Goal: Task Accomplishment & Management: Use online tool/utility

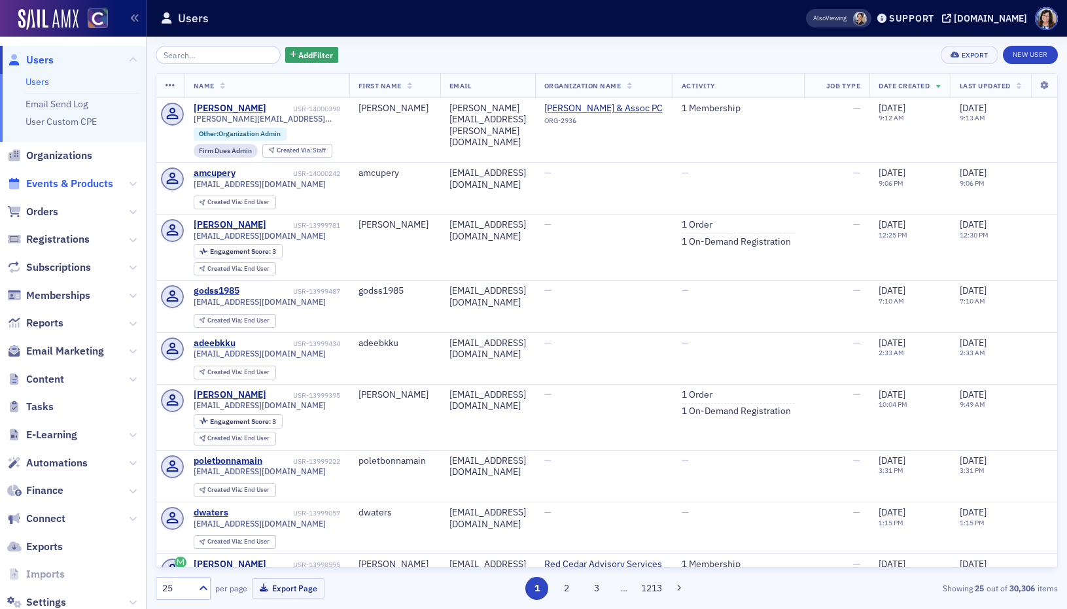
click at [86, 185] on span "Events & Products" at bounding box center [69, 184] width 87 height 14
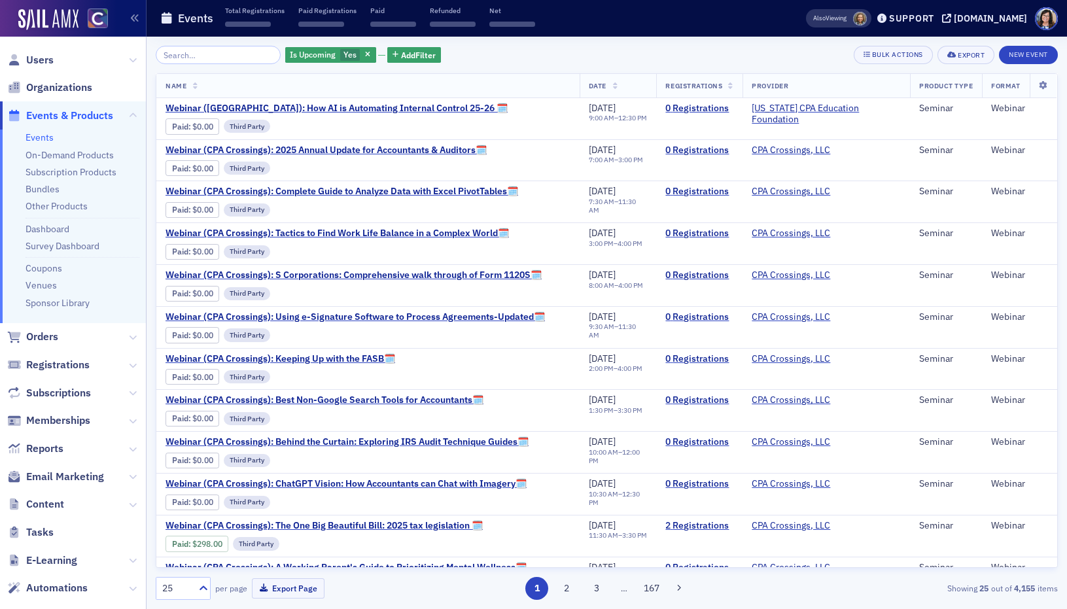
click at [227, 56] on input "search" at bounding box center [218, 55] width 125 height 18
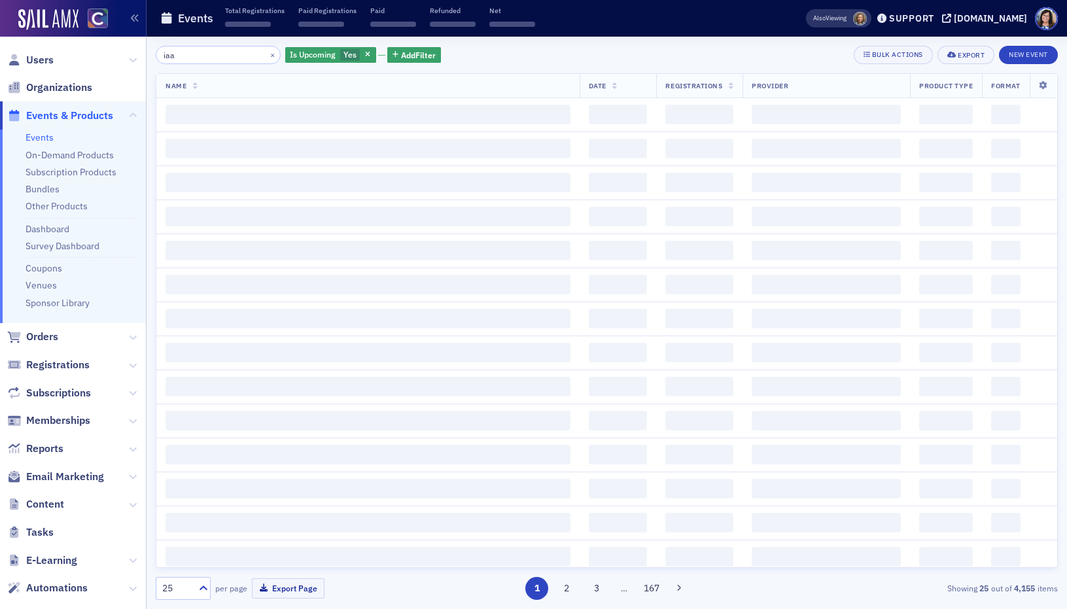
type input "iaa"
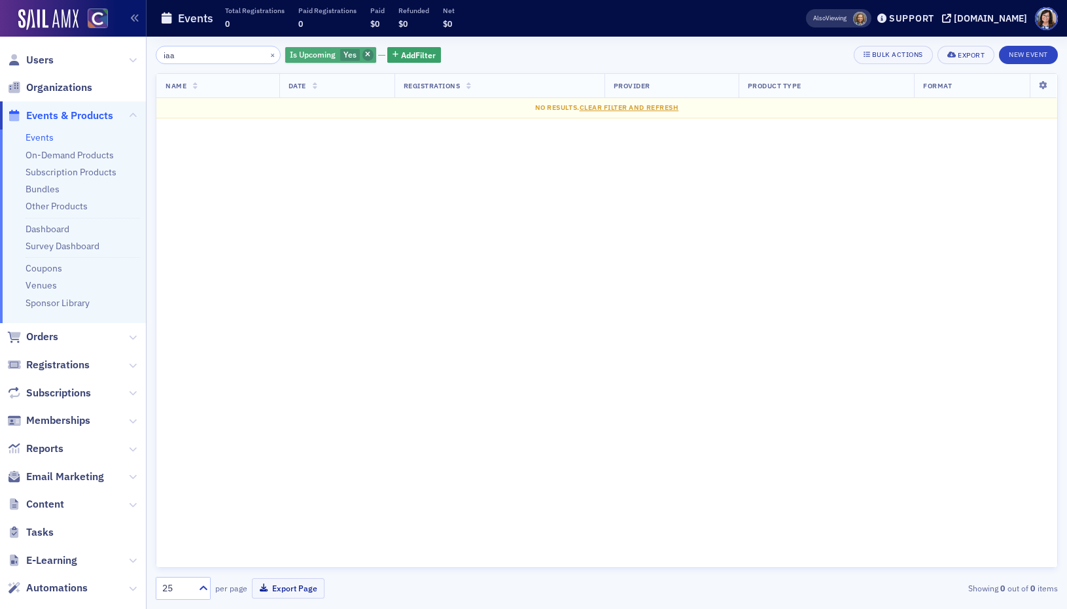
click at [362, 55] on span "button" at bounding box center [368, 55] width 12 height 12
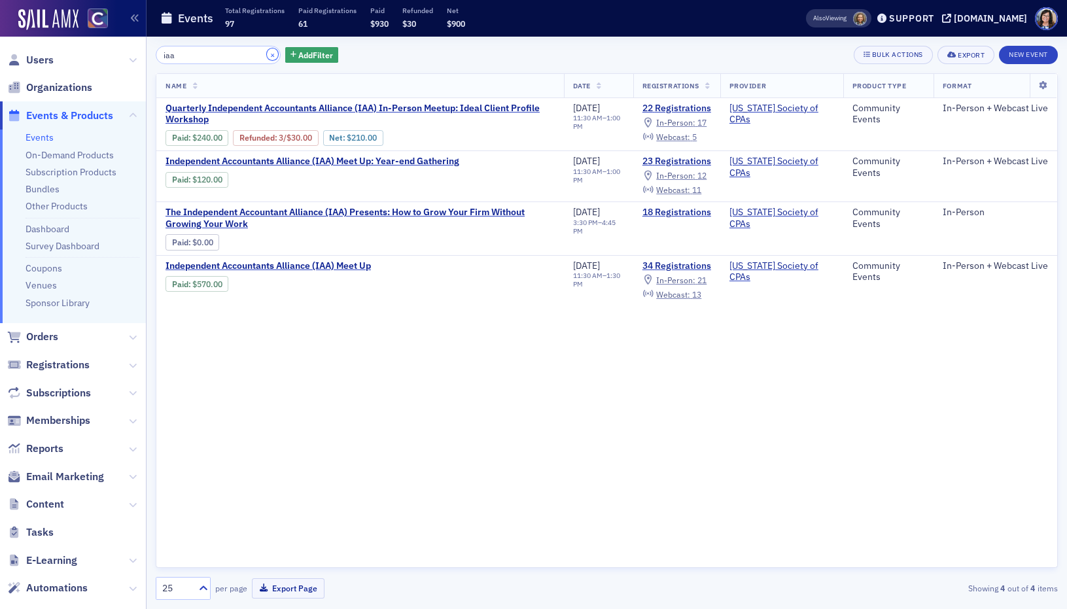
click at [267, 54] on button "×" at bounding box center [273, 54] width 12 height 12
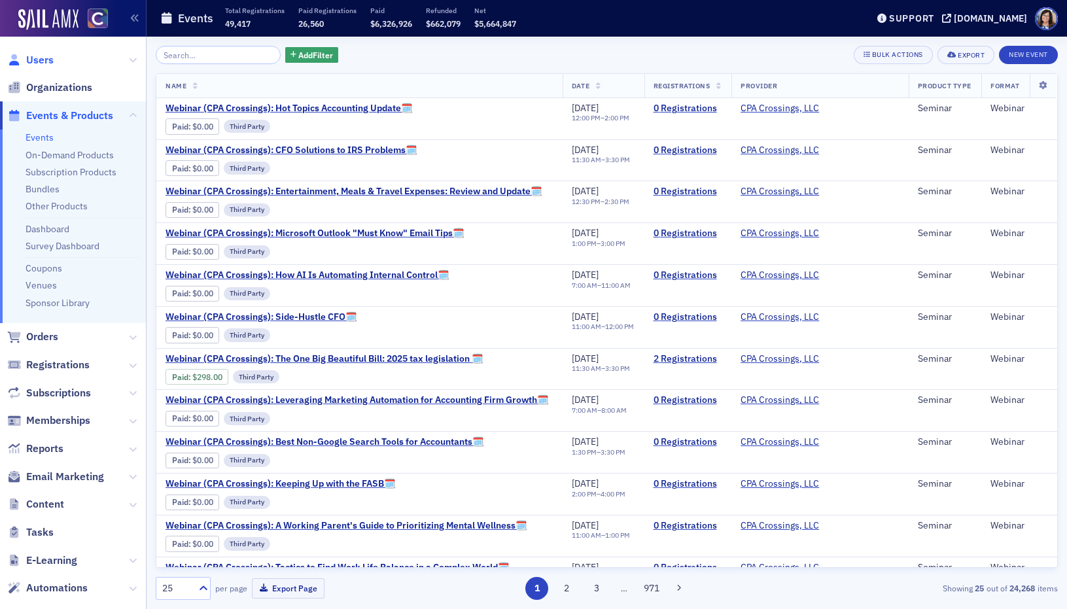
click at [51, 60] on span "Users" at bounding box center [39, 60] width 27 height 14
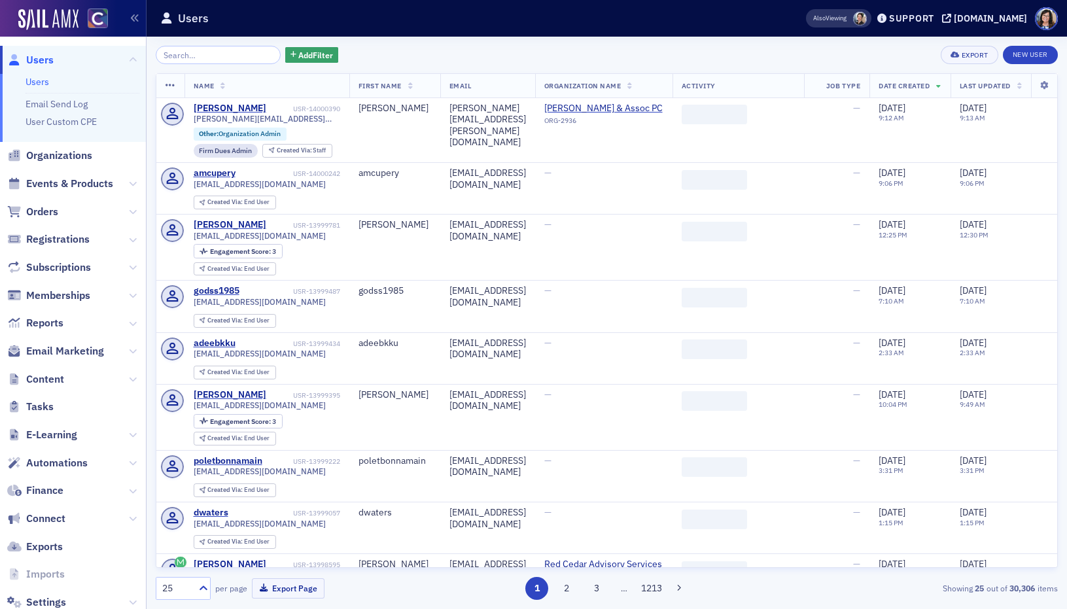
click at [198, 54] on input "search" at bounding box center [218, 55] width 125 height 18
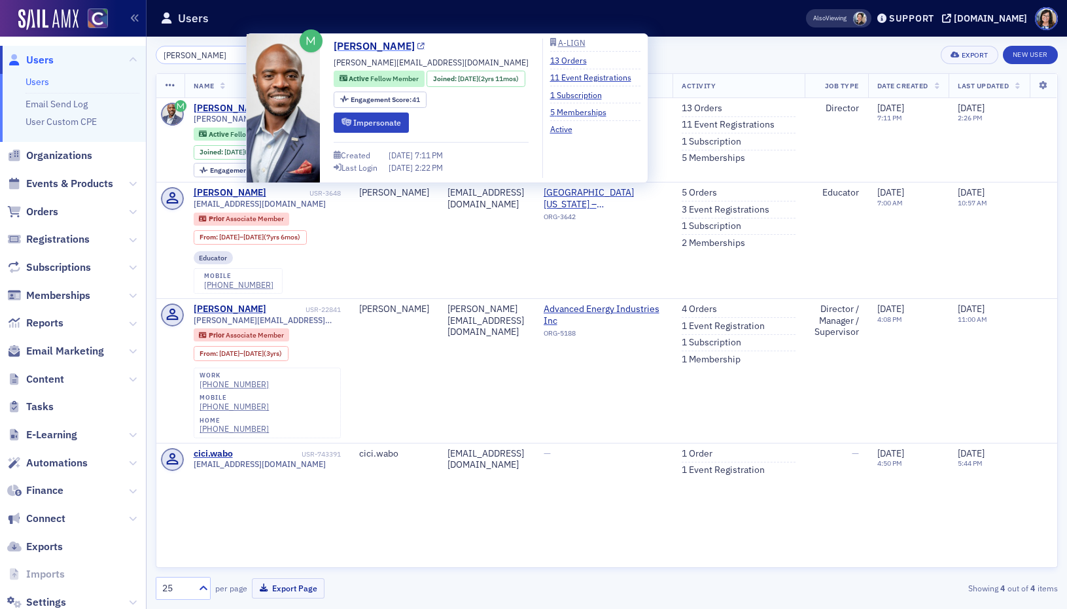
type input "blaise wabo"
click at [417, 45] on icon at bounding box center [420, 46] width 7 height 7
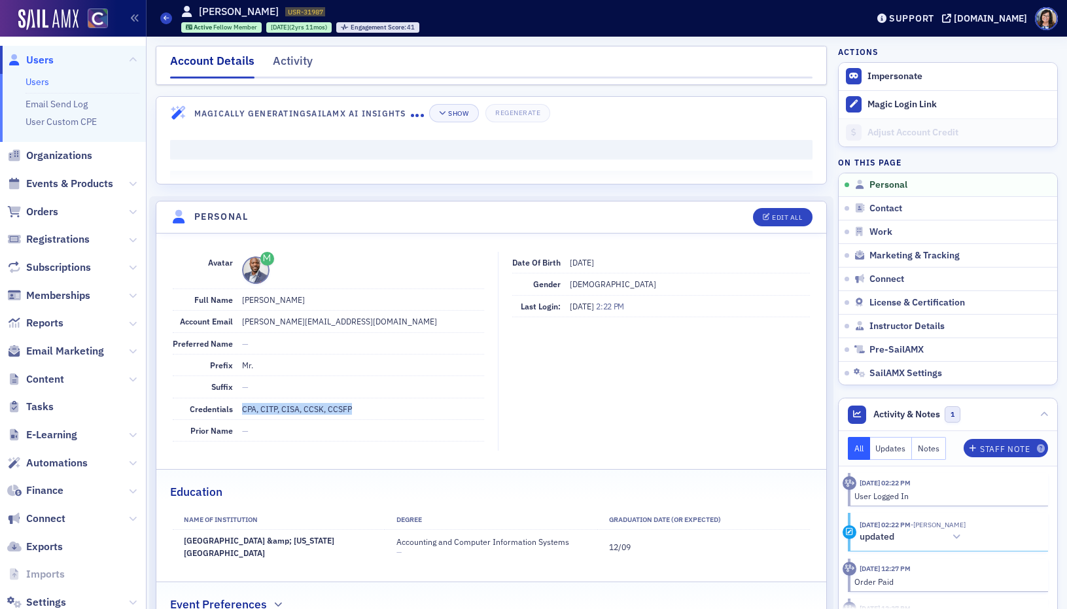
drag, startPoint x: 241, startPoint y: 410, endPoint x: 357, endPoint y: 412, distance: 115.1
click at [357, 412] on dd "CPA, CITP, CISA, CCSK, CCSFP" at bounding box center [363, 408] width 243 height 21
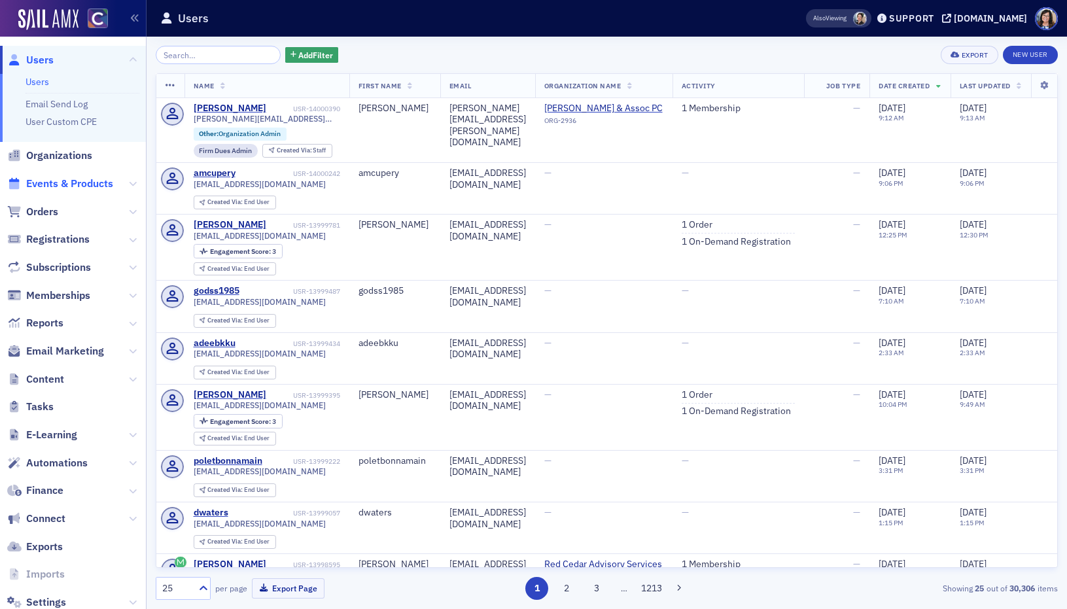
click at [89, 186] on span "Events & Products" at bounding box center [69, 184] width 87 height 14
click at [88, 186] on span "Events & Products" at bounding box center [69, 184] width 87 height 14
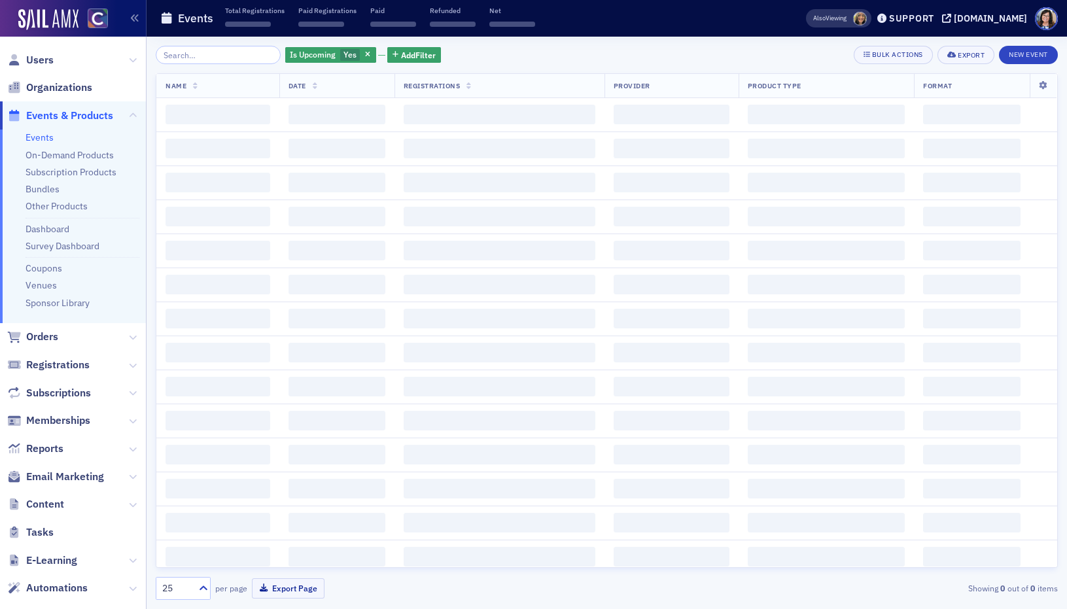
click at [190, 54] on input "search" at bounding box center [218, 55] width 125 height 18
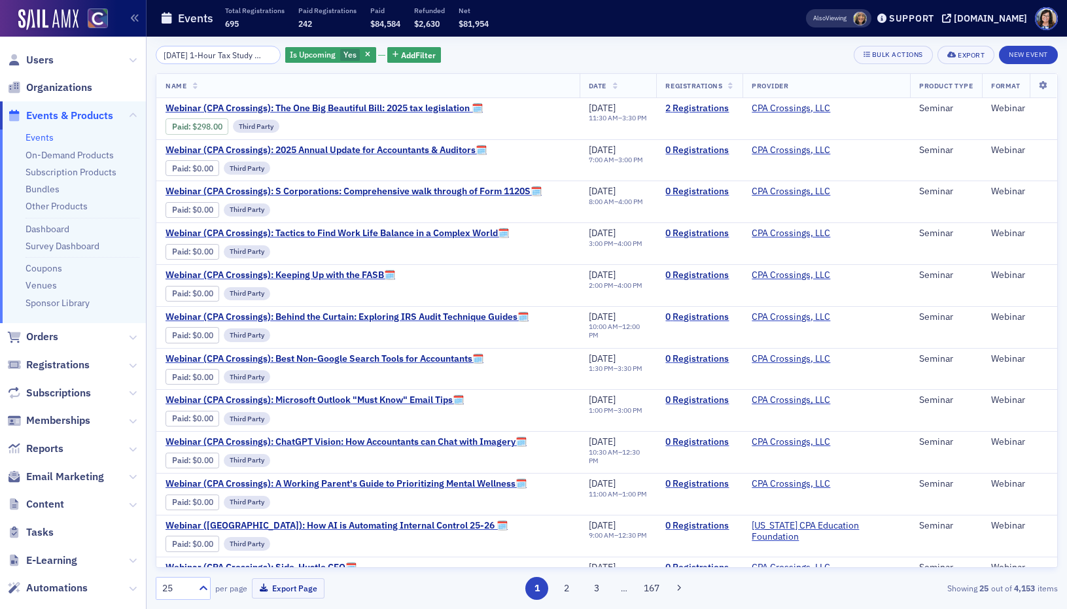
scroll to position [0, 44]
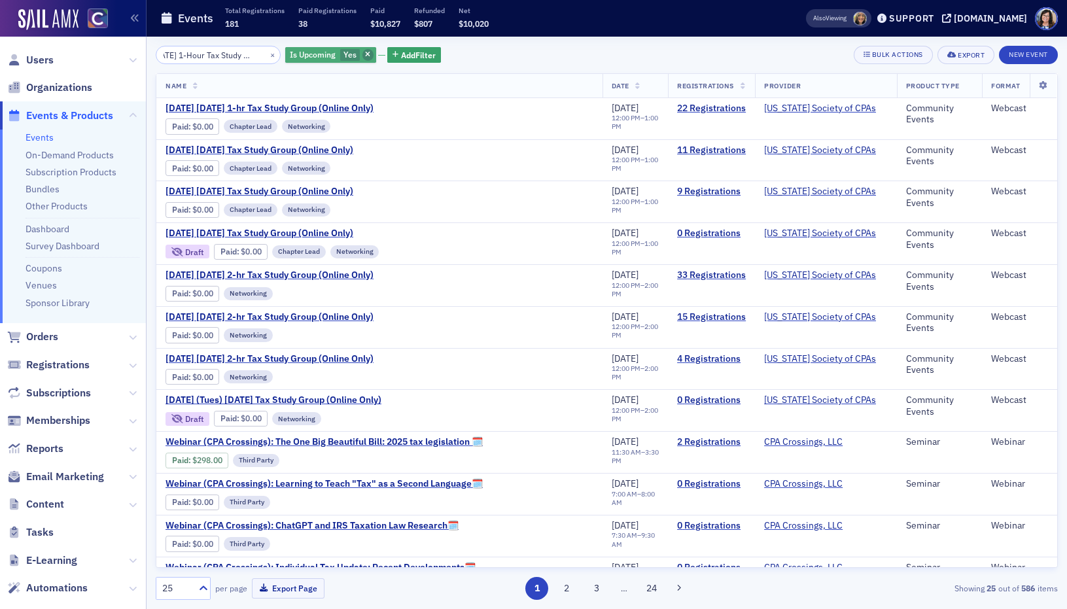
type input "Wednesday 1-Hour Tax Study Group"
click at [362, 58] on span "button" at bounding box center [368, 55] width 12 height 12
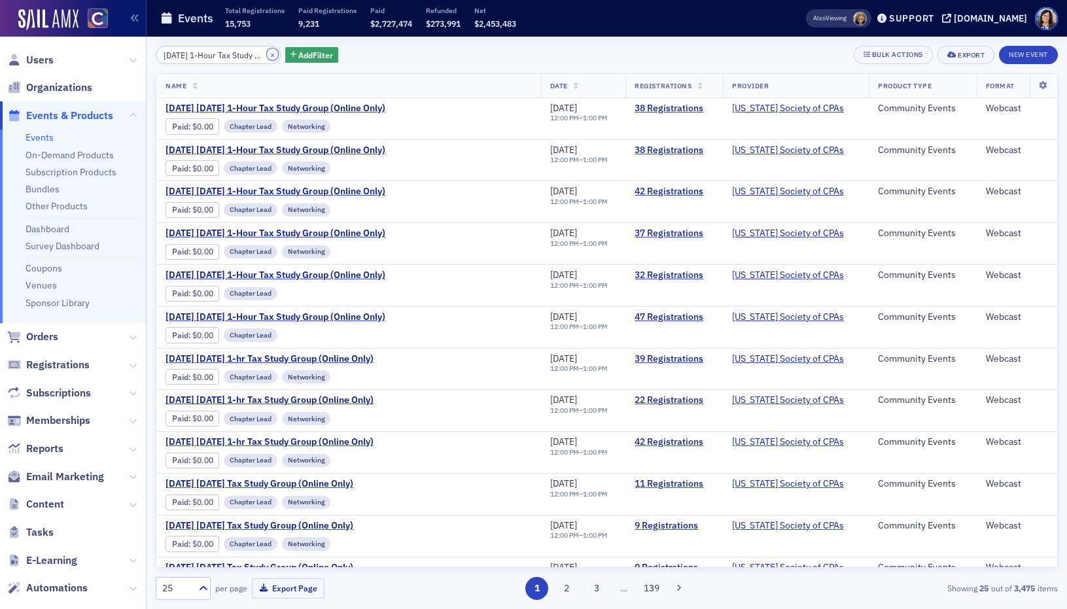
click at [267, 51] on button "×" at bounding box center [273, 54] width 12 height 12
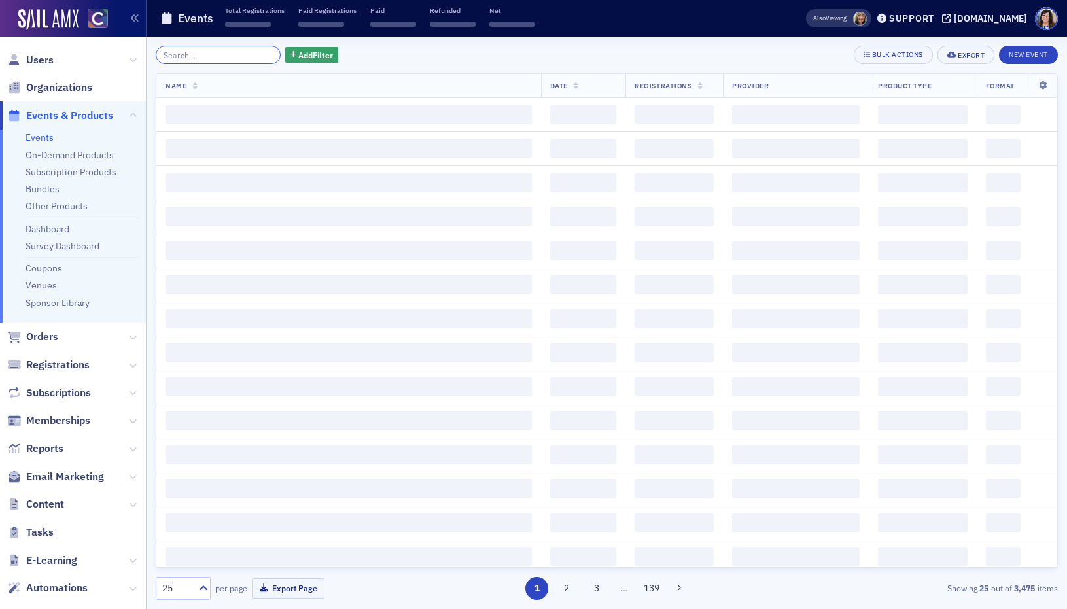
click at [235, 53] on input "search" at bounding box center [218, 55] width 125 height 18
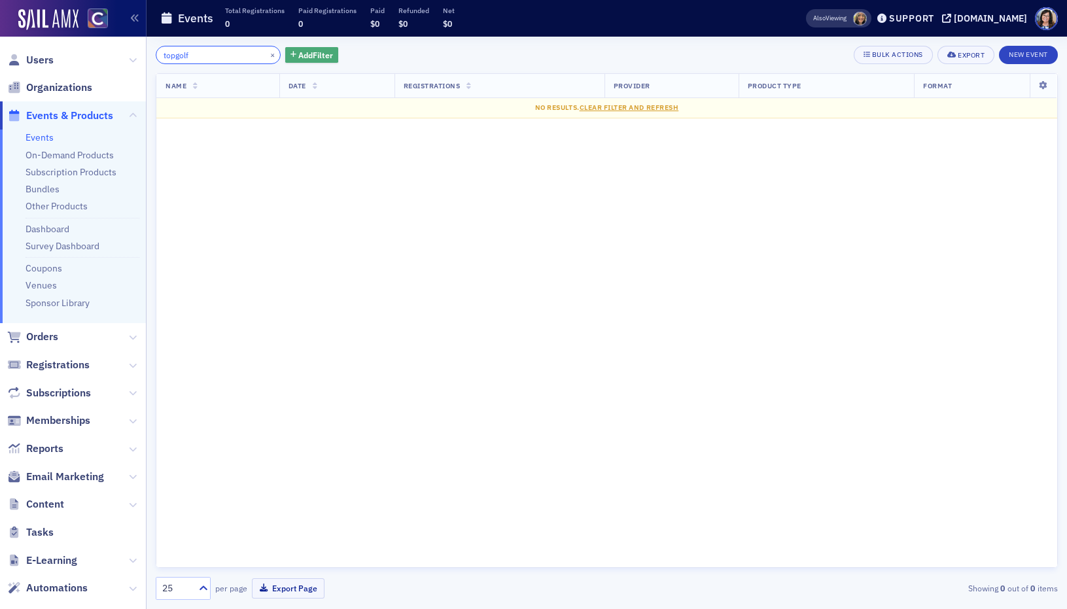
type input "topgolf"
click at [319, 56] on button "Add Filter" at bounding box center [312, 55] width 54 height 16
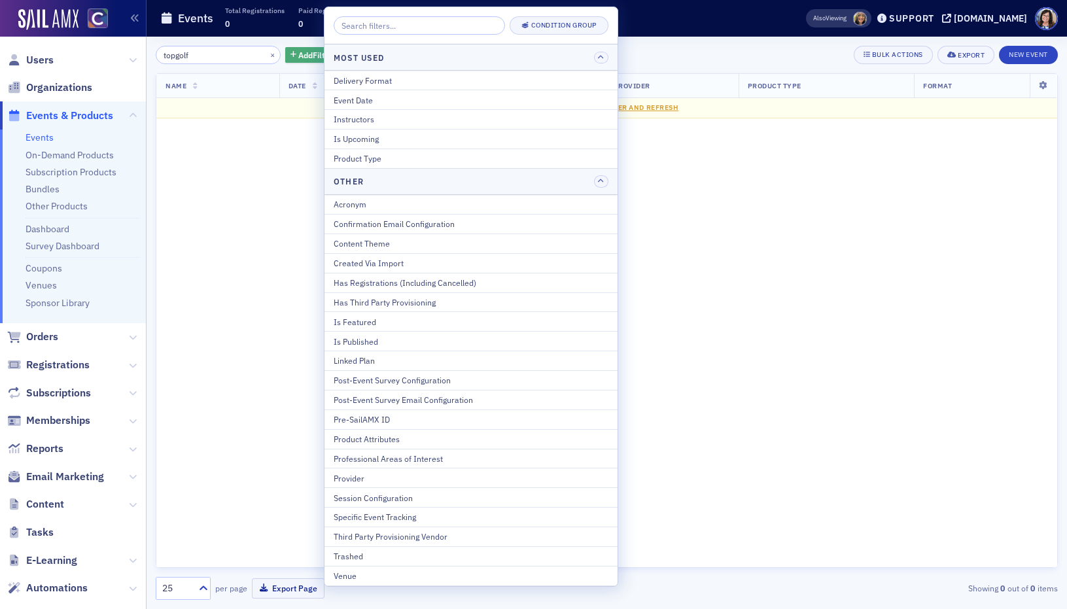
click at [309, 59] on span "Add Filter" at bounding box center [315, 55] width 35 height 12
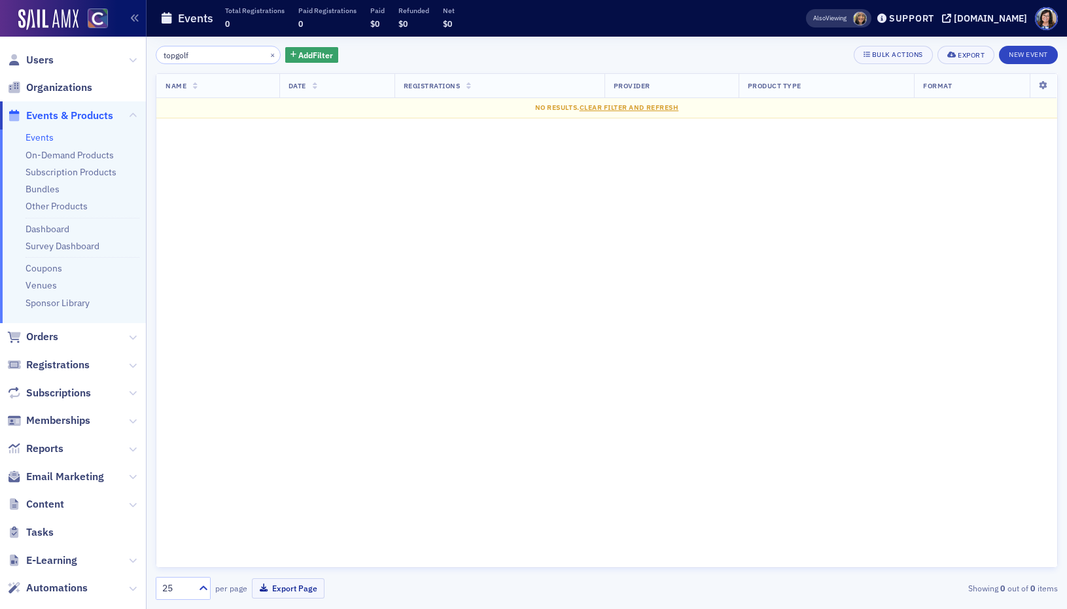
click at [61, 114] on span "Events & Products" at bounding box center [69, 116] width 87 height 14
drag, startPoint x: 253, startPoint y: 56, endPoint x: 219, endPoint y: 56, distance: 34.0
click at [267, 56] on button "×" at bounding box center [273, 54] width 12 height 12
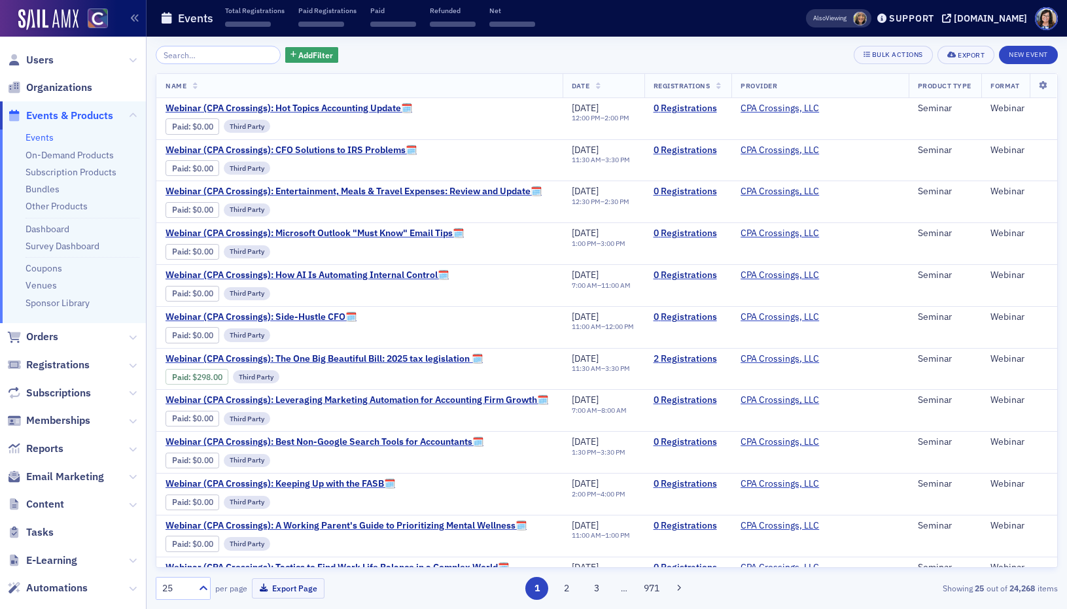
click at [76, 114] on span "Events & Products" at bounding box center [69, 116] width 87 height 14
click at [192, 54] on input "search" at bounding box center [218, 55] width 125 height 18
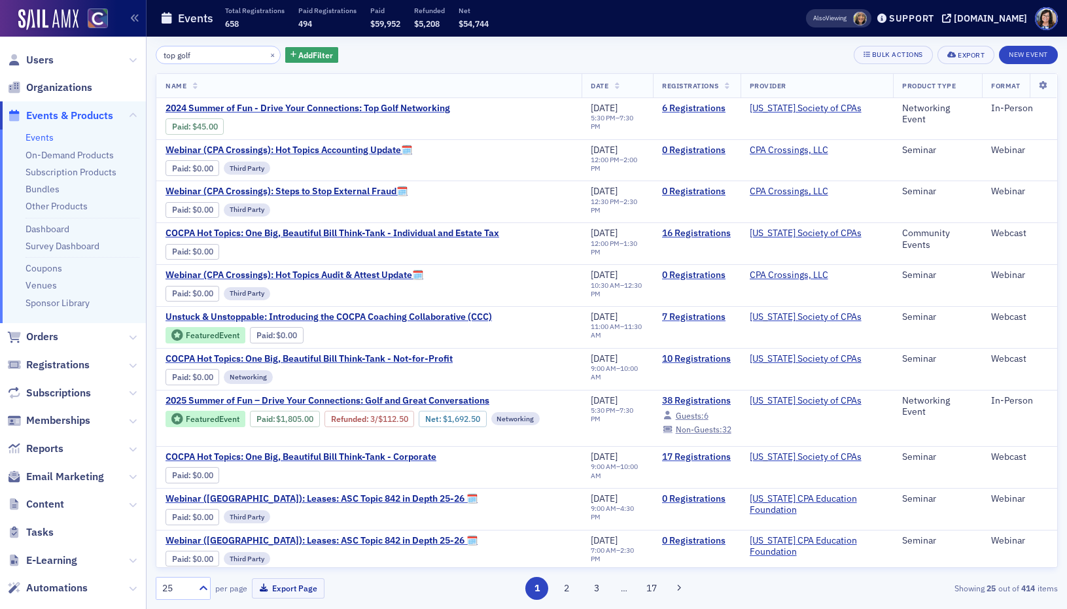
type input "top golf"
click at [267, 52] on button "×" at bounding box center [273, 54] width 12 height 12
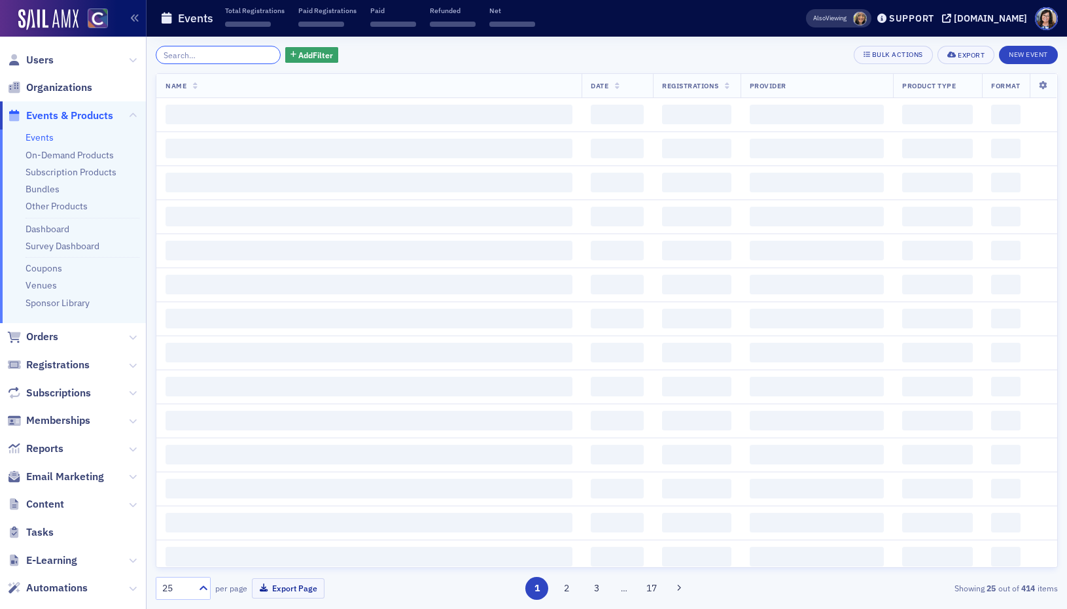
click at [258, 52] on input "search" at bounding box center [218, 55] width 125 height 18
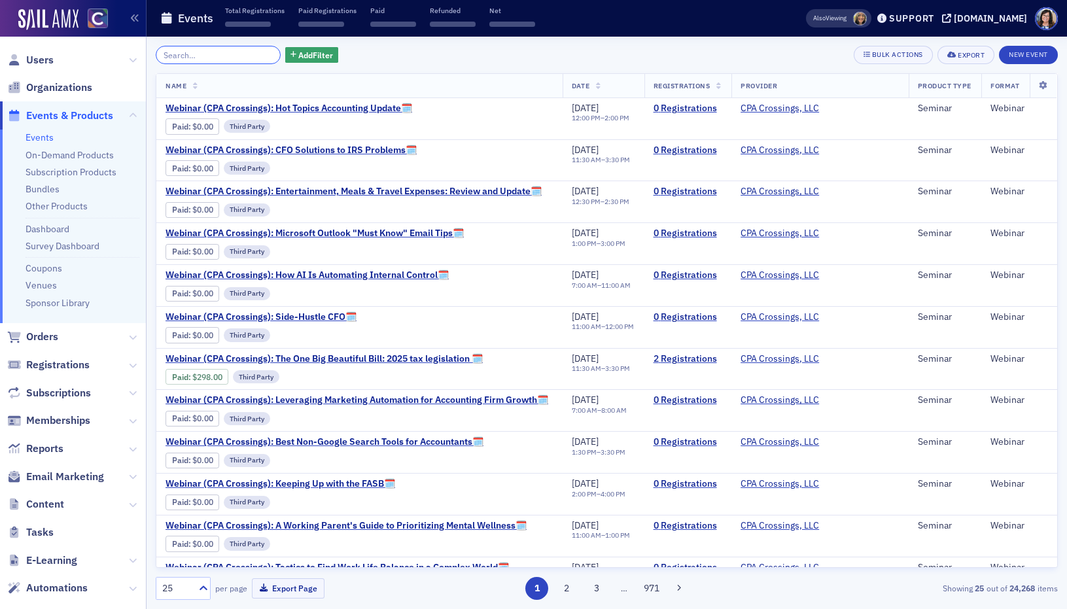
click at [215, 60] on input "search" at bounding box center [218, 55] width 125 height 18
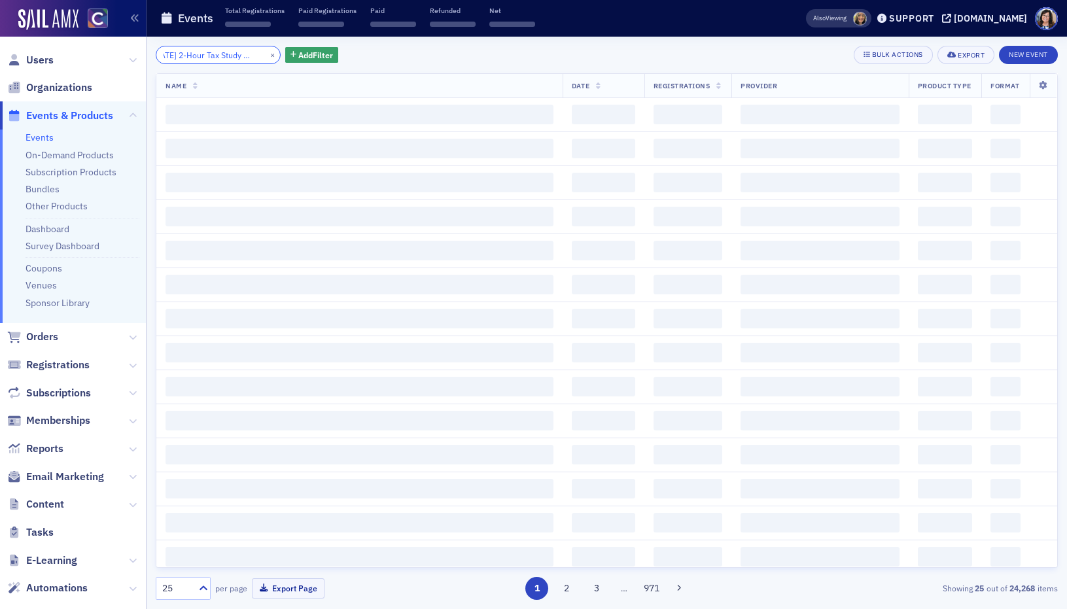
type input "Tuesday 2-Hour Tax Study Group"
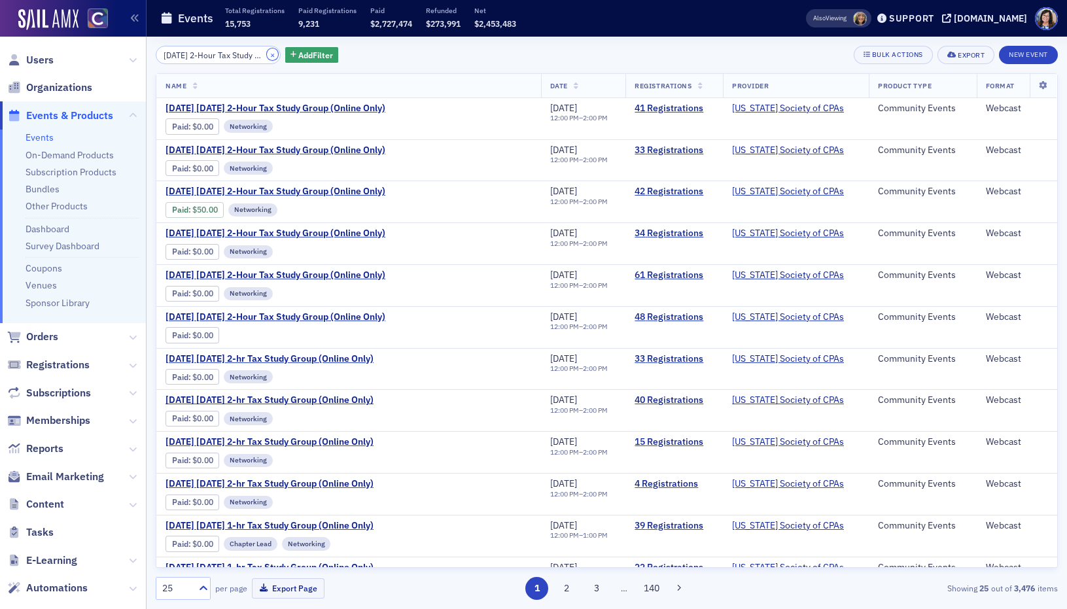
click at [267, 51] on button "×" at bounding box center [273, 54] width 12 height 12
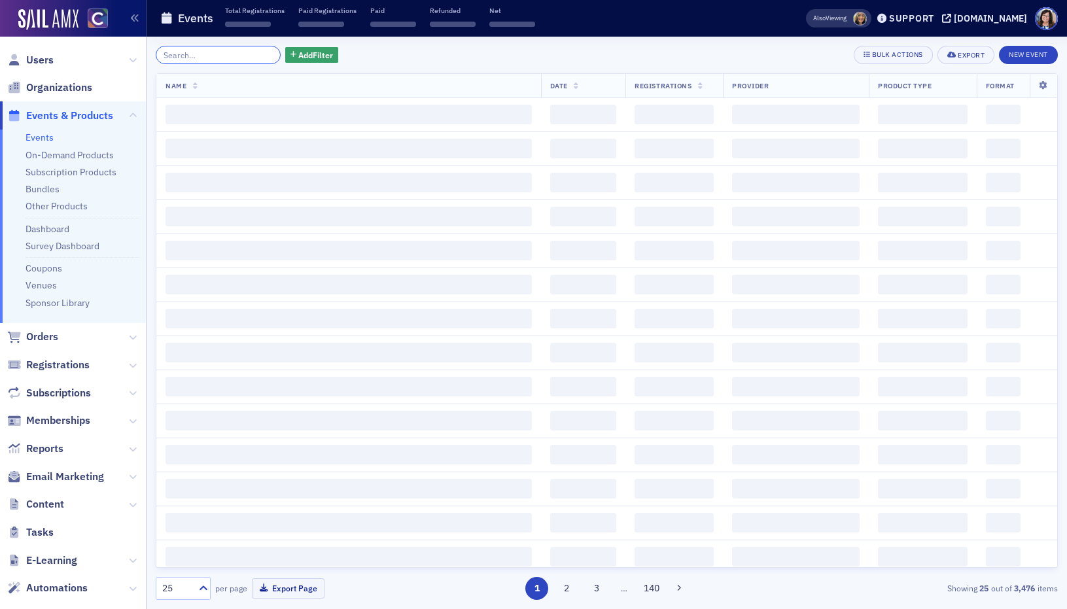
drag, startPoint x: 256, startPoint y: 51, endPoint x: 244, endPoint y: 54, distance: 12.1
click at [254, 52] on input "search" at bounding box center [218, 55] width 125 height 18
click at [238, 54] on input "search" at bounding box center [218, 55] width 125 height 18
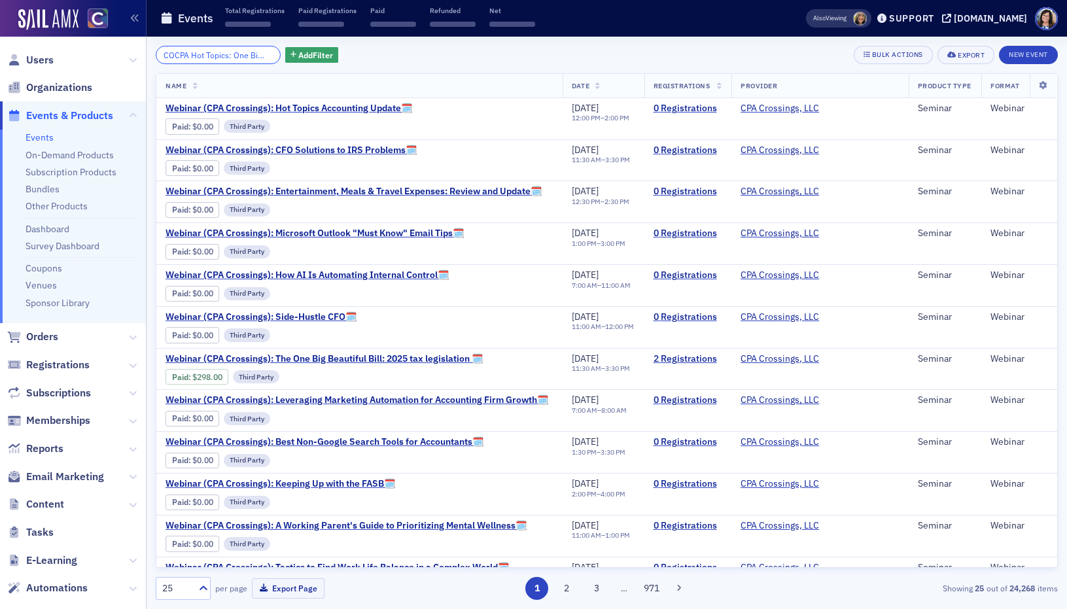
scroll to position [0, 200]
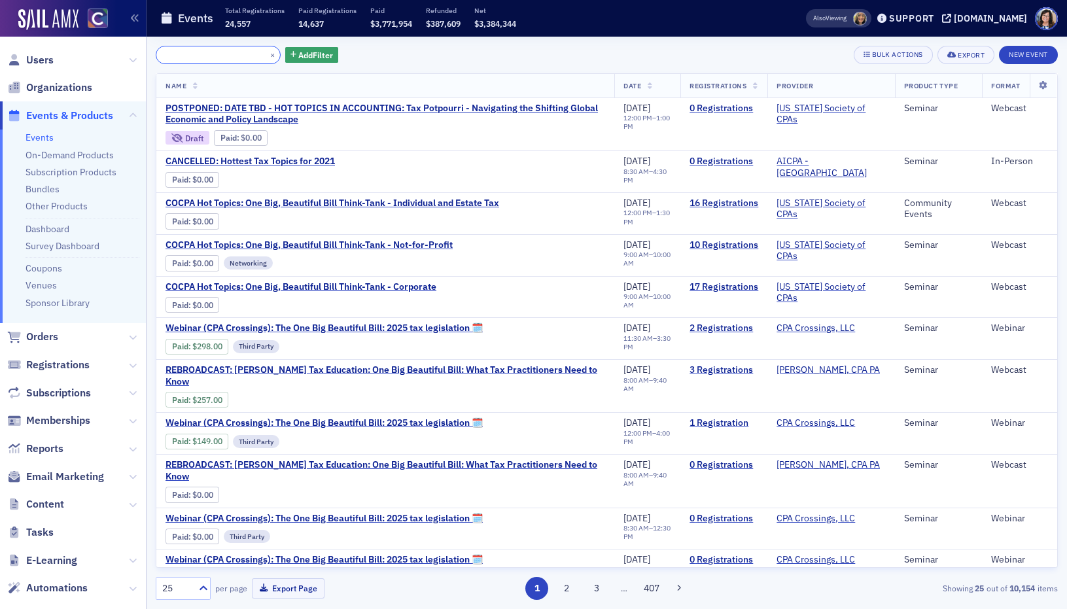
type input "COCPA Hot Topics: One Big, Beautiful Bill Think-Tank - Individual and Estate Tax"
click at [722, 202] on link "16 Registrations" at bounding box center [723, 204] width 69 height 12
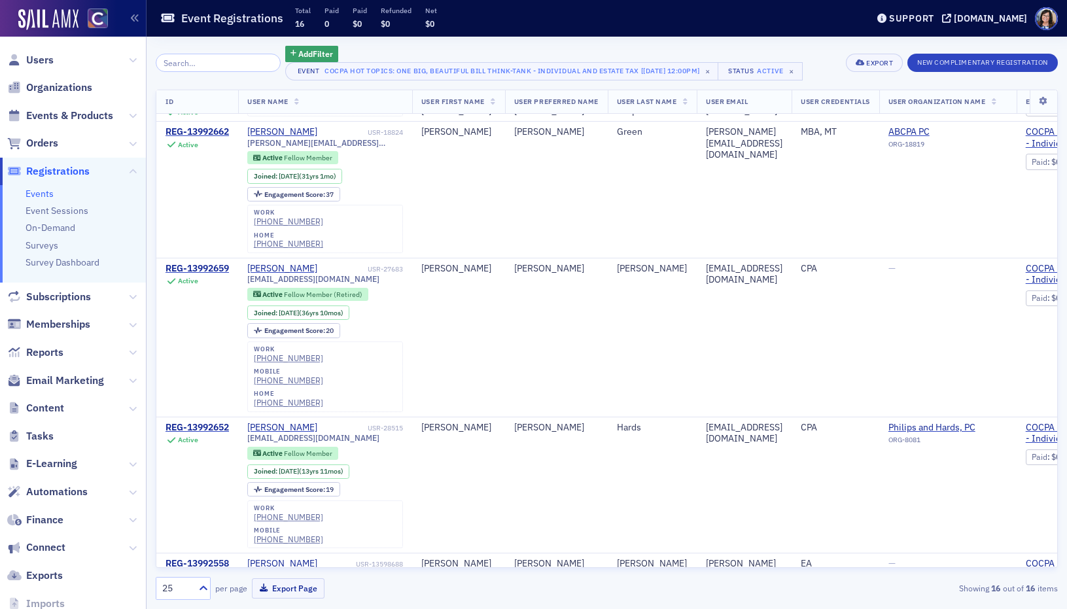
scroll to position [353, 0]
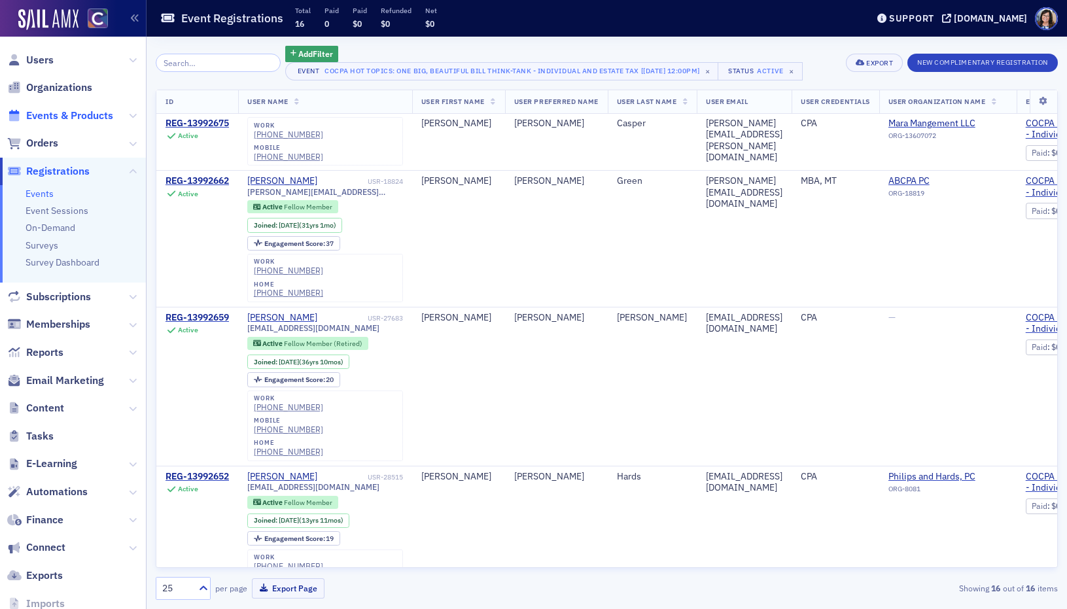
click at [61, 113] on span "Events & Products" at bounding box center [69, 116] width 87 height 14
drag, startPoint x: 61, startPoint y: 113, endPoint x: 232, endPoint y: 64, distance: 178.3
click at [61, 113] on span "Events & Products" at bounding box center [69, 116] width 87 height 14
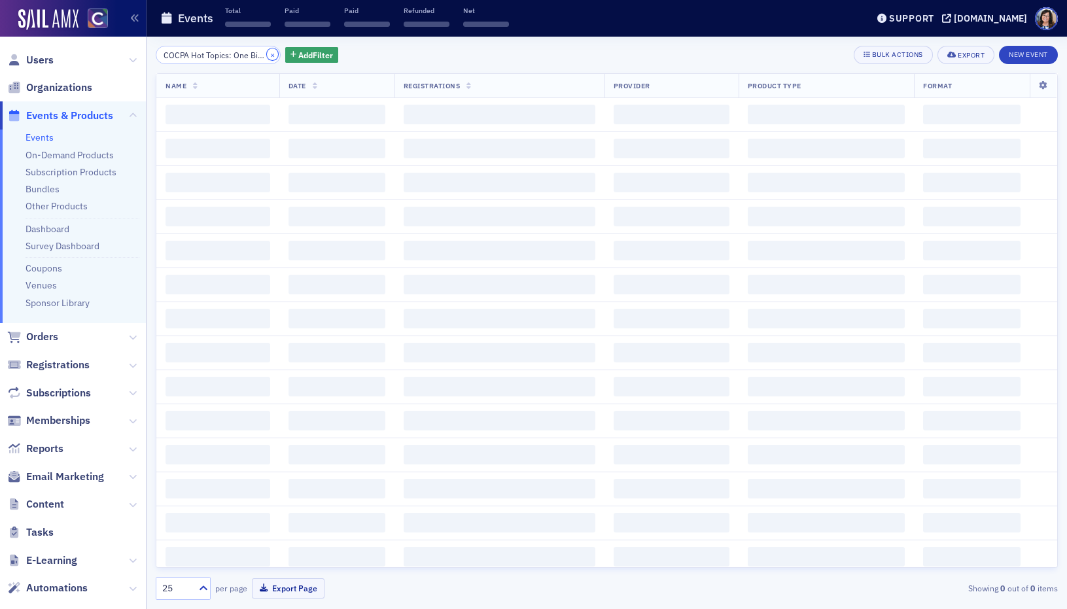
click at [267, 52] on button "×" at bounding box center [273, 54] width 12 height 12
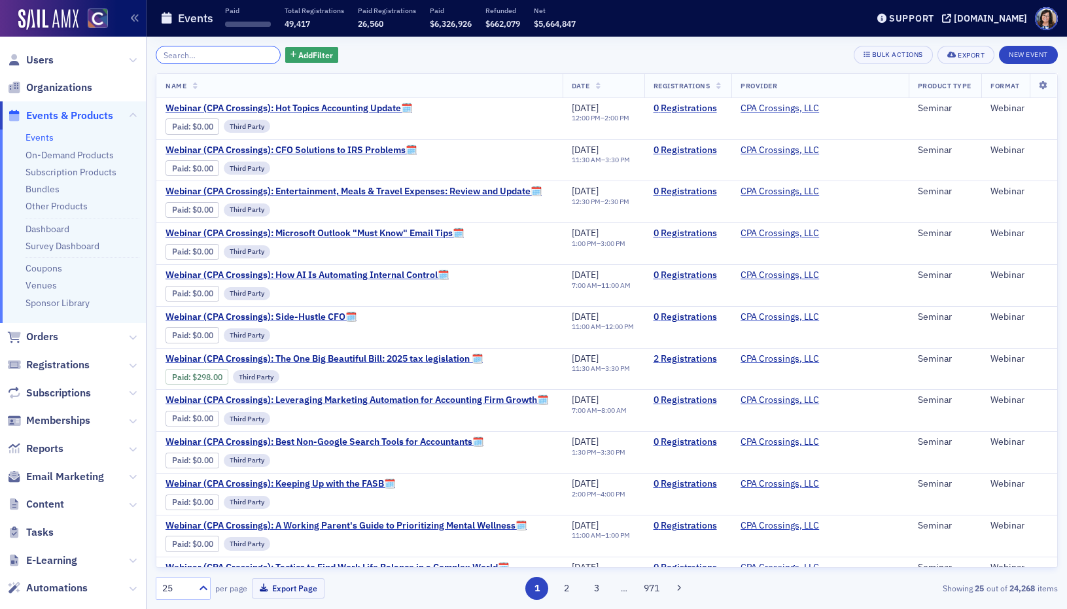
click at [244, 53] on input "search" at bounding box center [218, 55] width 125 height 18
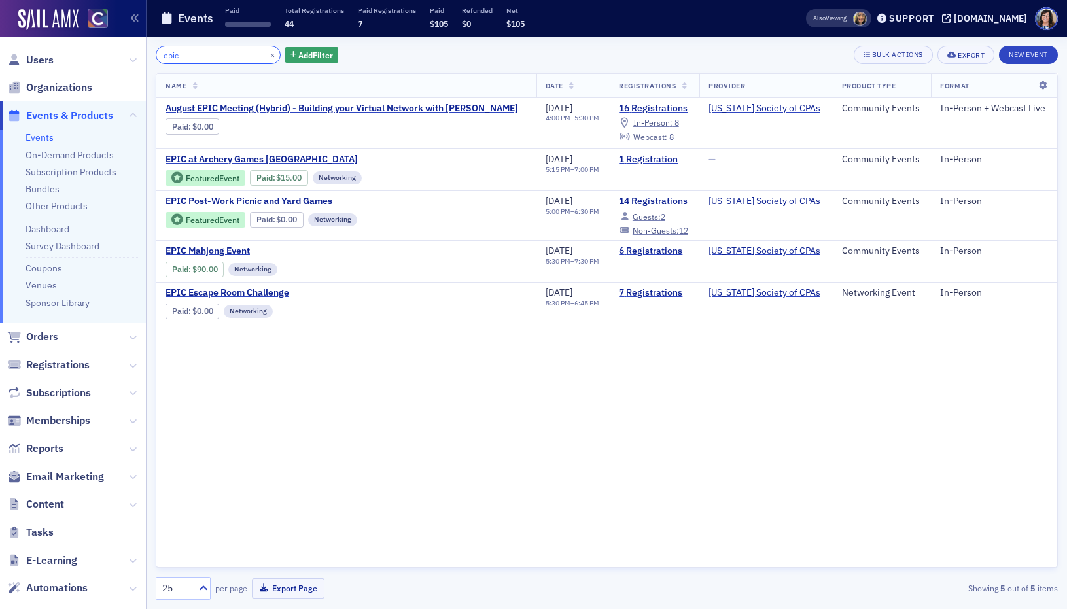
type input "epic"
click at [267, 54] on button "×" at bounding box center [273, 54] width 12 height 12
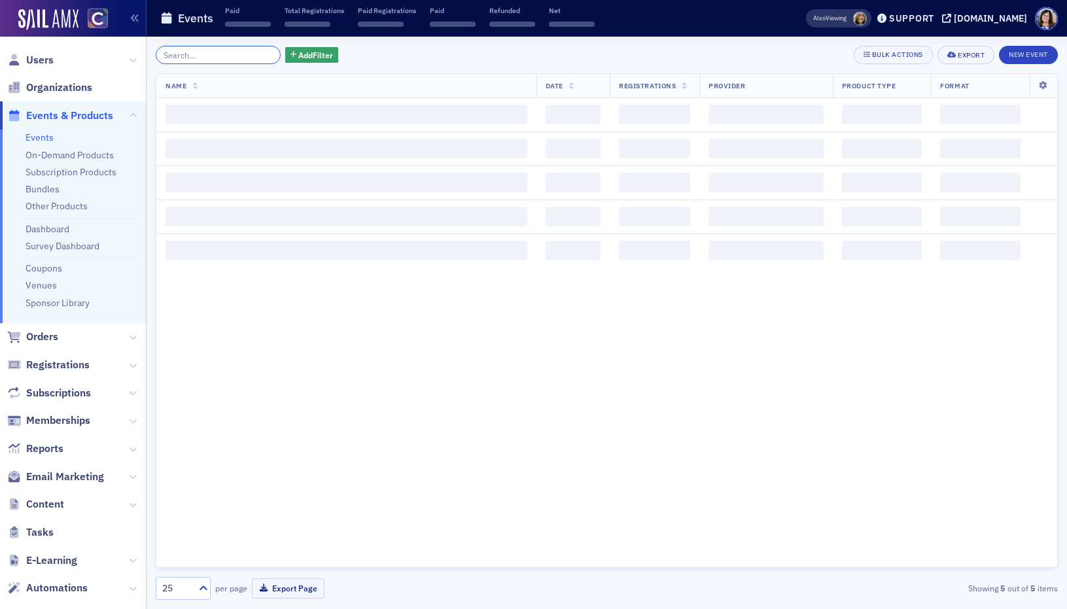
click at [237, 54] on input "search" at bounding box center [218, 55] width 125 height 18
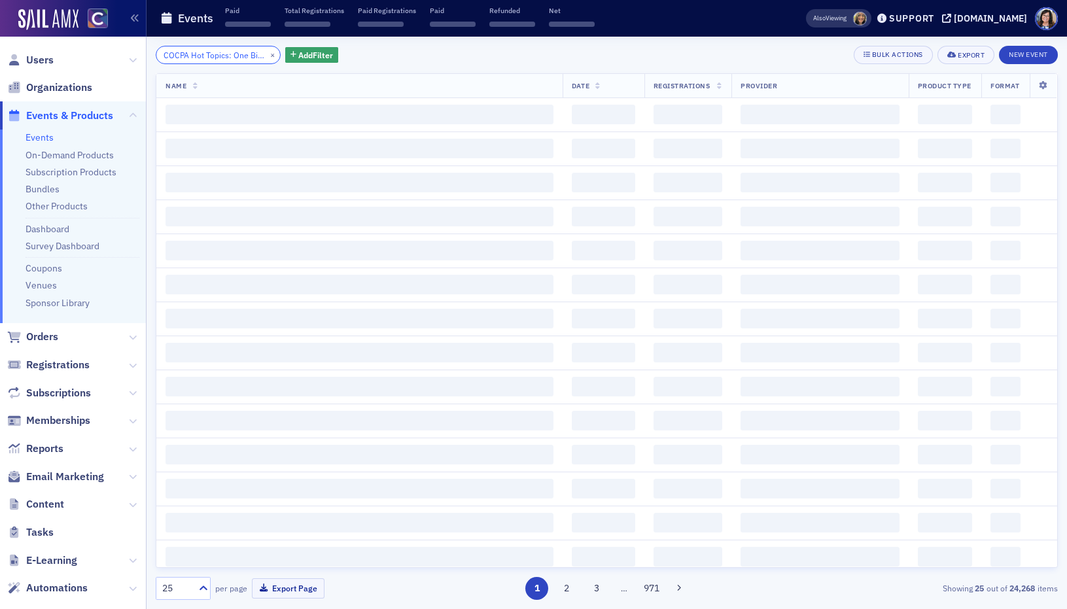
scroll to position [0, 124]
type input "COCPA Hot Topics: One Big, Beautiful Bill Think-Tank - NFP"
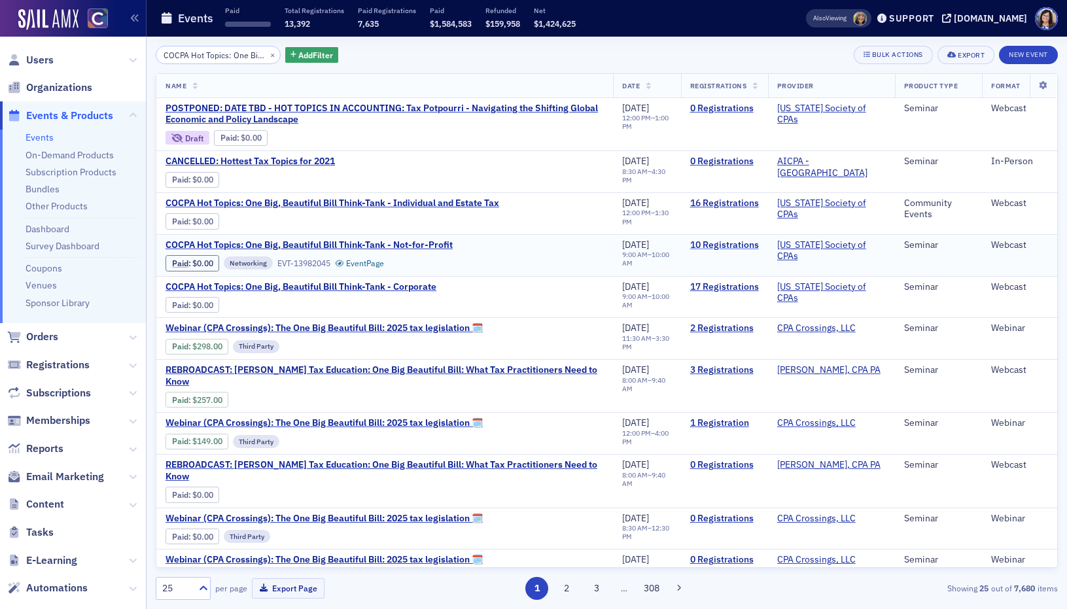
click at [741, 246] on link "10 Registrations" at bounding box center [724, 245] width 69 height 12
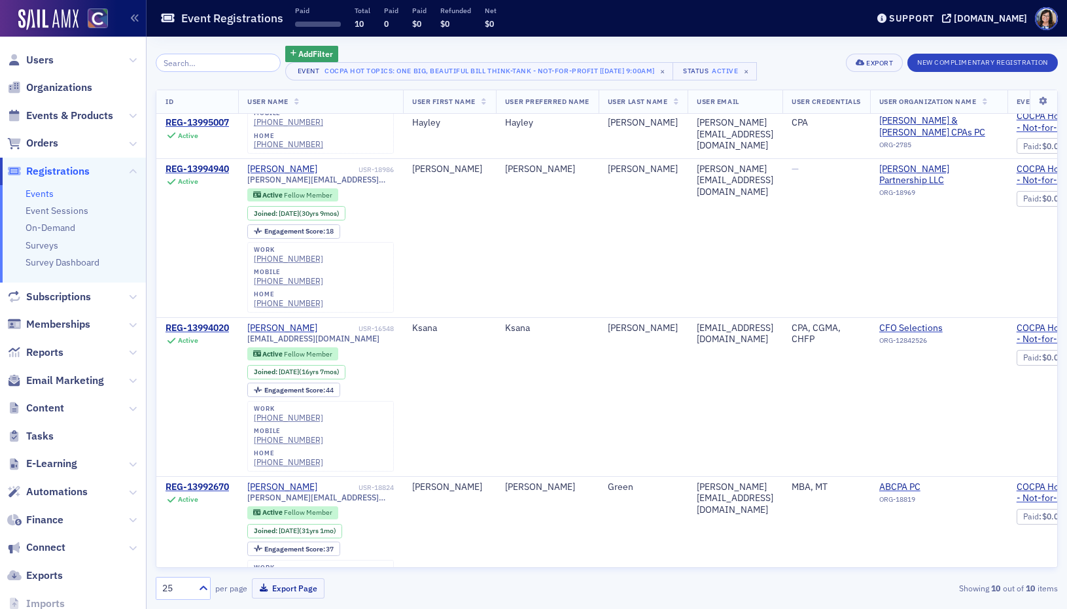
scroll to position [787, 0]
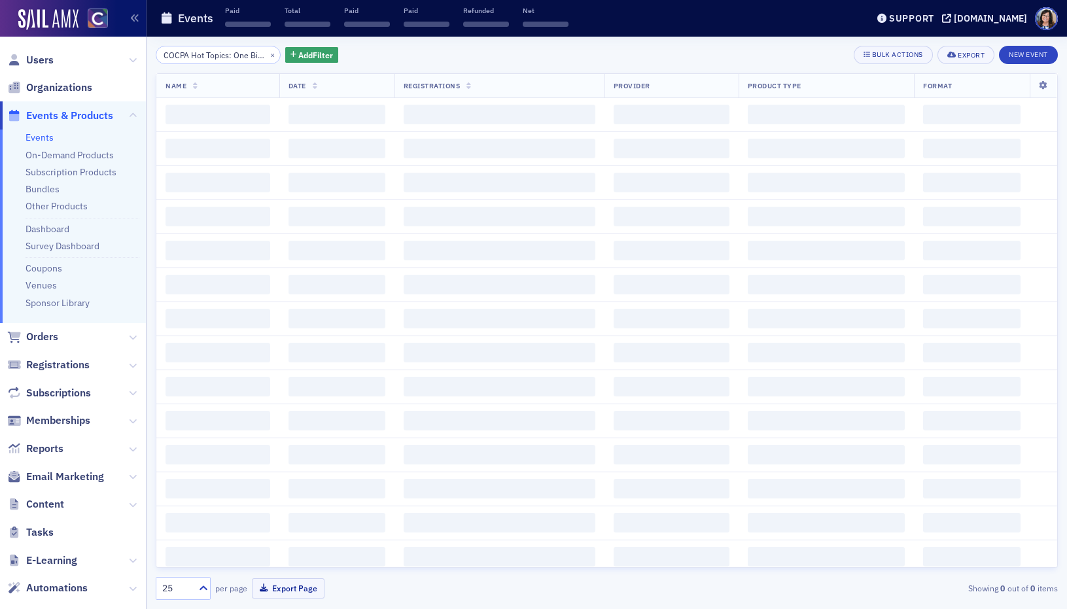
scroll to position [0, 124]
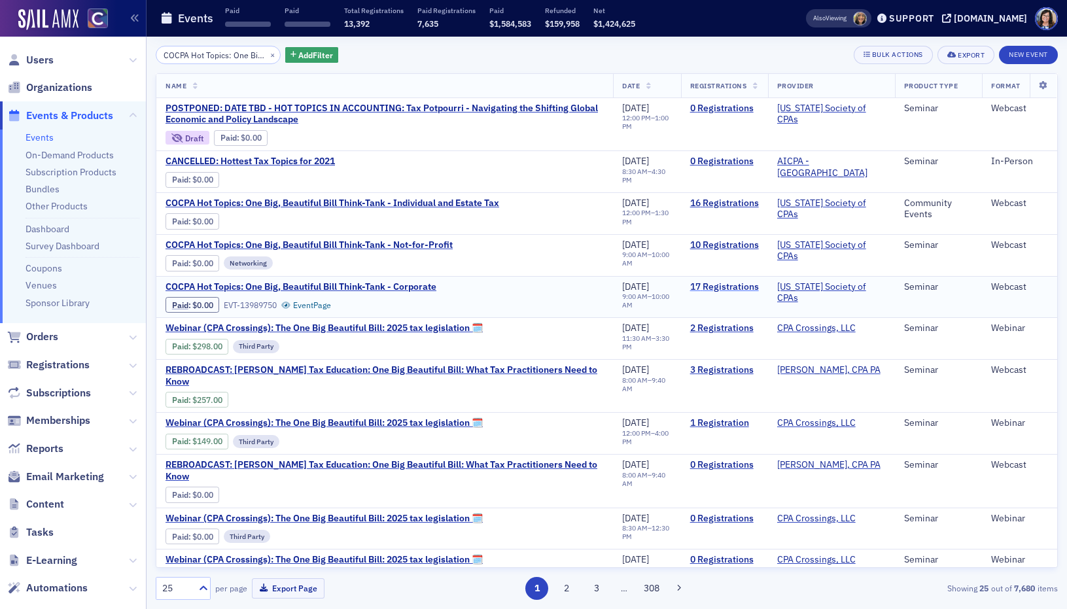
click at [749, 285] on link "17 Registrations" at bounding box center [724, 287] width 69 height 12
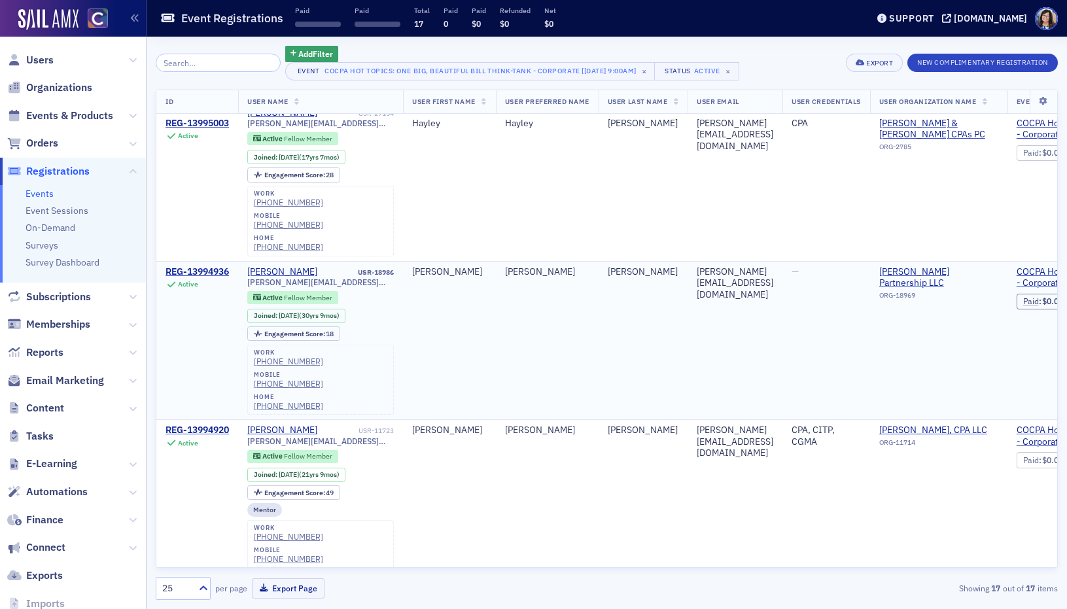
scroll to position [1068, 0]
click at [247, 61] on input "search" at bounding box center [218, 63] width 125 height 18
click at [61, 113] on span "Events & Products" at bounding box center [69, 116] width 87 height 14
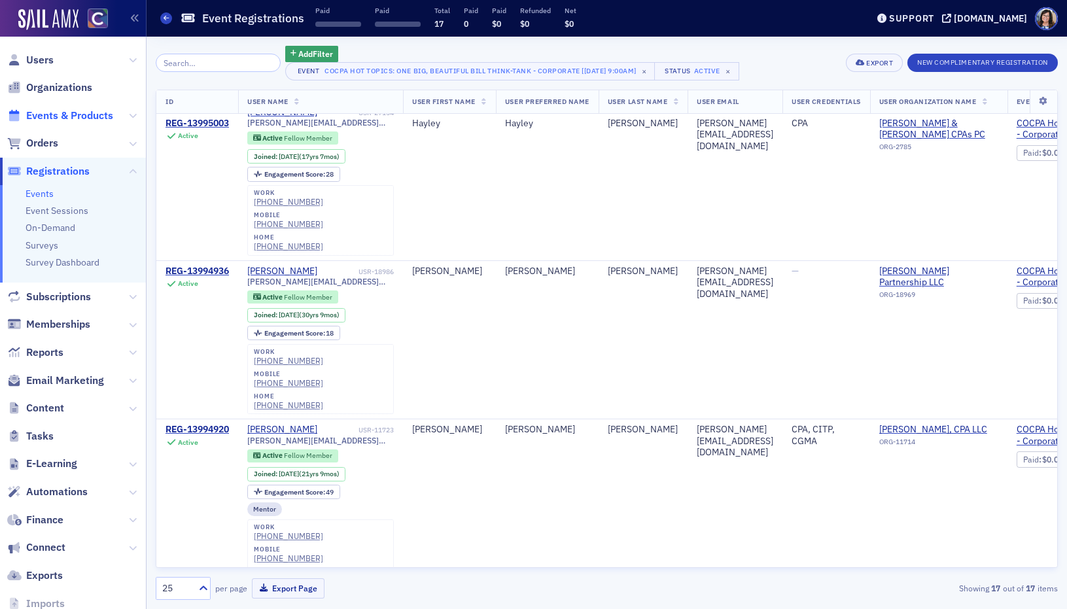
click at [61, 113] on span "Events & Products" at bounding box center [69, 116] width 87 height 14
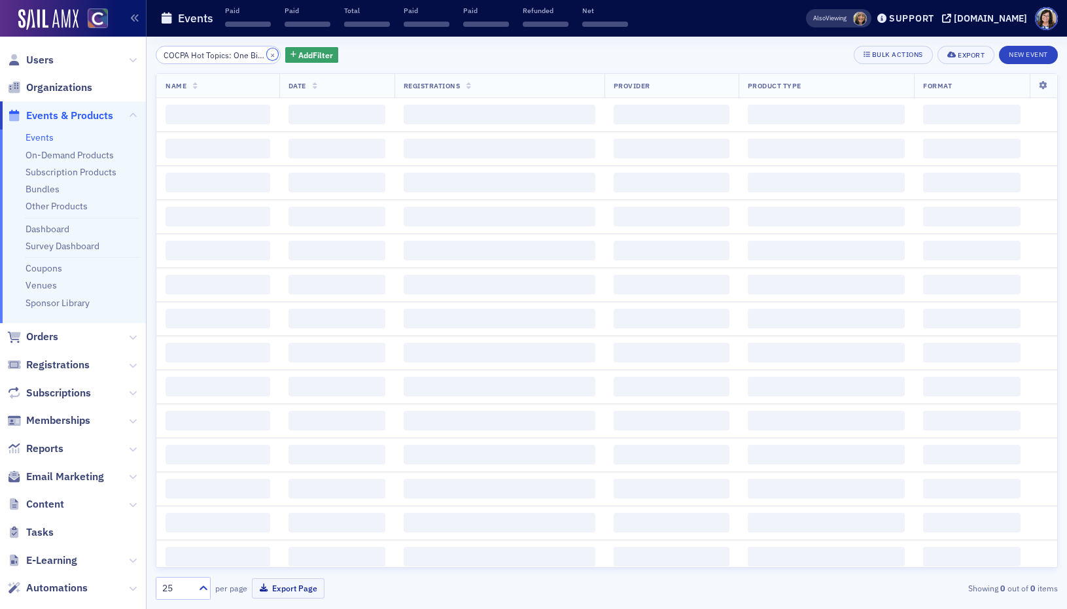
drag, startPoint x: 256, startPoint y: 54, endPoint x: 231, endPoint y: 52, distance: 25.0
click at [267, 54] on button "×" at bounding box center [273, 54] width 12 height 12
click at [224, 52] on input "search" at bounding box center [218, 55] width 125 height 18
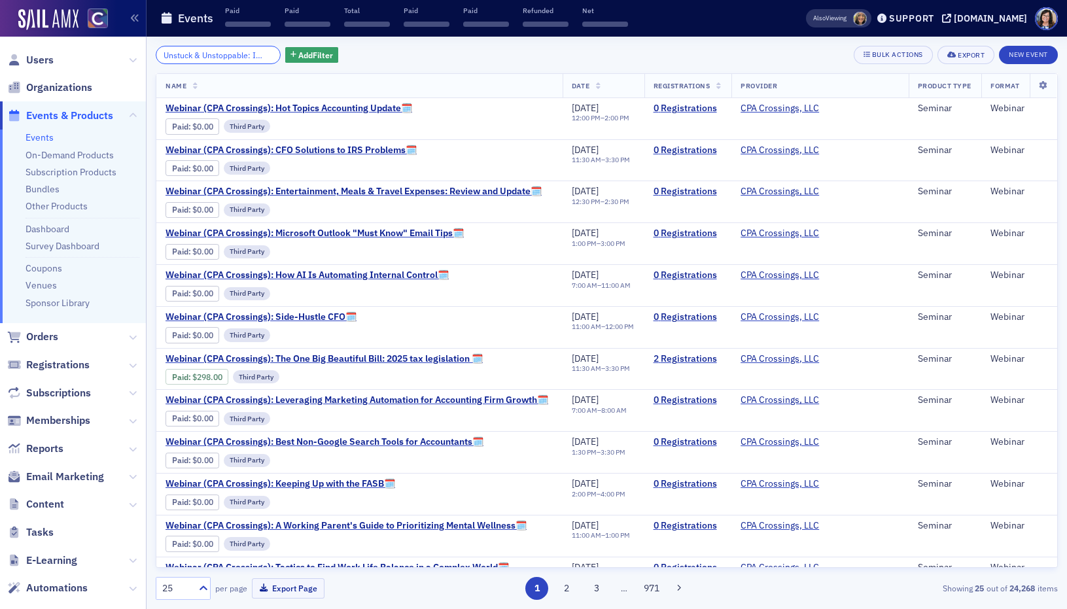
scroll to position [0, 192]
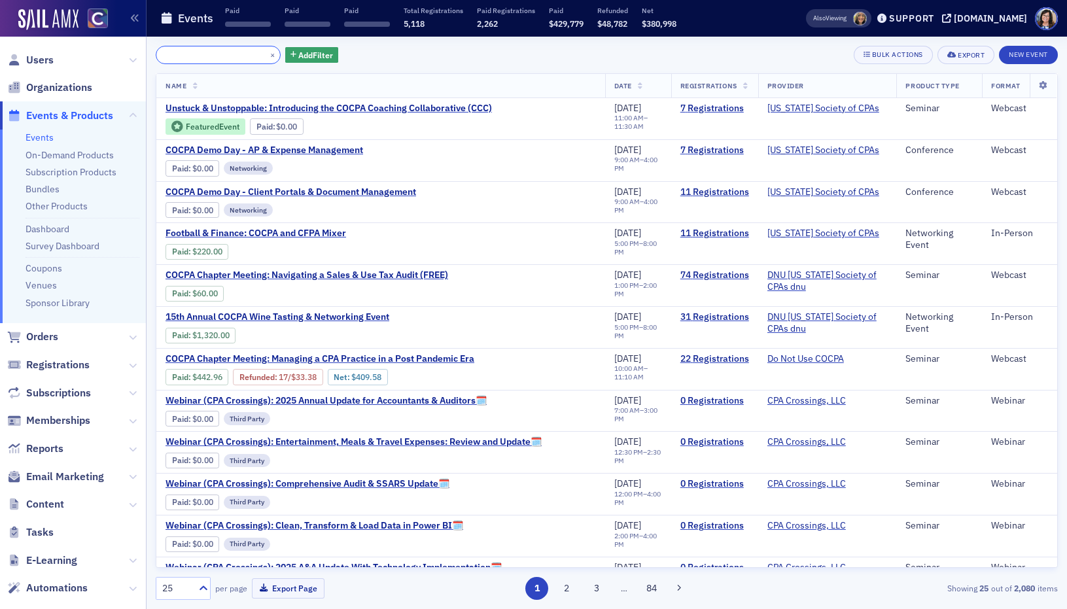
type input "Unstuck & Unstoppable: Introducing the COCPA Coaching Collaborative (CCC)"
click at [723, 111] on link "7 Registrations" at bounding box center [714, 109] width 69 height 12
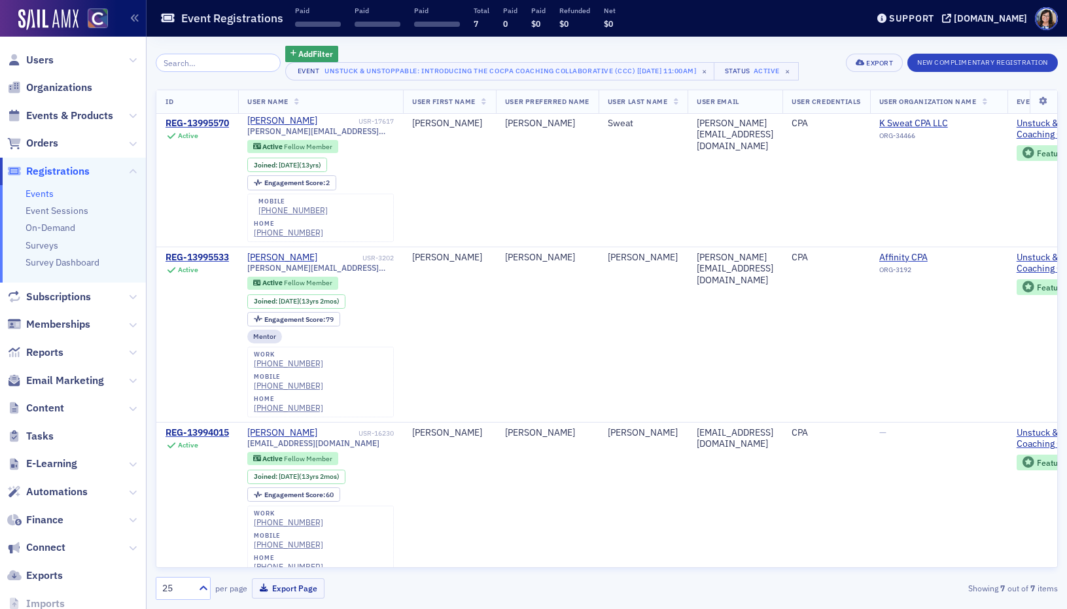
scroll to position [485, 0]
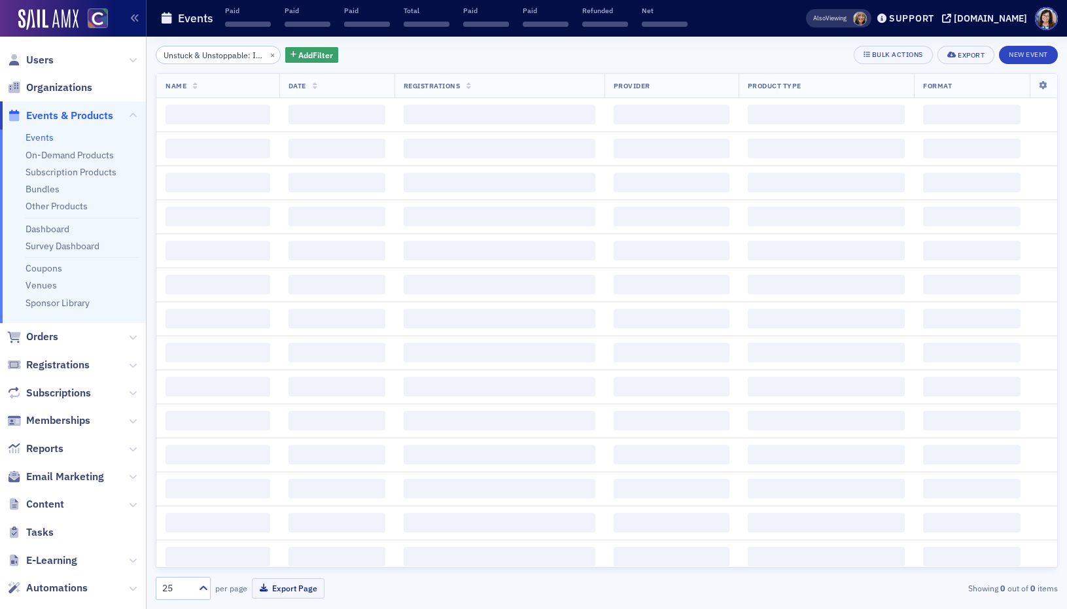
scroll to position [0, 192]
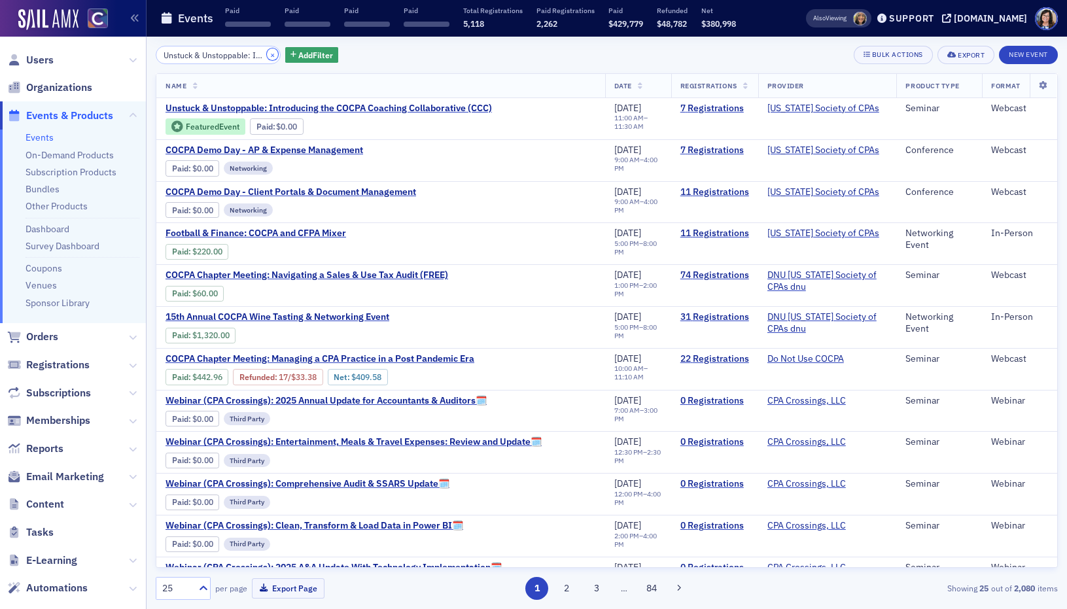
click at [267, 58] on button "×" at bounding box center [273, 54] width 12 height 12
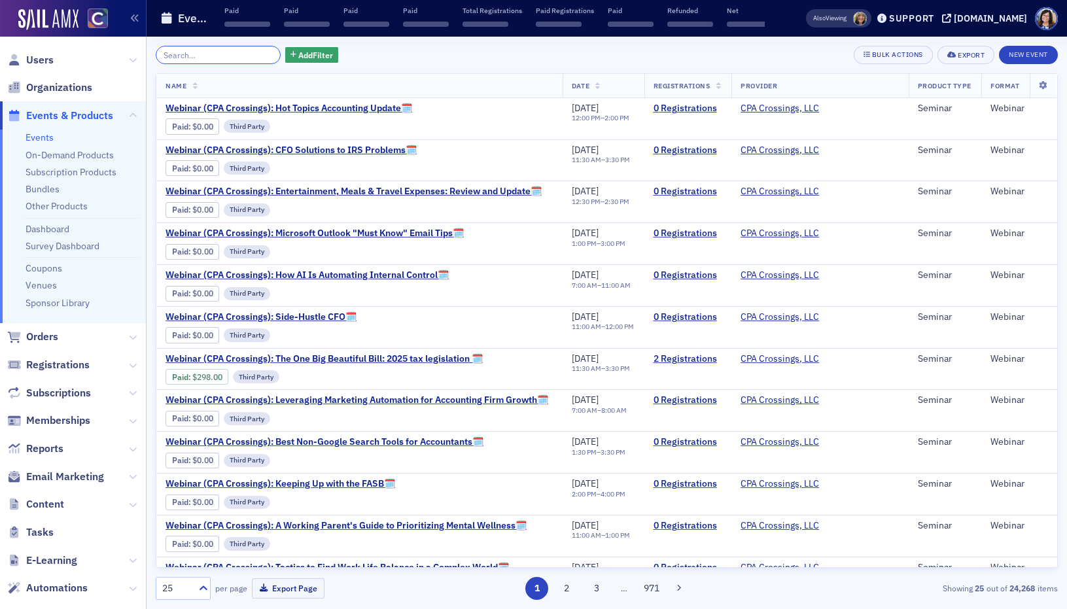
click at [234, 60] on input "search" at bounding box center [218, 55] width 125 height 18
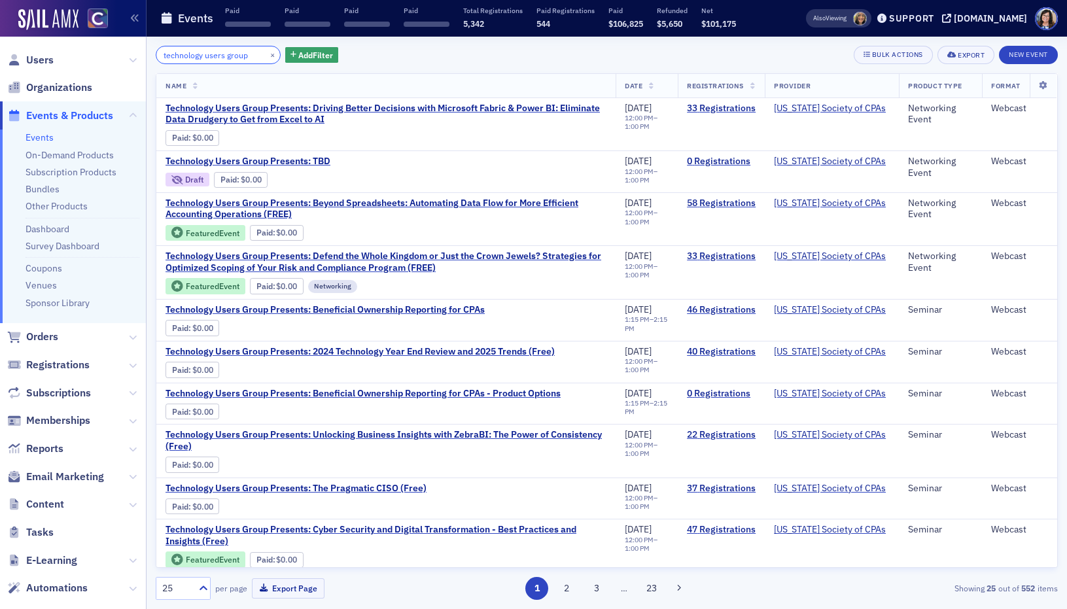
type input "technology users group"
click at [267, 54] on button "×" at bounding box center [273, 54] width 12 height 12
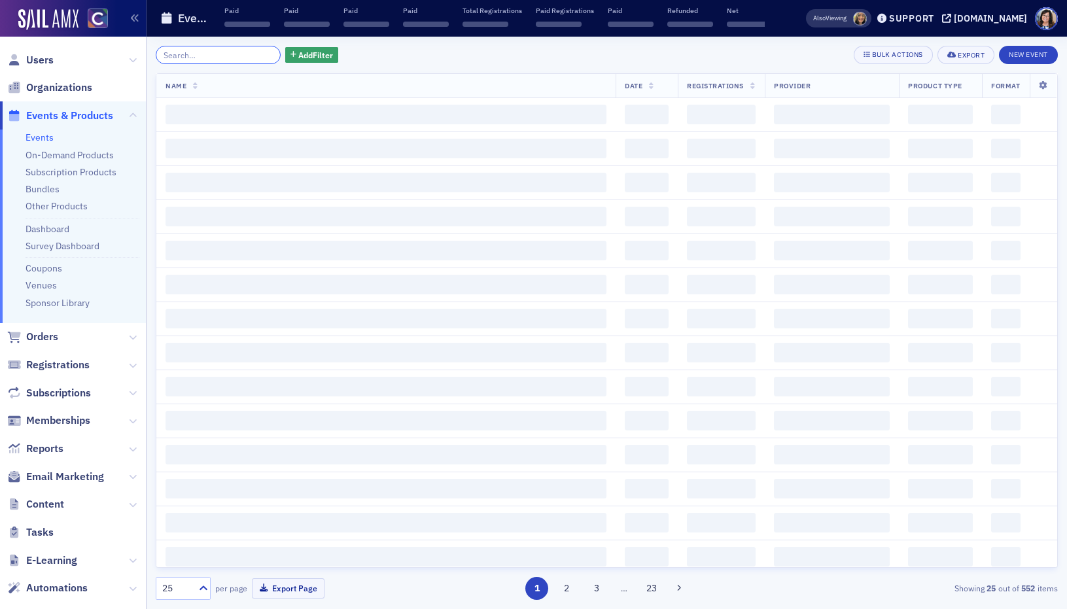
click at [233, 52] on input "search" at bounding box center [218, 55] width 125 height 18
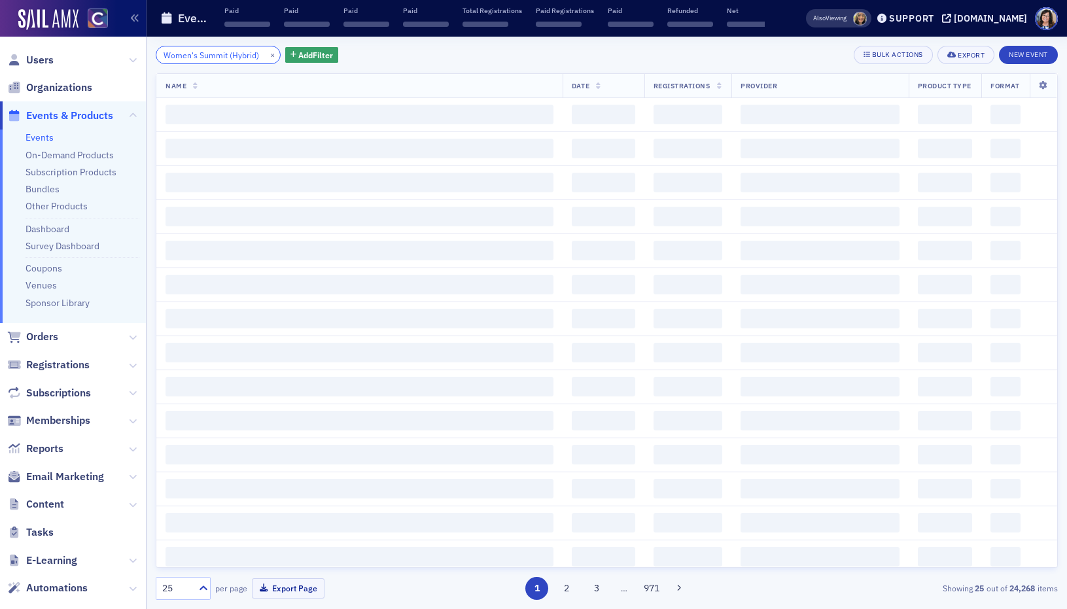
scroll to position [0, 8]
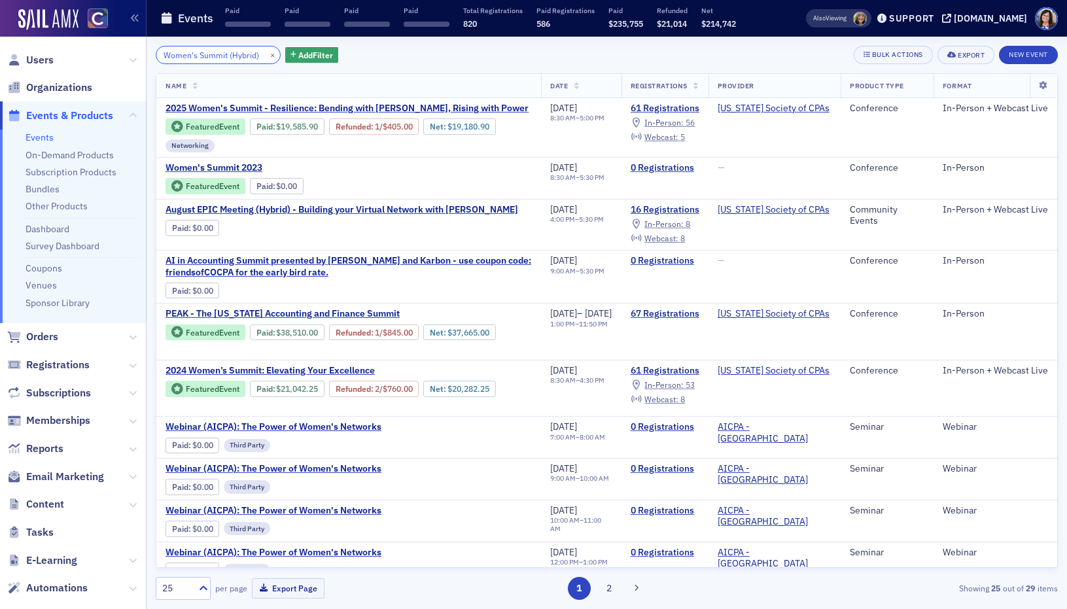
type input "Women's Summit (Hybrid)"
click at [267, 56] on button "×" at bounding box center [273, 54] width 12 height 12
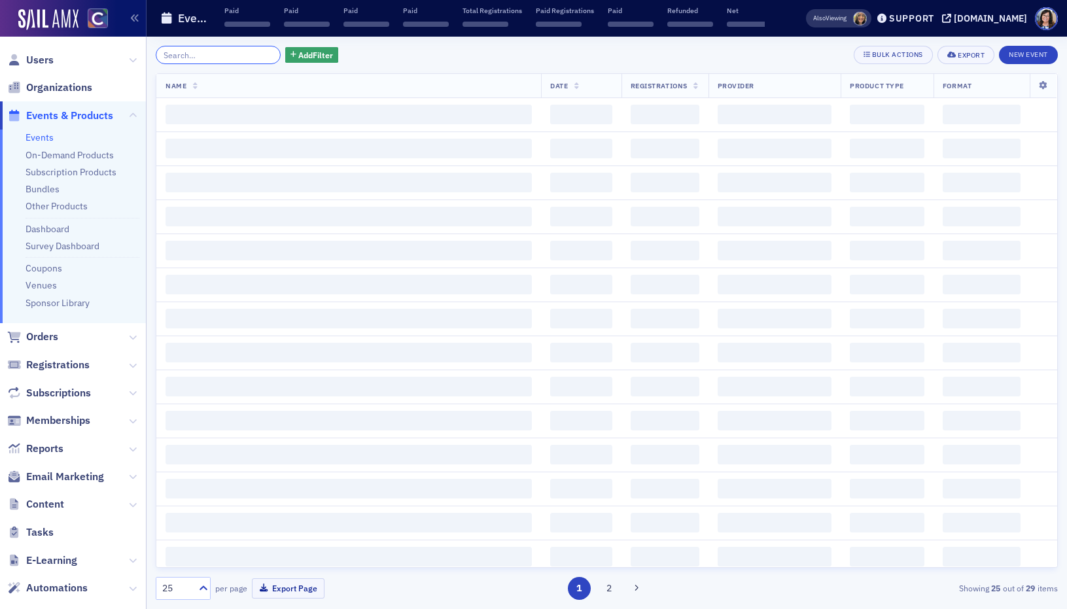
click at [258, 56] on input "search" at bounding box center [218, 55] width 125 height 18
click at [212, 53] on input "search" at bounding box center [218, 55] width 125 height 18
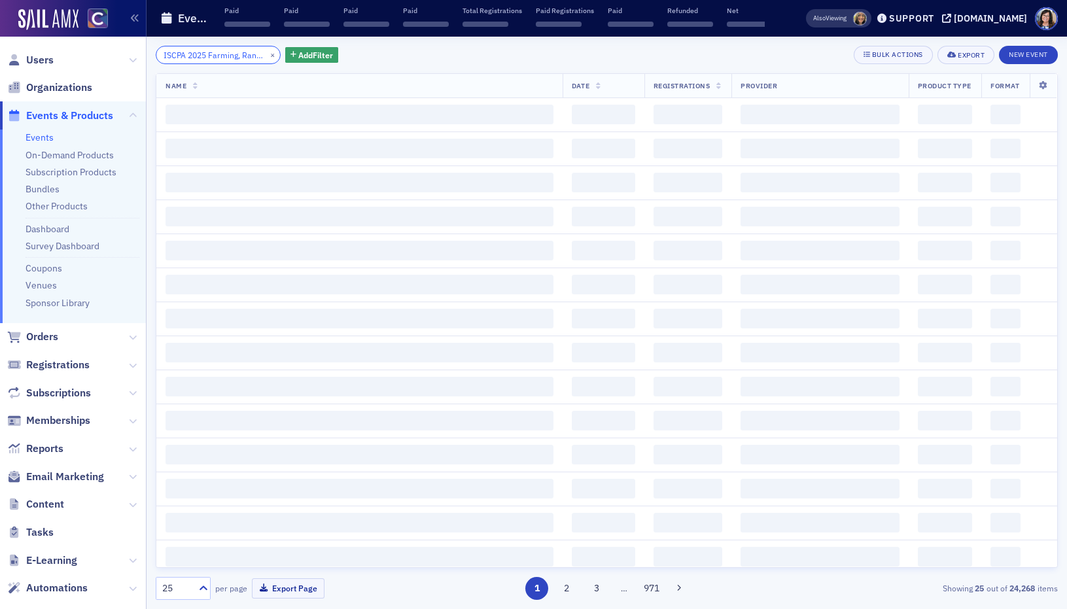
scroll to position [0, 190]
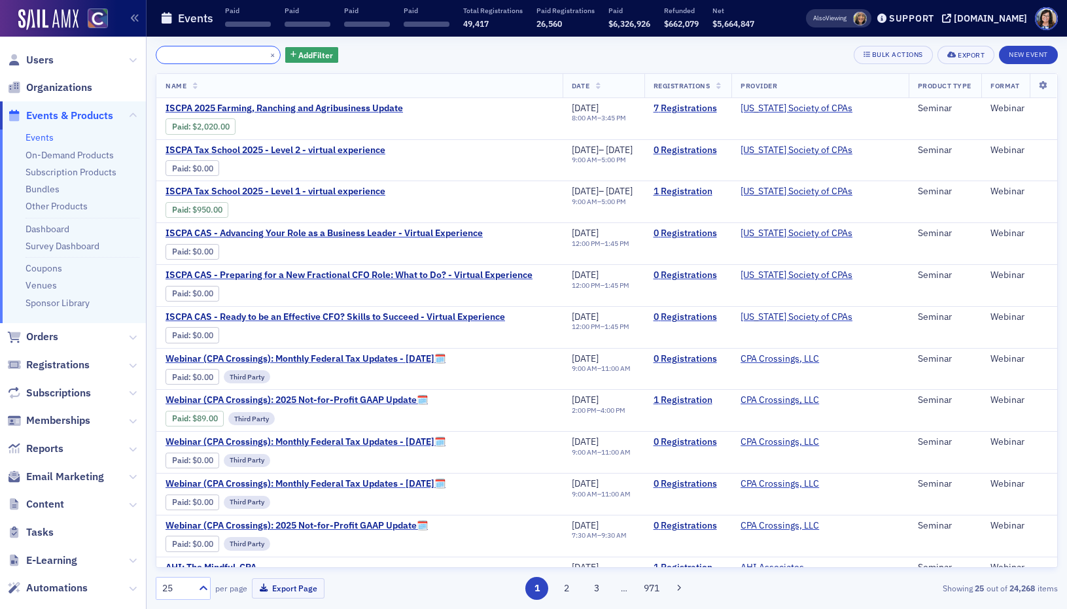
type input "ISCPA 2025 Farming, Ranching and Agribusiness Update - Virtual Experience"
click at [267, 56] on button "×" at bounding box center [273, 54] width 12 height 12
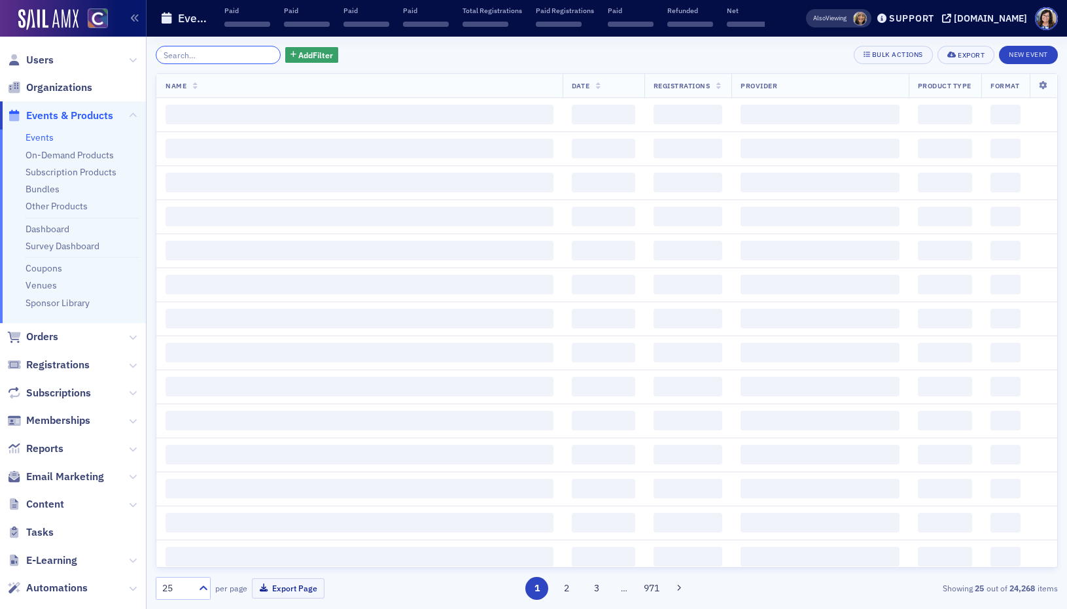
click at [242, 56] on input "search" at bounding box center [218, 55] width 125 height 18
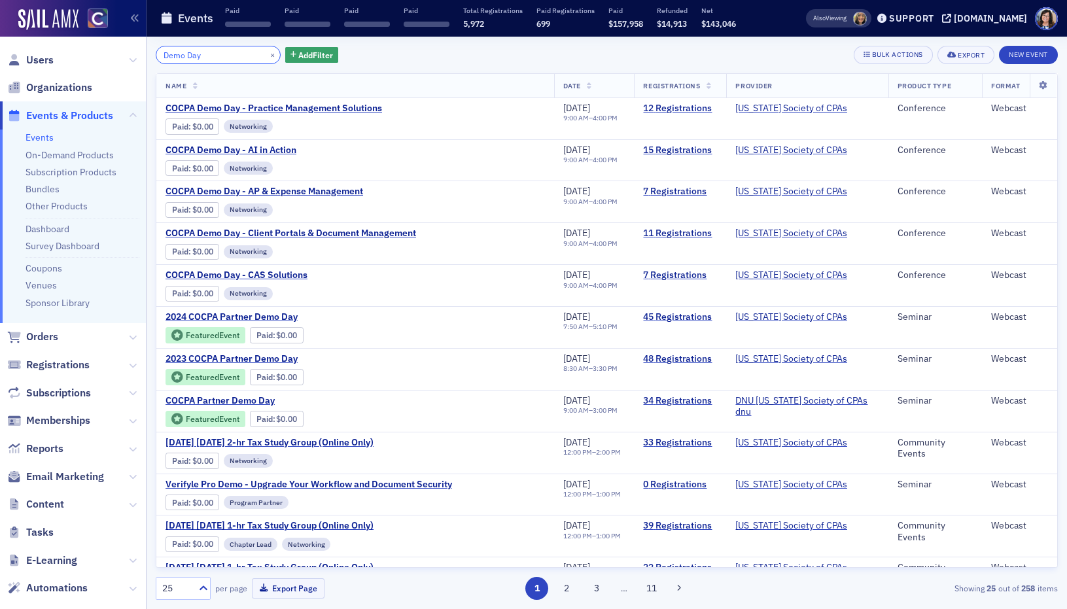
type input "Demo Day"
drag, startPoint x: 256, startPoint y: 53, endPoint x: 222, endPoint y: 57, distance: 33.6
click at [267, 53] on button "×" at bounding box center [273, 54] width 12 height 12
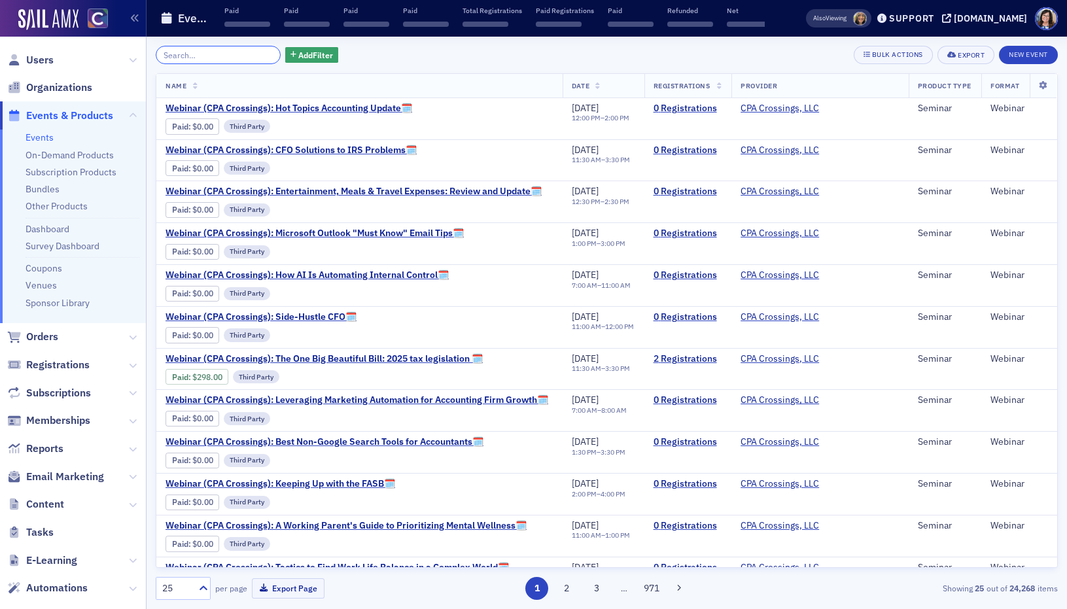
click at [222, 55] on input "search" at bounding box center [218, 55] width 125 height 18
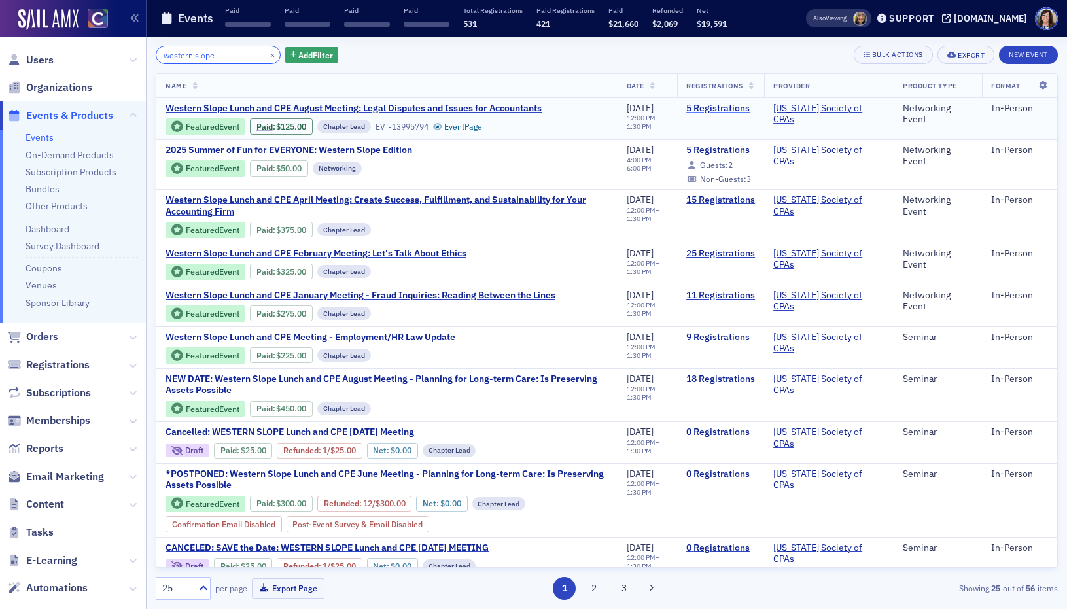
type input "western slope"
click at [718, 106] on link "5 Registrations" at bounding box center [720, 109] width 69 height 12
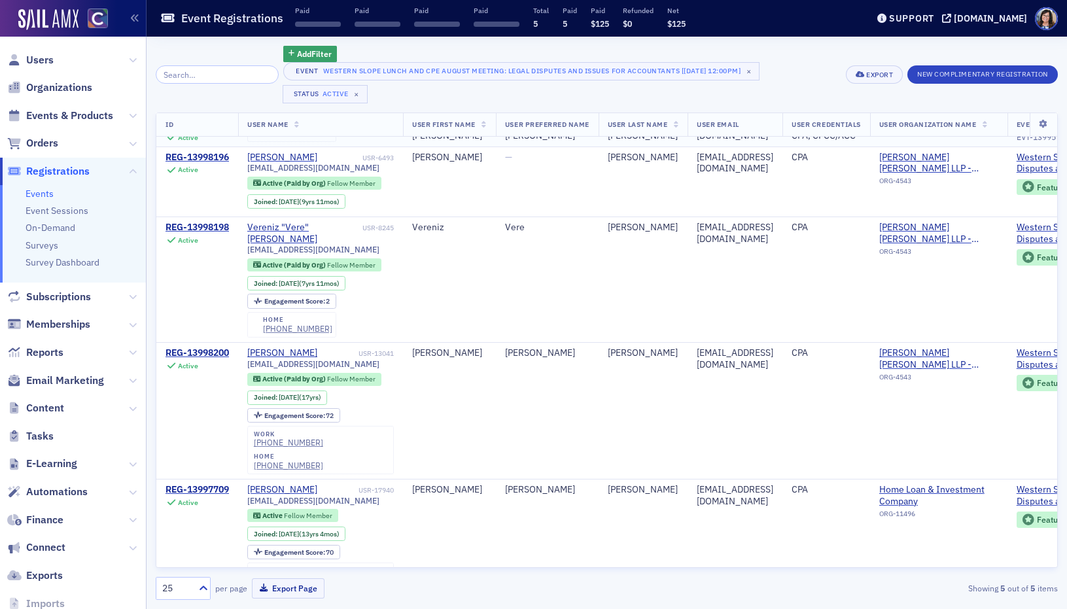
scroll to position [118, 0]
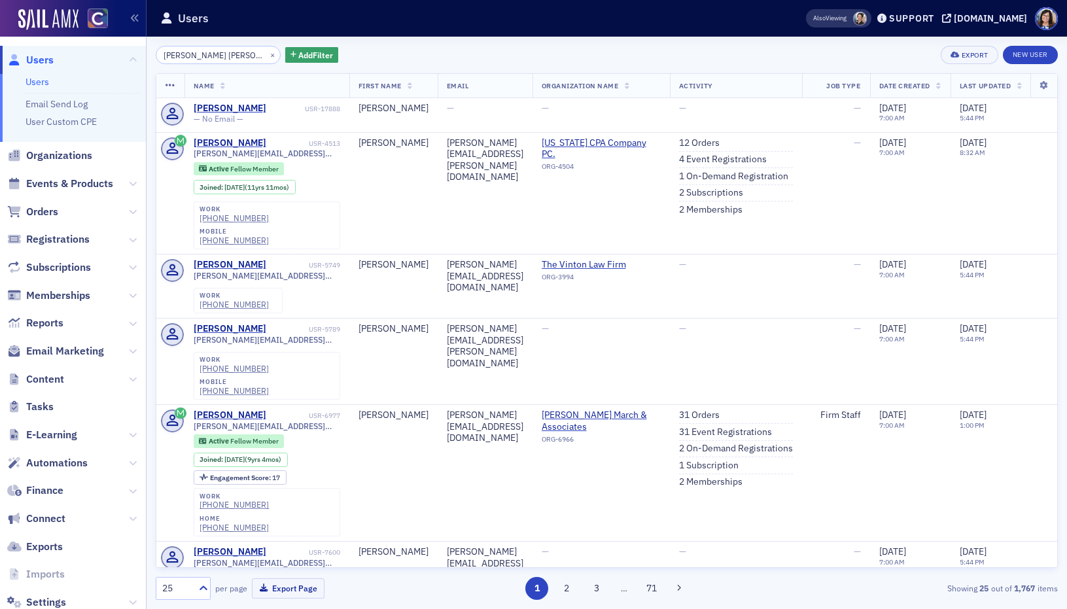
drag, startPoint x: 158, startPoint y: 51, endPoint x: 118, endPoint y: 51, distance: 39.9
click at [118, 51] on div "Users Users Email Send Log User Custom CPE Organizations Events & Products Orde…" at bounding box center [533, 304] width 1067 height 609
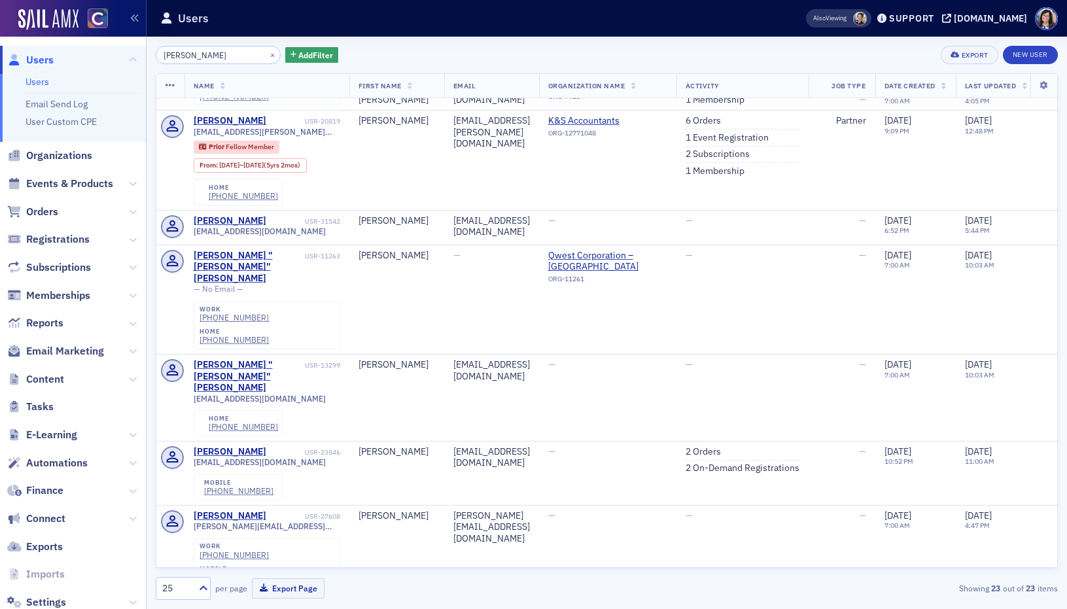
scroll to position [623, 0]
drag, startPoint x: 197, startPoint y: 52, endPoint x: 154, endPoint y: 56, distance: 42.6
click at [154, 56] on div "kurtz × Add Filter Export New User Name First Name Email Organization Name Acti…" at bounding box center [607, 323] width 920 height 572
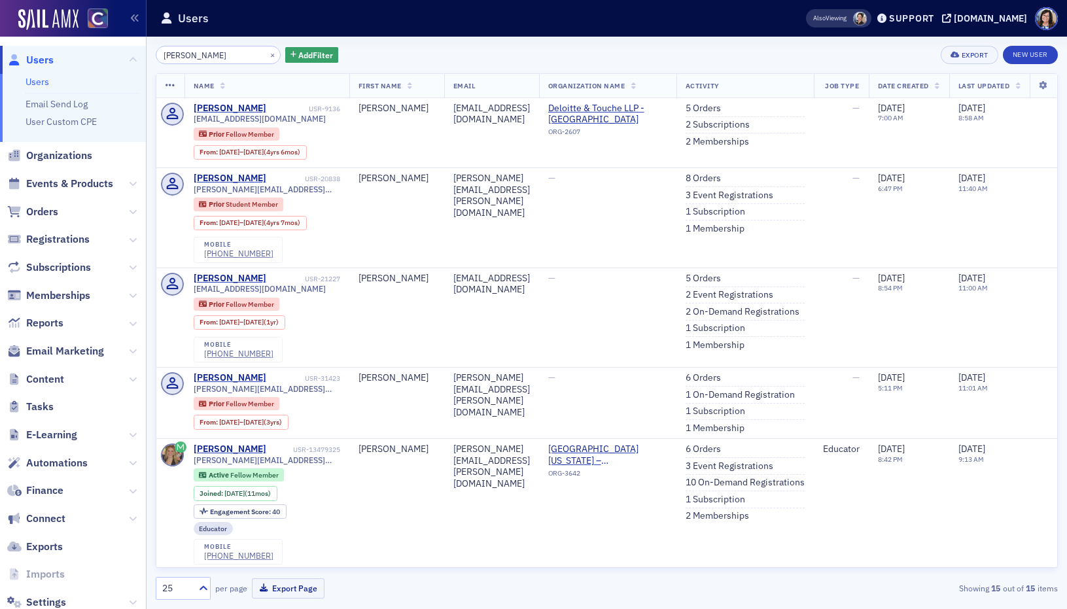
click at [234, 56] on input "madeline" at bounding box center [218, 55] width 125 height 18
type input "madeline"
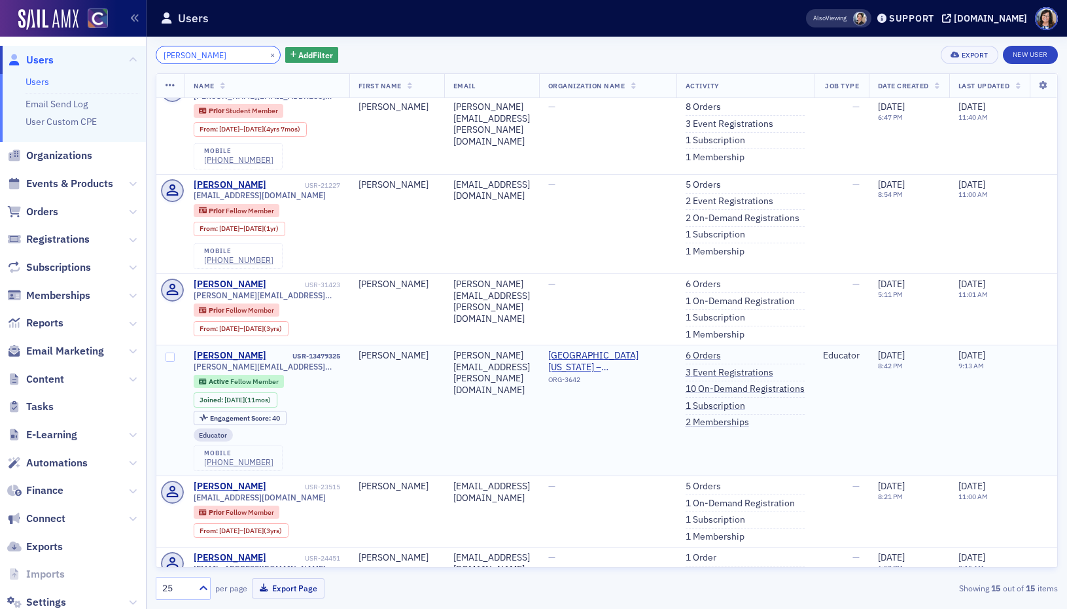
scroll to position [96, 0]
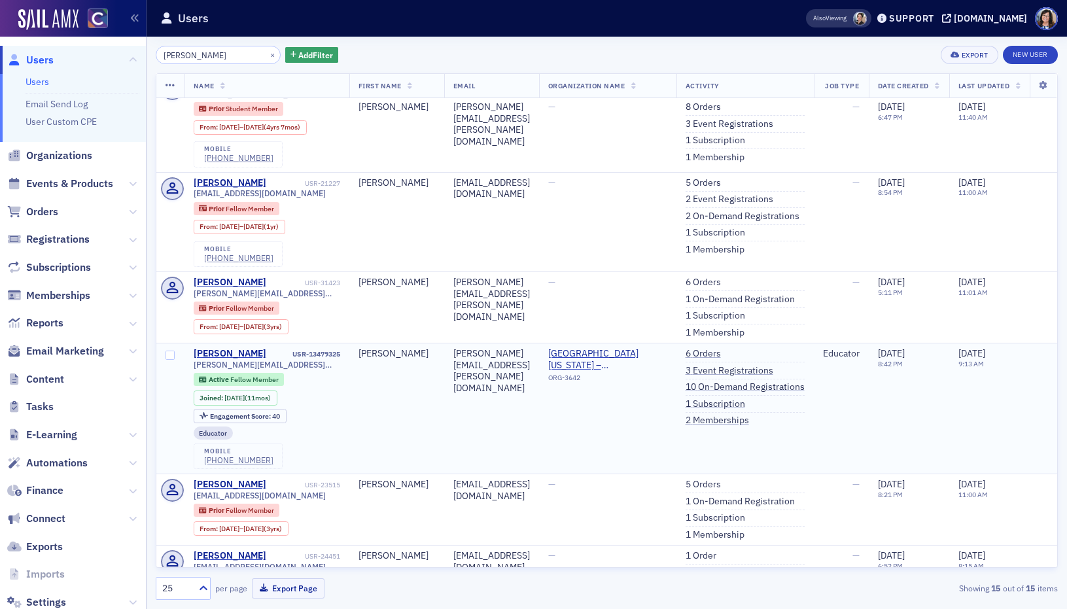
click at [358, 439] on td "Madeline" at bounding box center [396, 408] width 95 height 131
click at [303, 366] on div "madeline.kurcz@gmail.com" at bounding box center [267, 365] width 147 height 10
drag, startPoint x: 297, startPoint y: 365, endPoint x: 194, endPoint y: 368, distance: 103.4
click at [194, 368] on div "madeline.kurcz@gmail.com" at bounding box center [267, 365] width 147 height 10
copy span "madeline.kurcz@gmail.com"
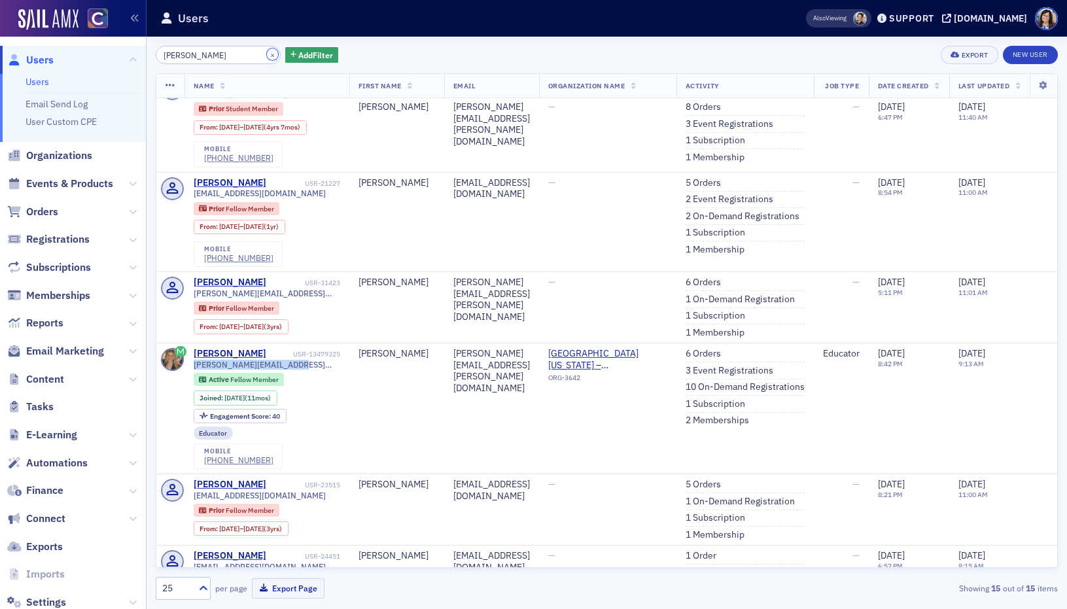
drag, startPoint x: 254, startPoint y: 56, endPoint x: 239, endPoint y: 56, distance: 15.1
click at [267, 56] on button "×" at bounding box center [273, 54] width 12 height 12
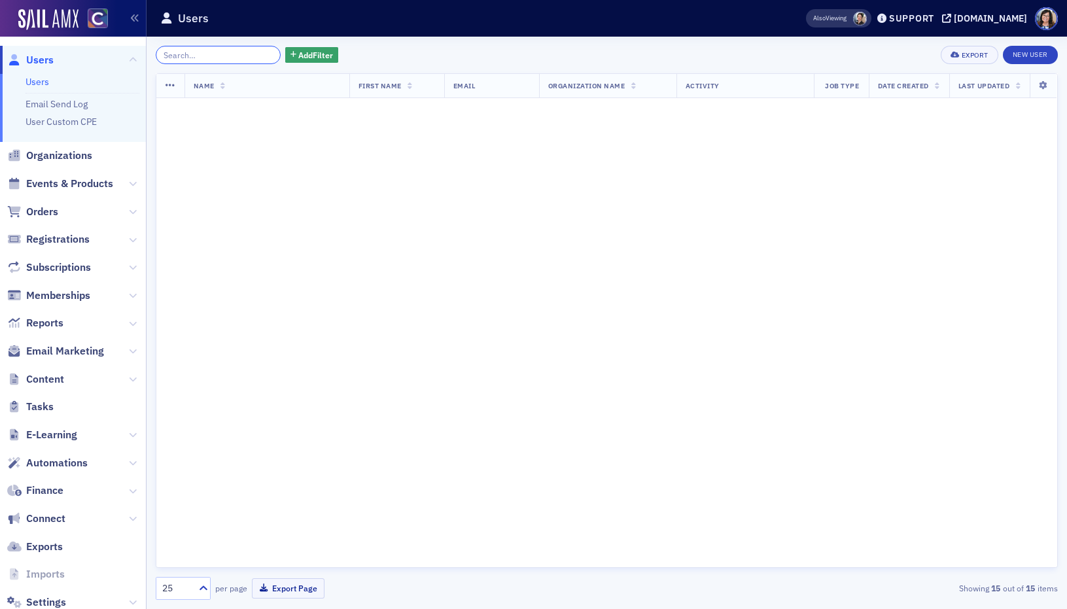
click at [239, 56] on input "search" at bounding box center [218, 55] width 125 height 18
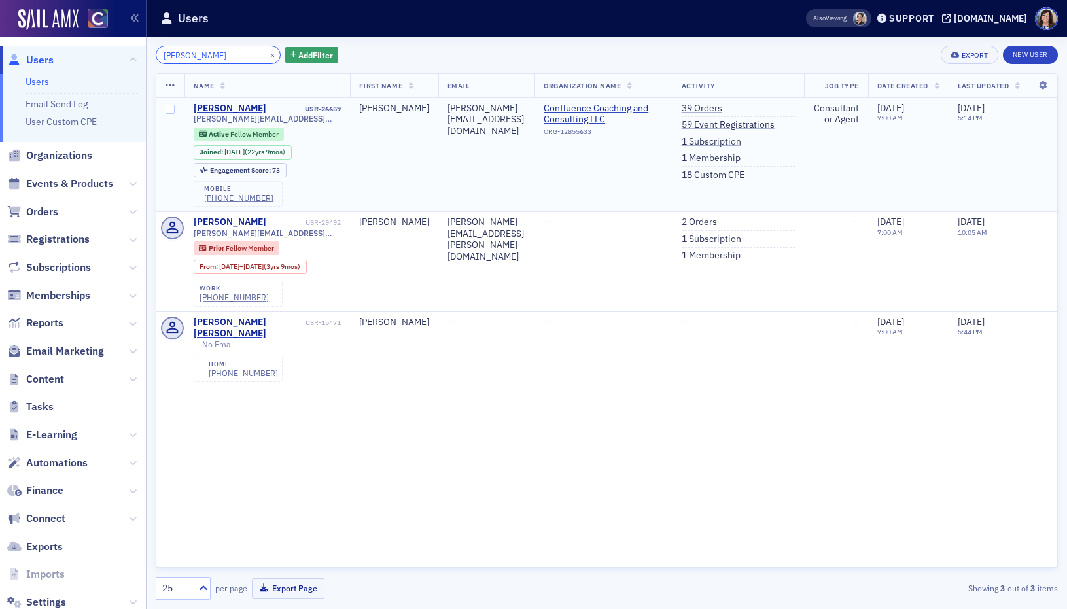
type input "Kooi"
drag, startPoint x: 319, startPoint y: 120, endPoint x: 190, endPoint y: 120, distance: 128.9
click at [190, 120] on td "Michelle Kooi USR-26659 michelle.kooi17@gmail.com Active Fellow Member Joined :…" at bounding box center [267, 155] width 166 height 114
copy span "michelle.kooi17@gmail.com"
click at [267, 57] on button "×" at bounding box center [273, 54] width 12 height 12
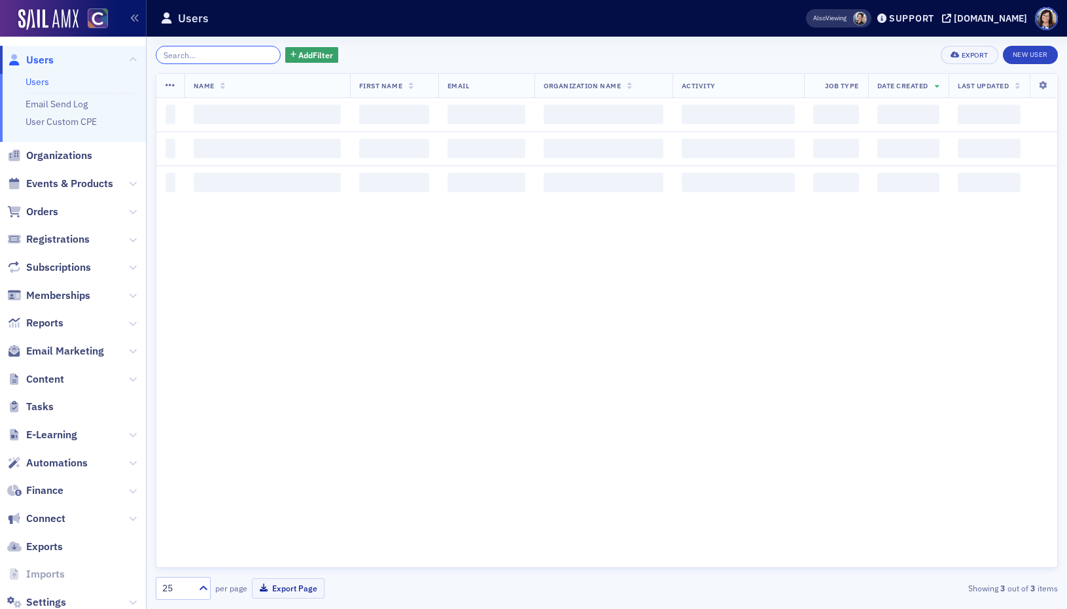
drag, startPoint x: 256, startPoint y: 57, endPoint x: 239, endPoint y: 57, distance: 17.0
click at [256, 57] on input "search" at bounding box center [218, 55] width 125 height 18
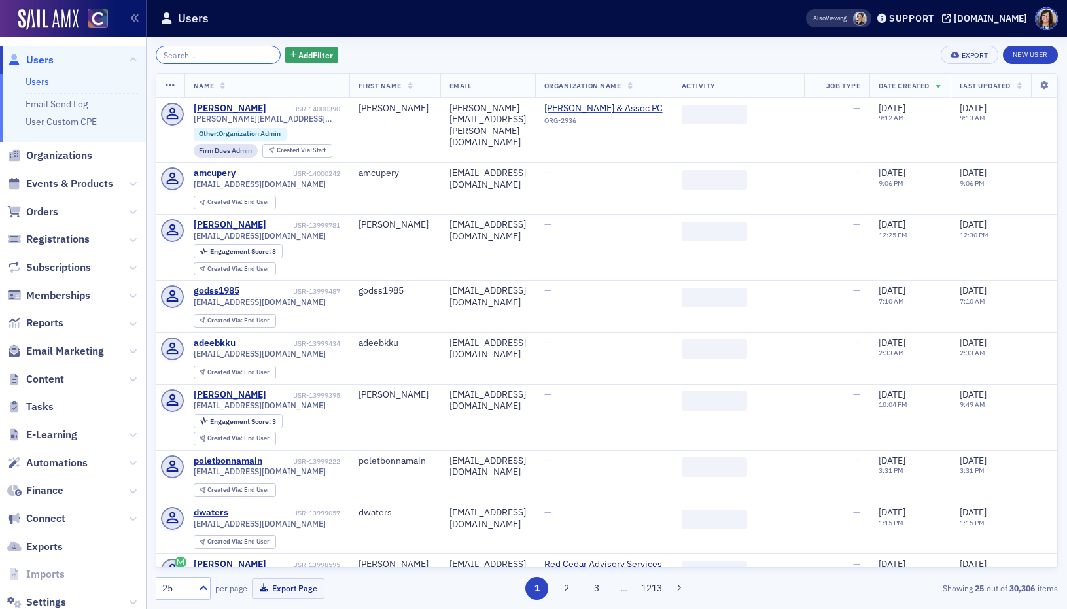
click at [239, 57] on input "search" at bounding box center [218, 55] width 125 height 18
click at [239, 58] on input "search" at bounding box center [218, 55] width 125 height 18
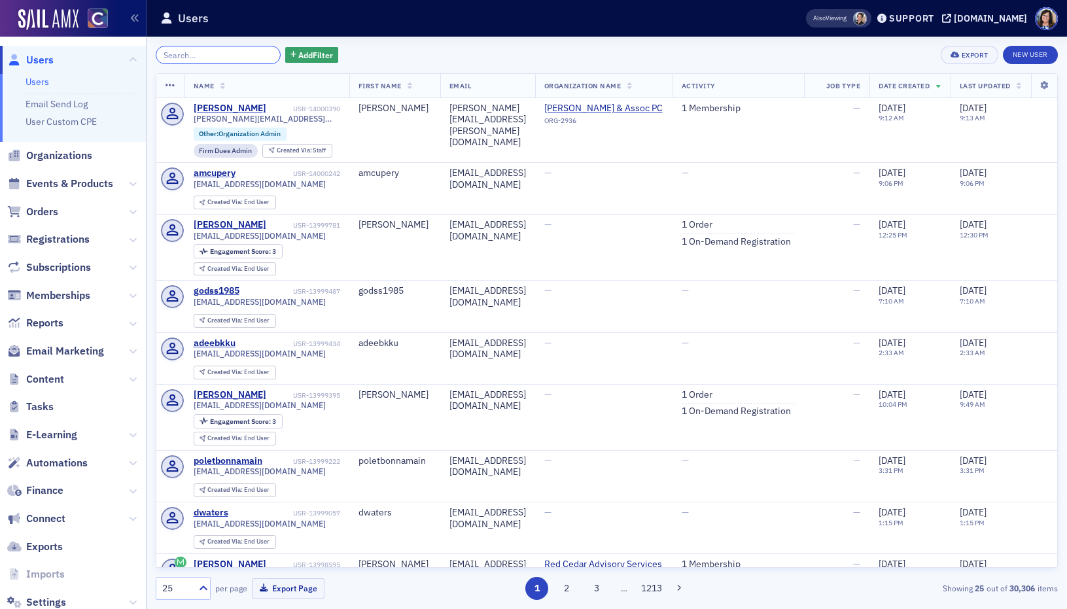
click at [239, 58] on input "search" at bounding box center [218, 55] width 125 height 18
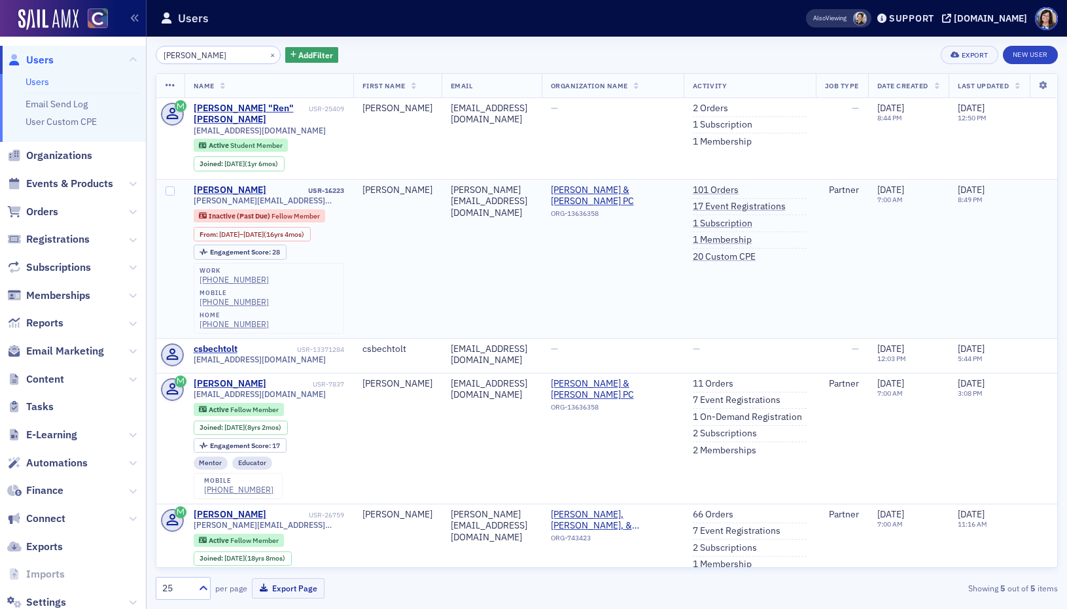
click at [423, 230] on td "Connie" at bounding box center [397, 258] width 88 height 159
click at [285, 196] on span "connie@otbcpas.com" at bounding box center [269, 201] width 150 height 10
drag, startPoint x: 284, startPoint y: 188, endPoint x: 192, endPoint y: 188, distance: 92.2
click at [192, 189] on td "Connie Bechtolt USR-16223 connie@otbcpas.com Inactive (Past Due) Fellow Member …" at bounding box center [268, 258] width 169 height 159
copy span "connie@otbcpas.com"
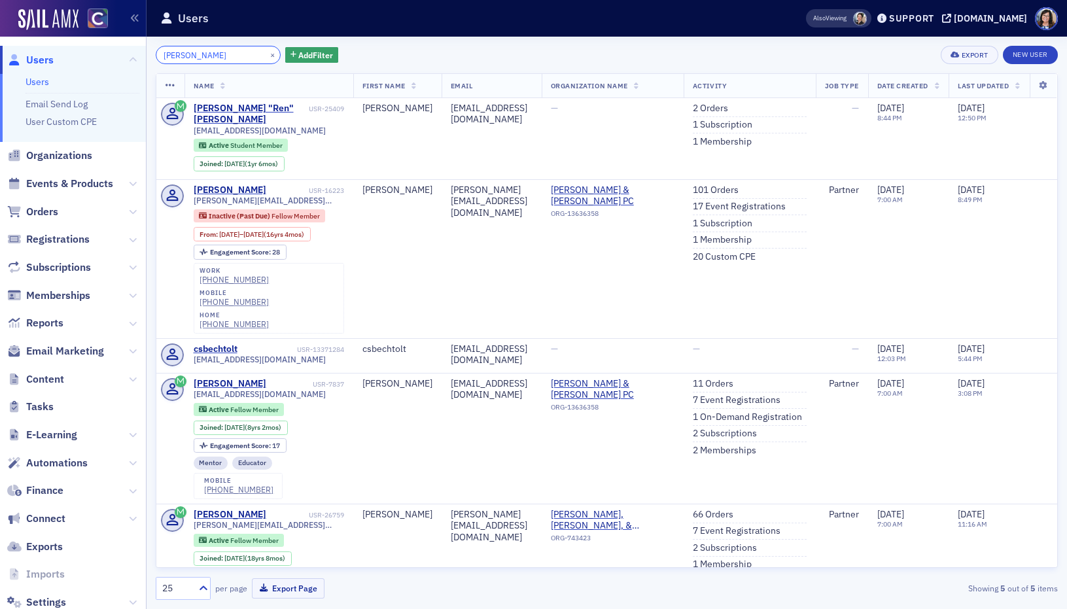
drag, startPoint x: 135, startPoint y: 49, endPoint x: 90, endPoint y: 50, distance: 45.2
click at [90, 50] on div "Users Users Email Send Log User Custom CPE Organizations Events & Products Orde…" at bounding box center [533, 304] width 1067 height 609
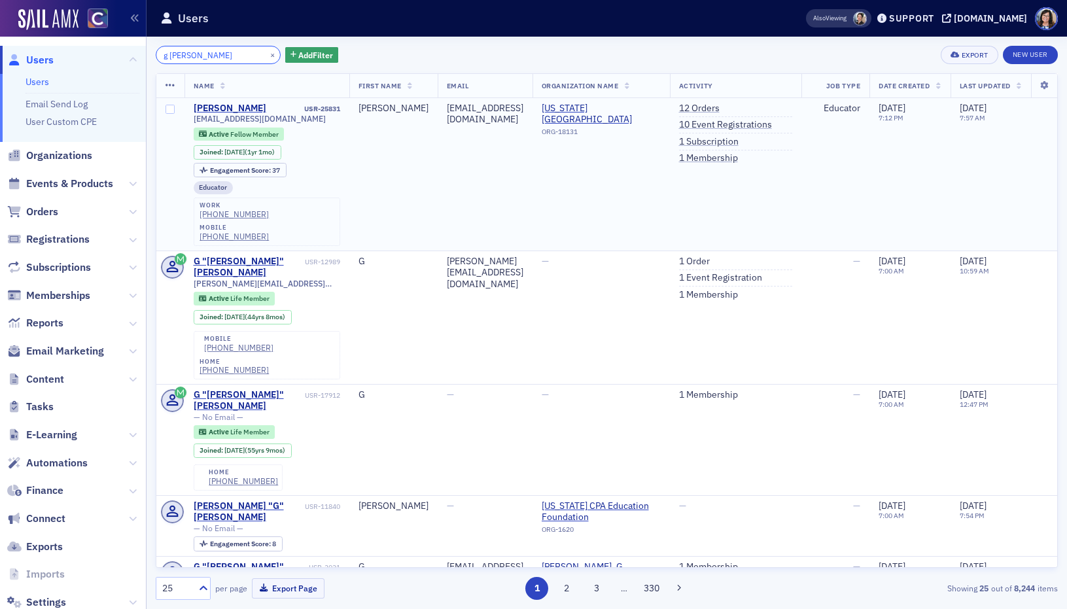
type input "g hypes"
click at [340, 128] on div "Active Fellow Member Joined : 7/1/2024 (1yr 1mo)" at bounding box center [267, 144] width 147 height 32
drag, startPoint x: 306, startPoint y: 118, endPoint x: 193, endPoint y: 121, distance: 113.2
click at [194, 121] on div "ghypes@coloradomesa.edu" at bounding box center [267, 119] width 147 height 10
copy span "ghypes@coloradomesa.edu"
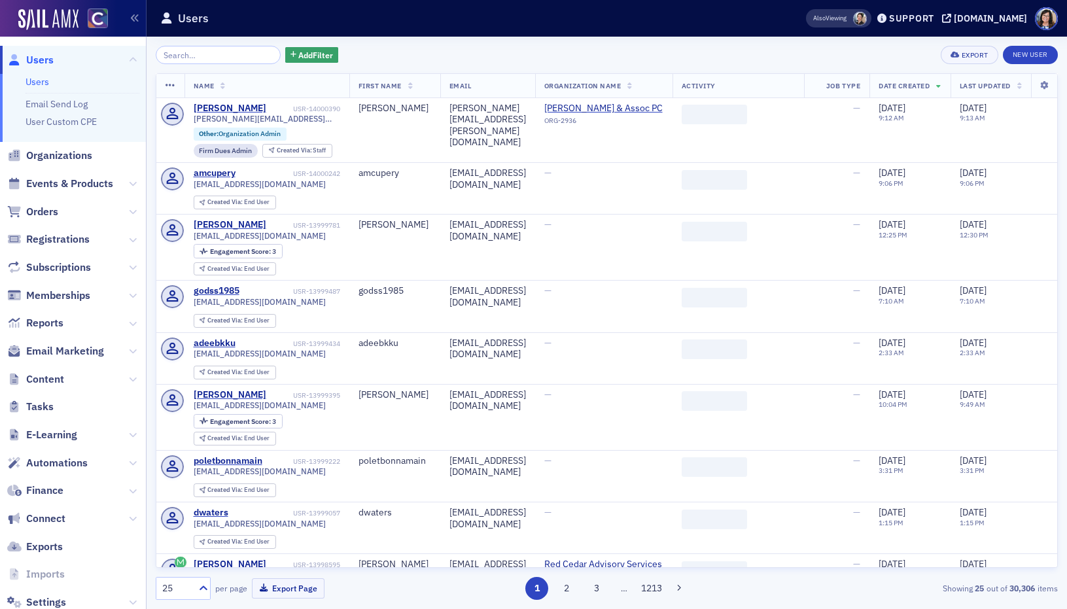
click at [194, 52] on input "search" at bounding box center [218, 55] width 125 height 18
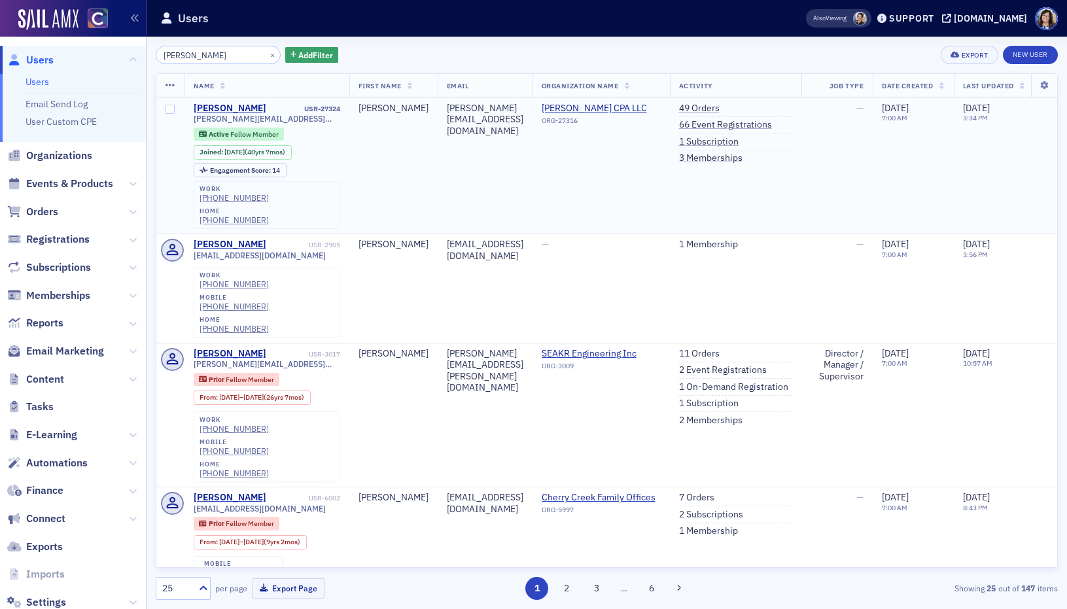
type input "[PERSON_NAME]"
click at [307, 121] on div "[PERSON_NAME][EMAIL_ADDRESS][DOMAIN_NAME]" at bounding box center [267, 119] width 147 height 10
drag, startPoint x: 273, startPoint y: 120, endPoint x: 192, endPoint y: 122, distance: 81.1
click at [192, 122] on td "[PERSON_NAME] USR-27324 [PERSON_NAME][EMAIL_ADDRESS][DOMAIN_NAME] Active Fellow…" at bounding box center [266, 166] width 165 height 136
copy span "[PERSON_NAME][EMAIL_ADDRESS][DOMAIN_NAME]"
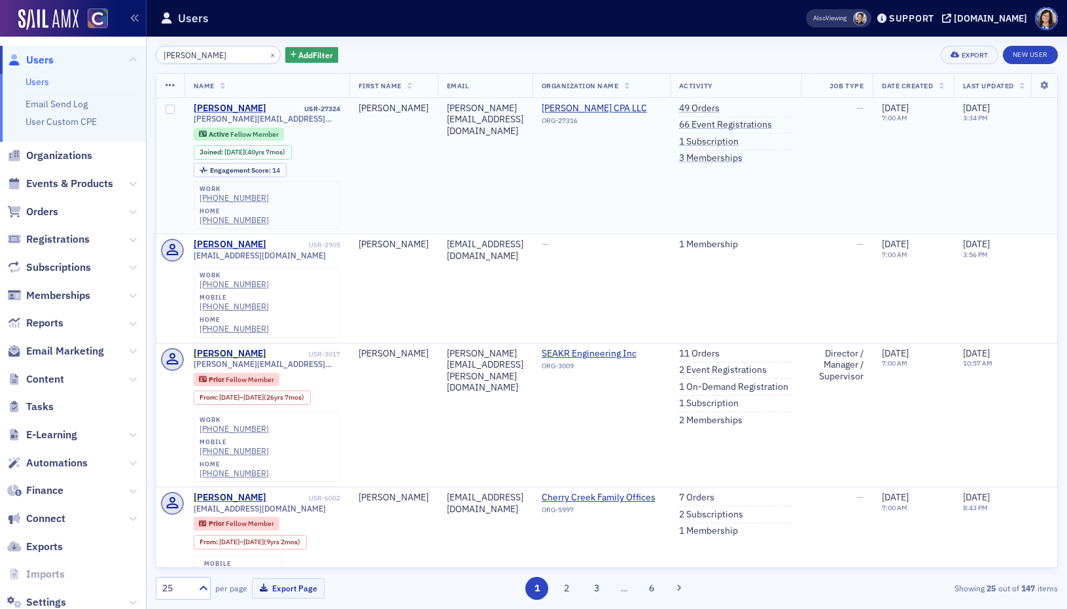
drag, startPoint x: 341, startPoint y: 114, endPoint x: 350, endPoint y: 111, distance: 9.7
click at [340, 113] on div "[PERSON_NAME] USR-27324 [PERSON_NAME][EMAIL_ADDRESS][DOMAIN_NAME] Active Fellow…" at bounding box center [267, 166] width 147 height 127
drag, startPoint x: 335, startPoint y: 107, endPoint x: 307, endPoint y: 109, distance: 28.2
click at [307, 109] on td "[PERSON_NAME] USR-27324 [PERSON_NAME][EMAIL_ADDRESS][DOMAIN_NAME] Active Fellow…" at bounding box center [266, 166] width 165 height 136
copy div "USR-27324"
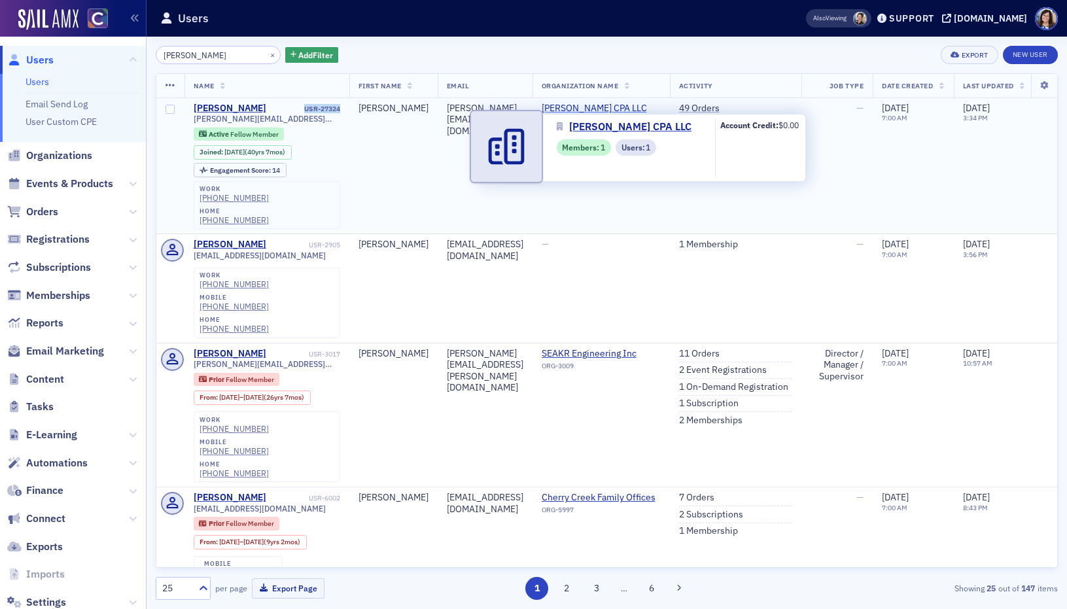
copy span "[PERSON_NAME] CPA LLC"
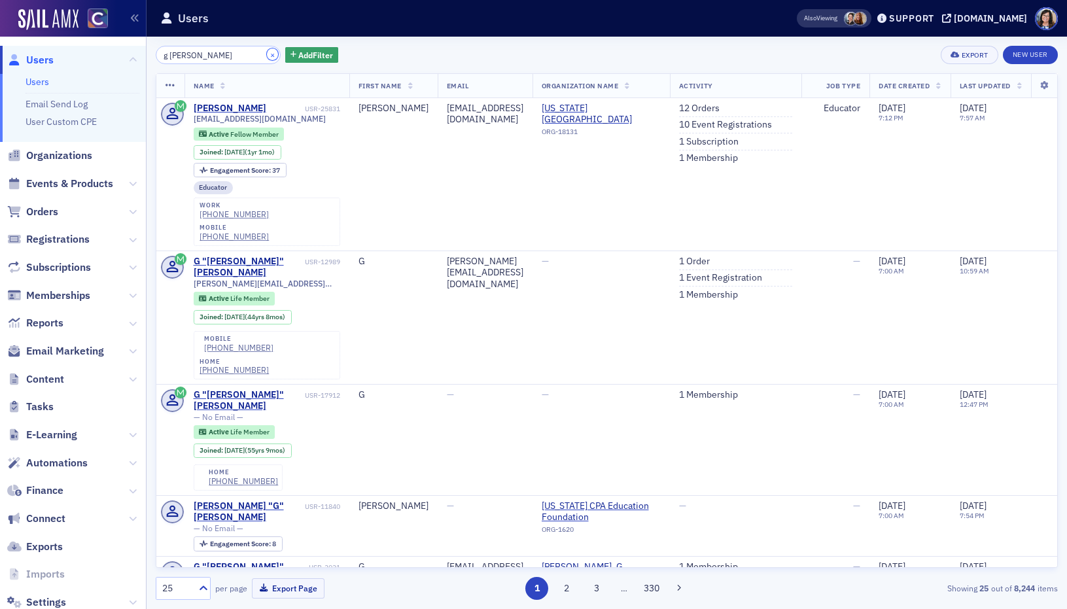
drag, startPoint x: 257, startPoint y: 55, endPoint x: 226, endPoint y: 56, distance: 30.8
click at [267, 55] on button "×" at bounding box center [273, 54] width 12 height 12
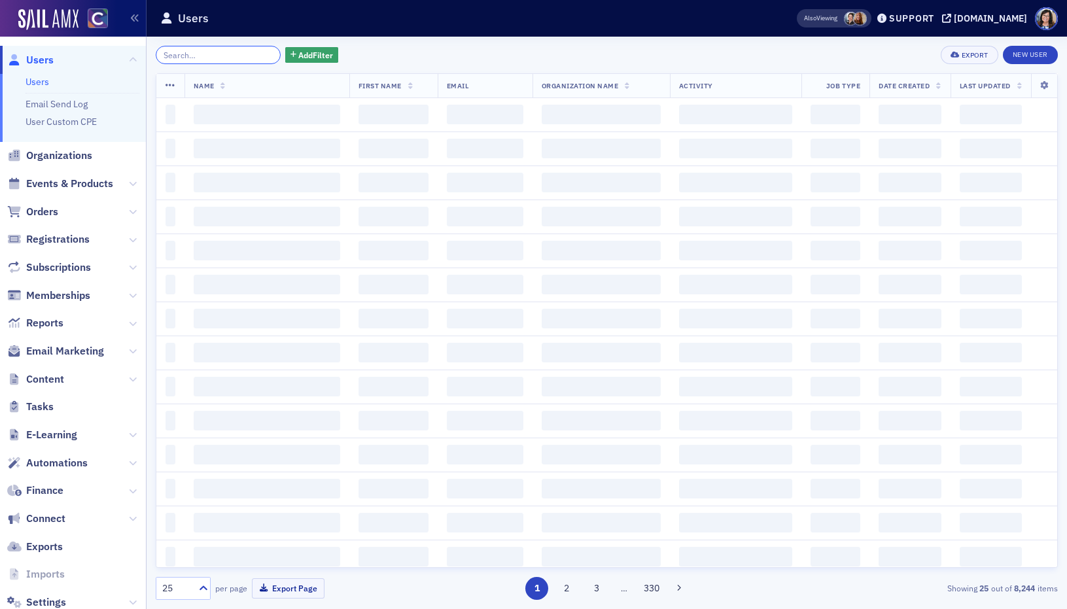
click at [226, 56] on input "search" at bounding box center [218, 55] width 125 height 18
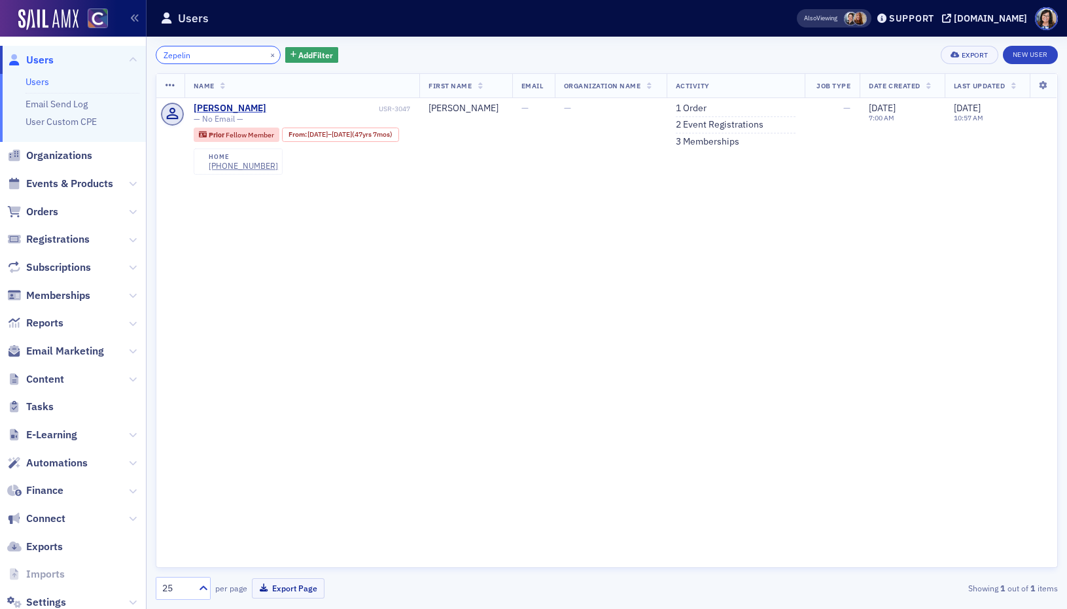
type input "Zepelin"
click at [58, 296] on span "Memberships" at bounding box center [58, 295] width 64 height 14
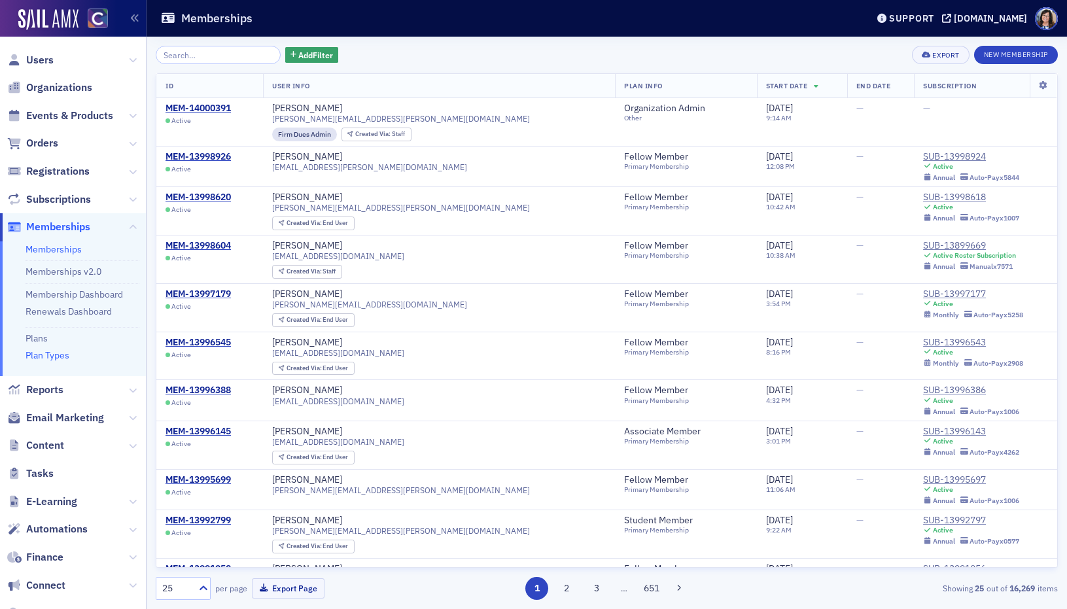
click at [41, 356] on link "Plan Types" at bounding box center [48, 355] width 44 height 12
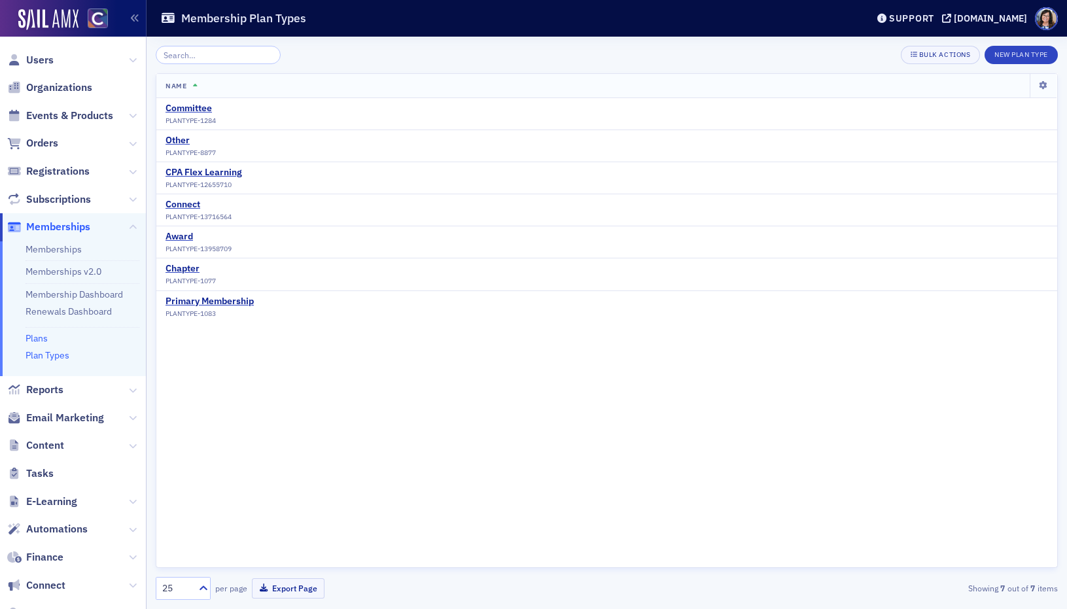
click at [43, 338] on link "Plans" at bounding box center [37, 338] width 22 height 12
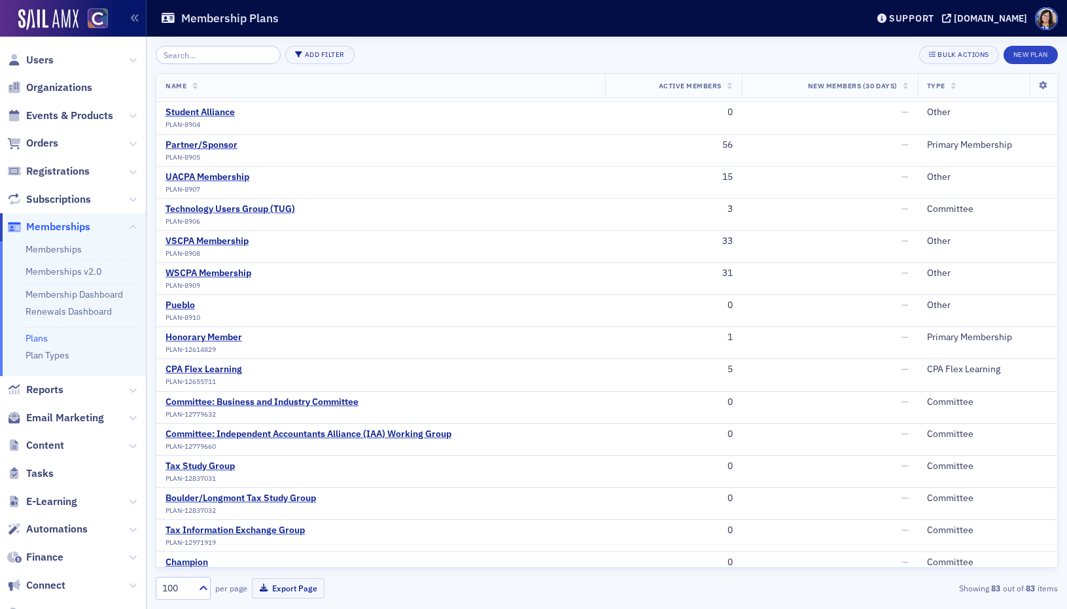
scroll to position [1701, 0]
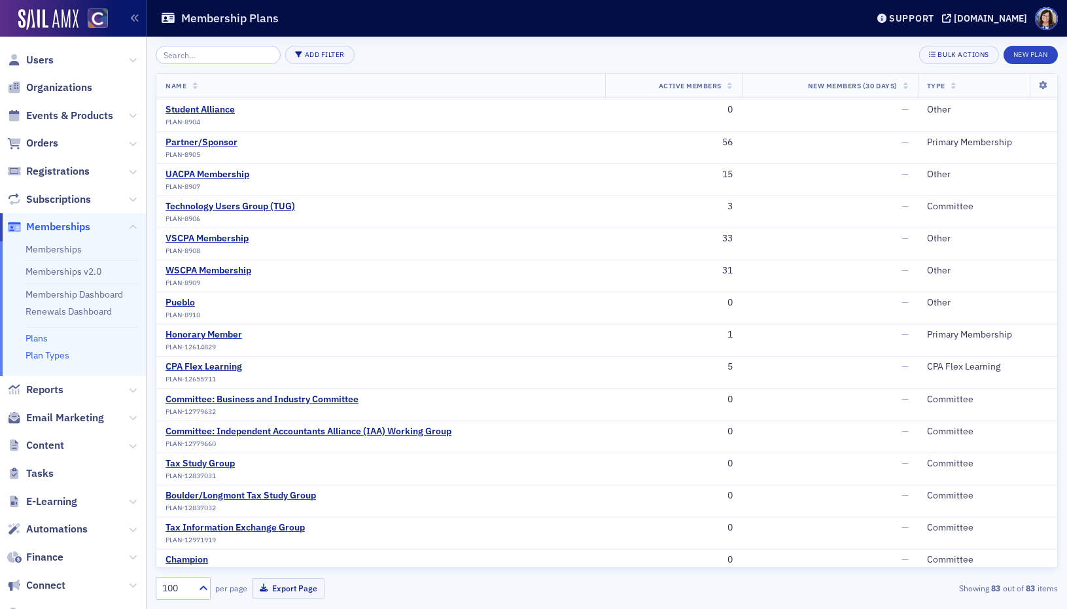
click at [44, 358] on link "Plan Types" at bounding box center [48, 355] width 44 height 12
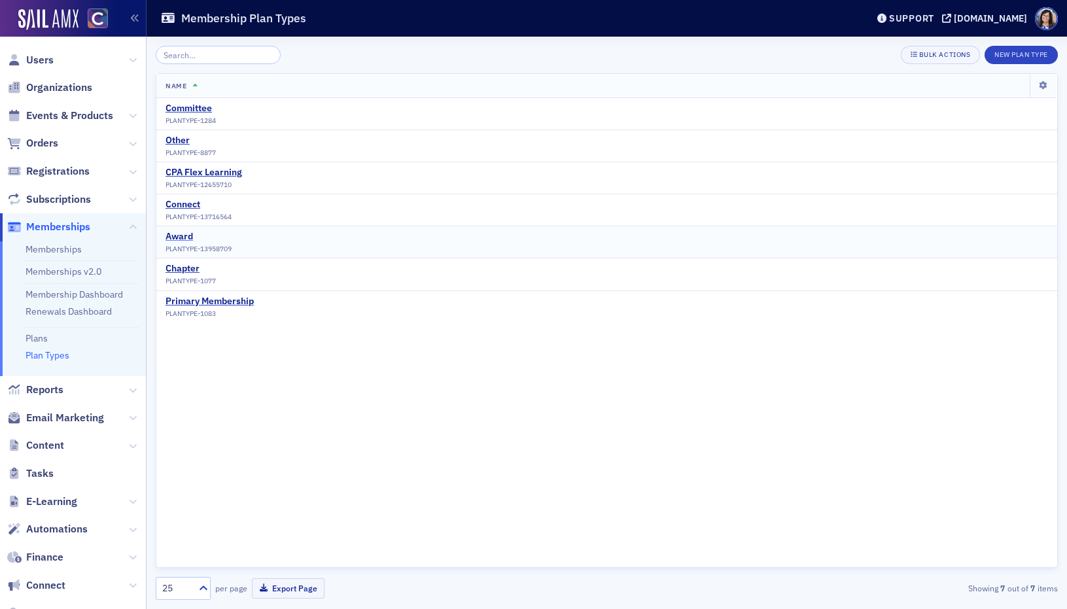
click at [186, 235] on div "Award" at bounding box center [199, 237] width 66 height 12
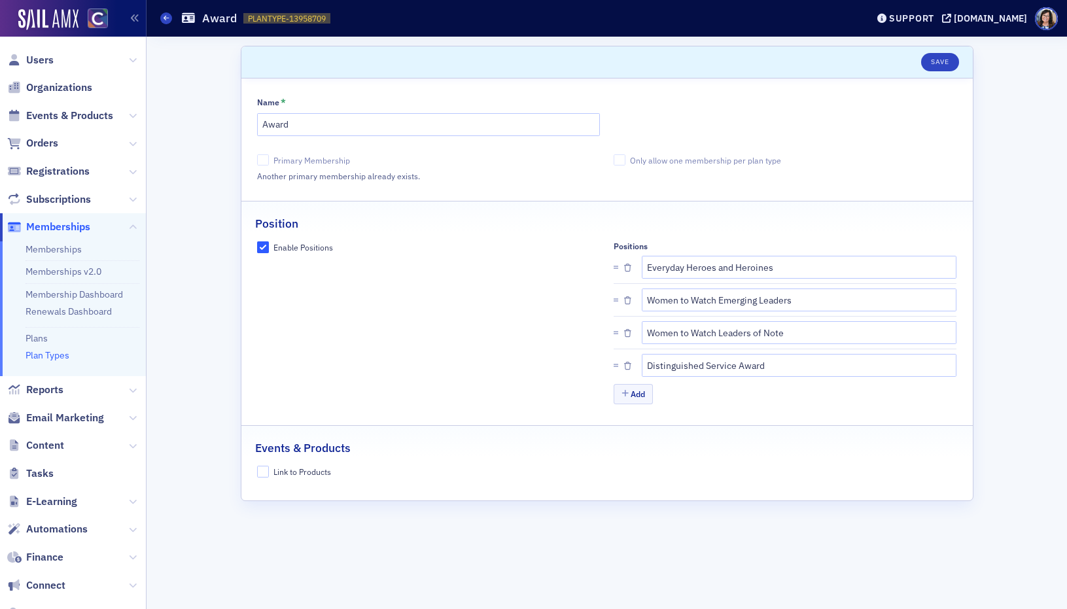
click at [50, 351] on link "Plan Types" at bounding box center [48, 355] width 44 height 12
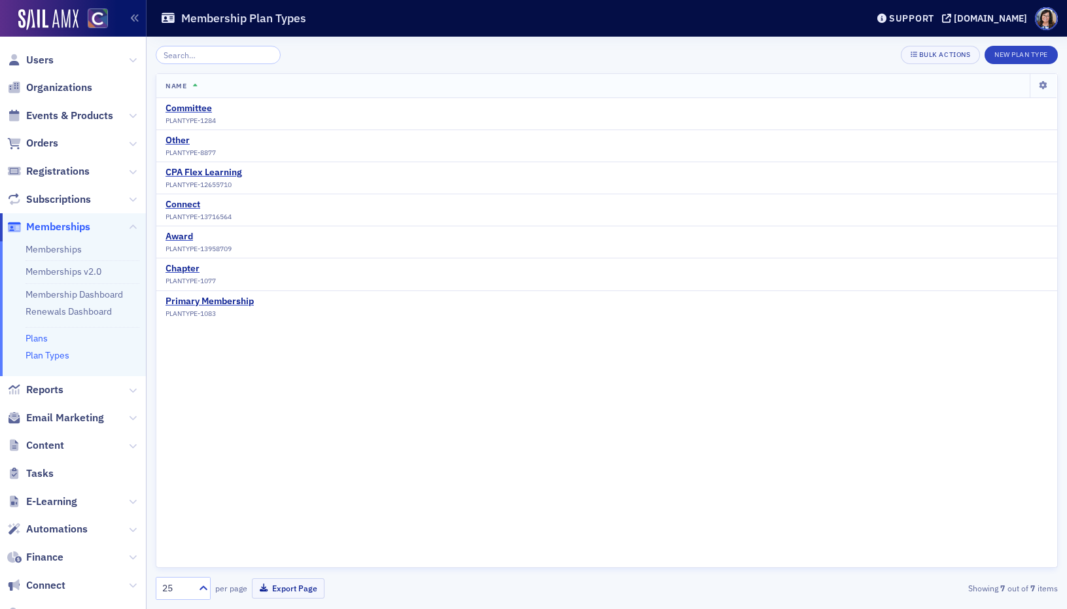
click at [39, 336] on link "Plans" at bounding box center [37, 338] width 22 height 12
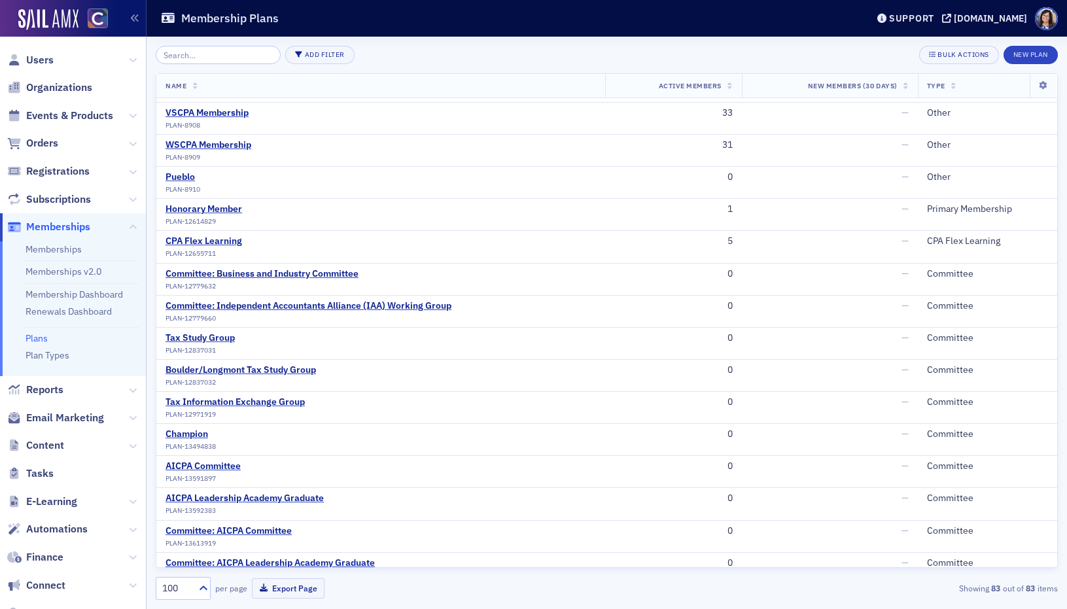
scroll to position [2197, 0]
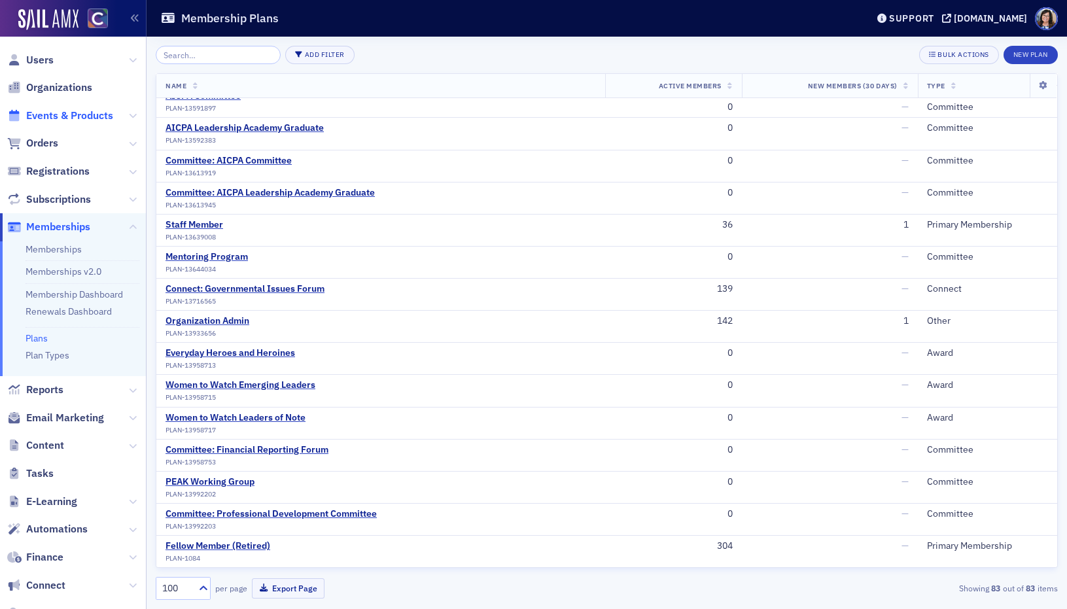
click at [84, 115] on span "Events & Products" at bounding box center [69, 116] width 87 height 14
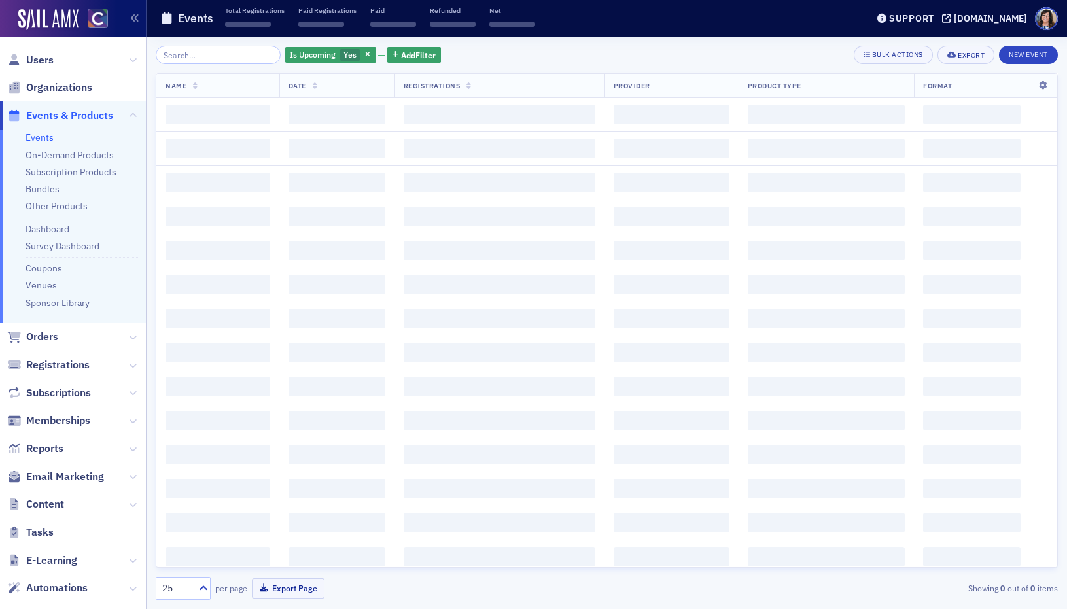
click at [214, 56] on input "search" at bounding box center [218, 55] width 125 height 18
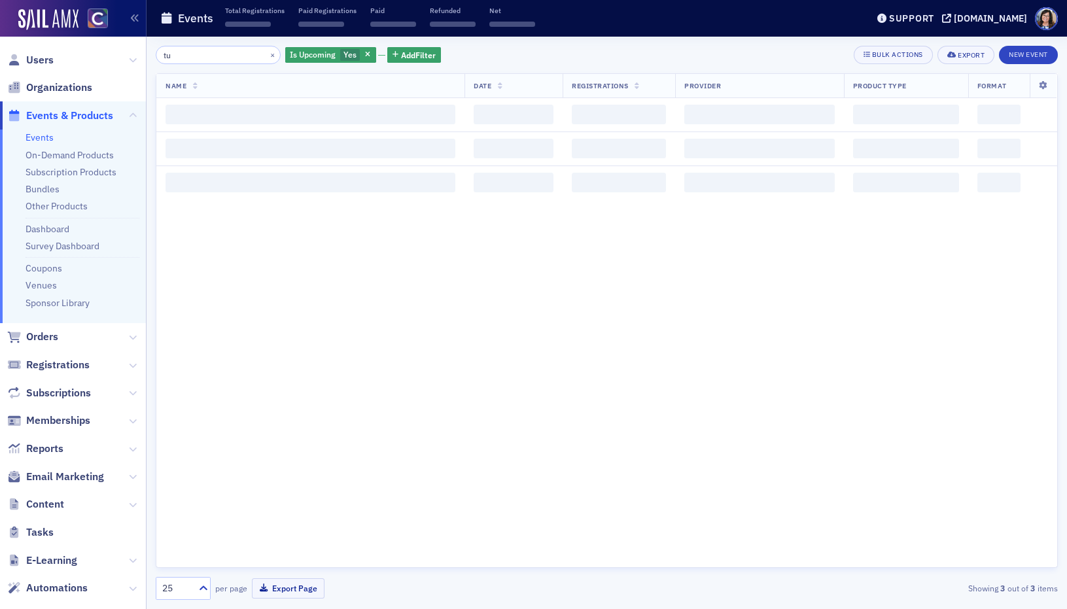
type input "t"
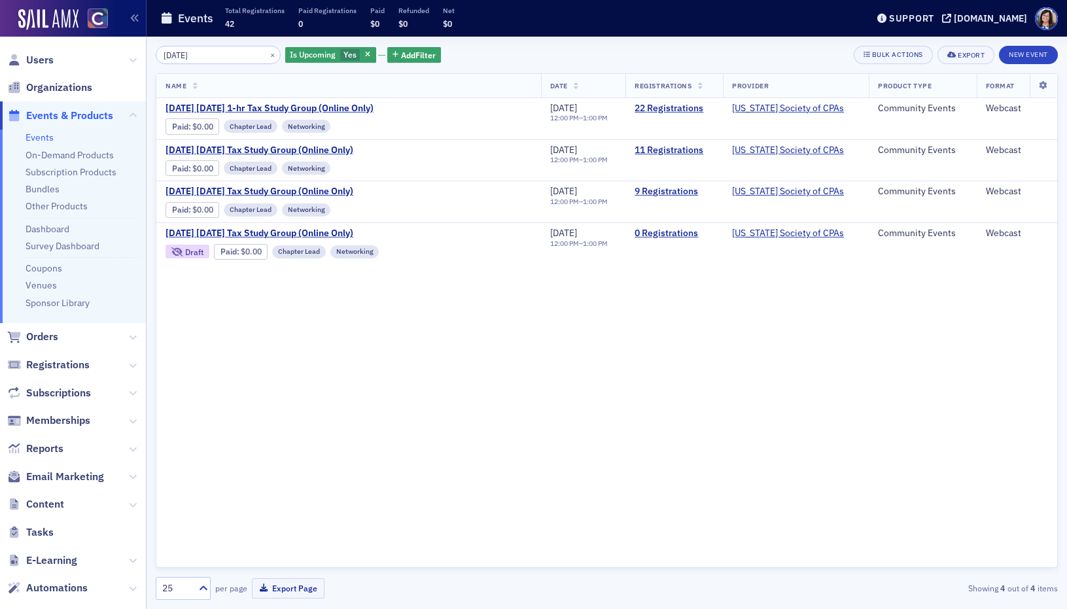
type input "[DATE]"
click at [50, 420] on span "Memberships" at bounding box center [58, 420] width 64 height 14
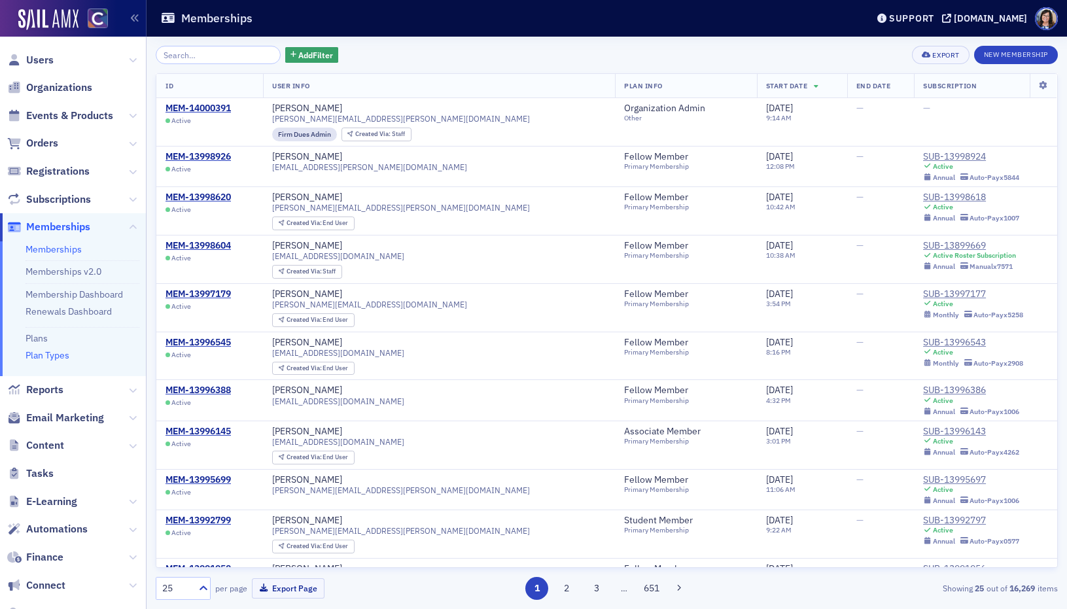
click at [67, 353] on link "Plan Types" at bounding box center [48, 355] width 44 height 12
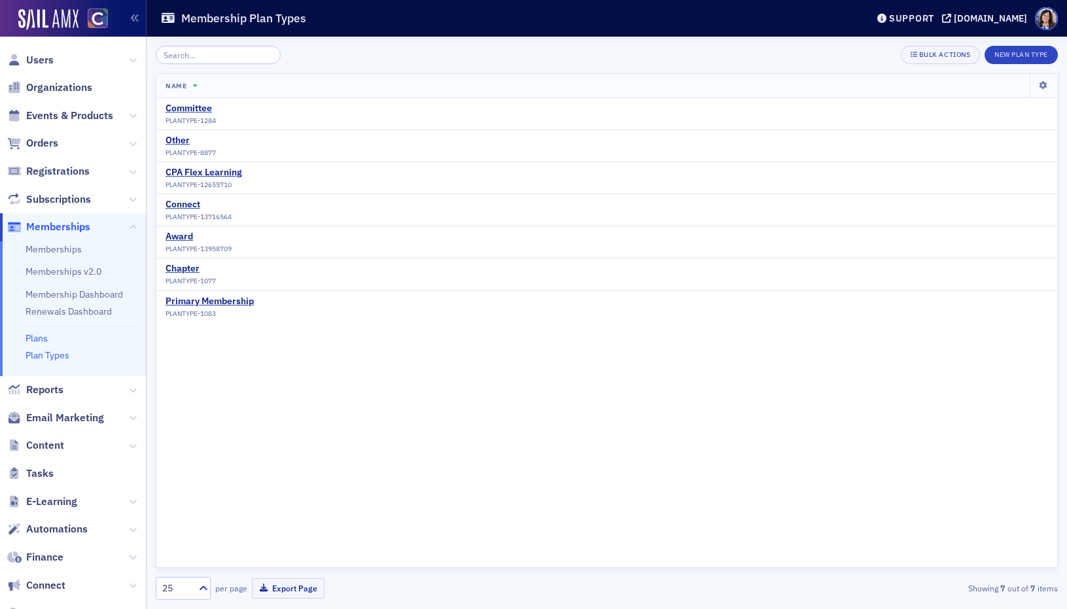
click at [36, 340] on link "Plans" at bounding box center [37, 338] width 22 height 12
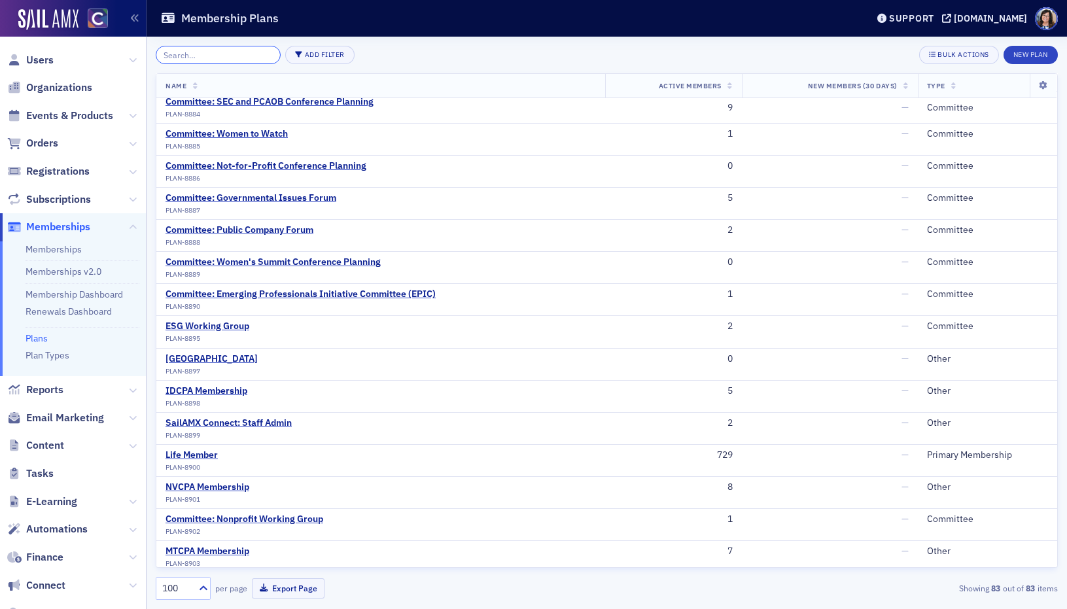
scroll to position [1326, 0]
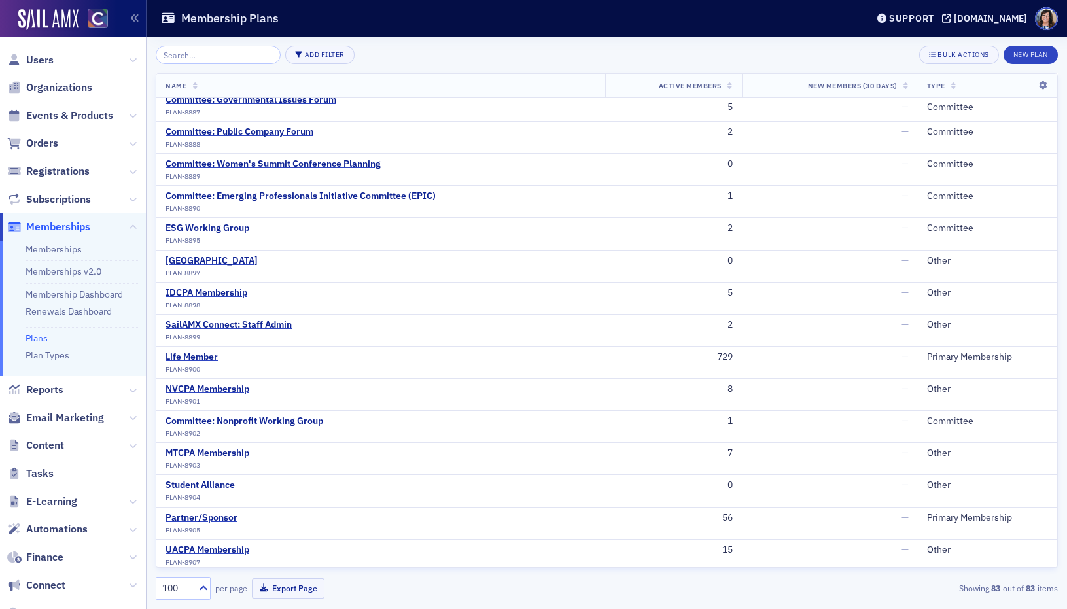
click at [673, 49] on div "Add Filter Bulk Actions New Plan" at bounding box center [607, 55] width 902 height 18
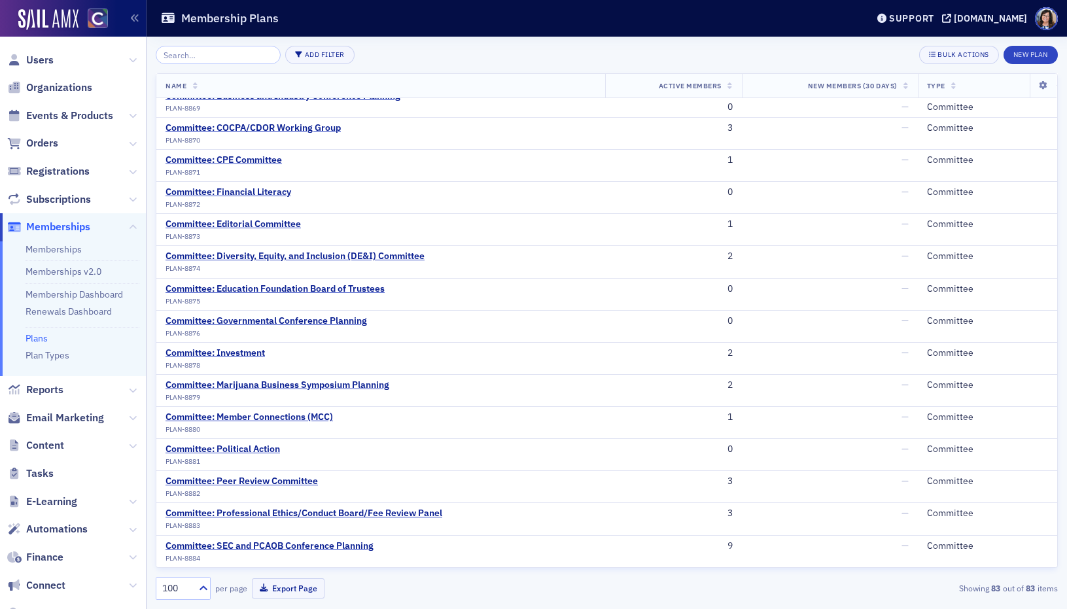
scroll to position [1844, 0]
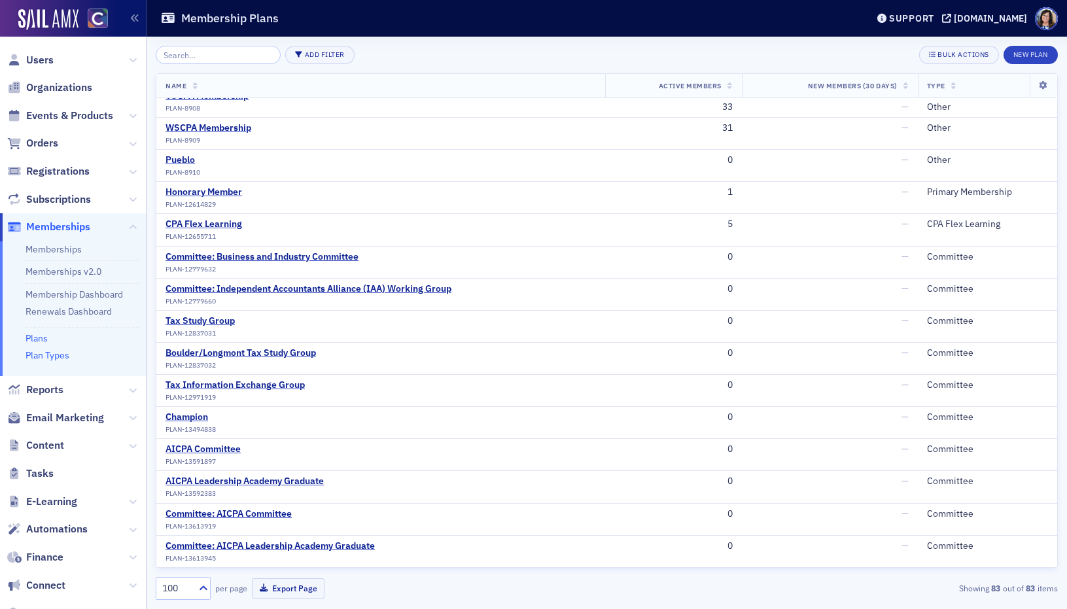
click at [44, 353] on link "Plan Types" at bounding box center [48, 355] width 44 height 12
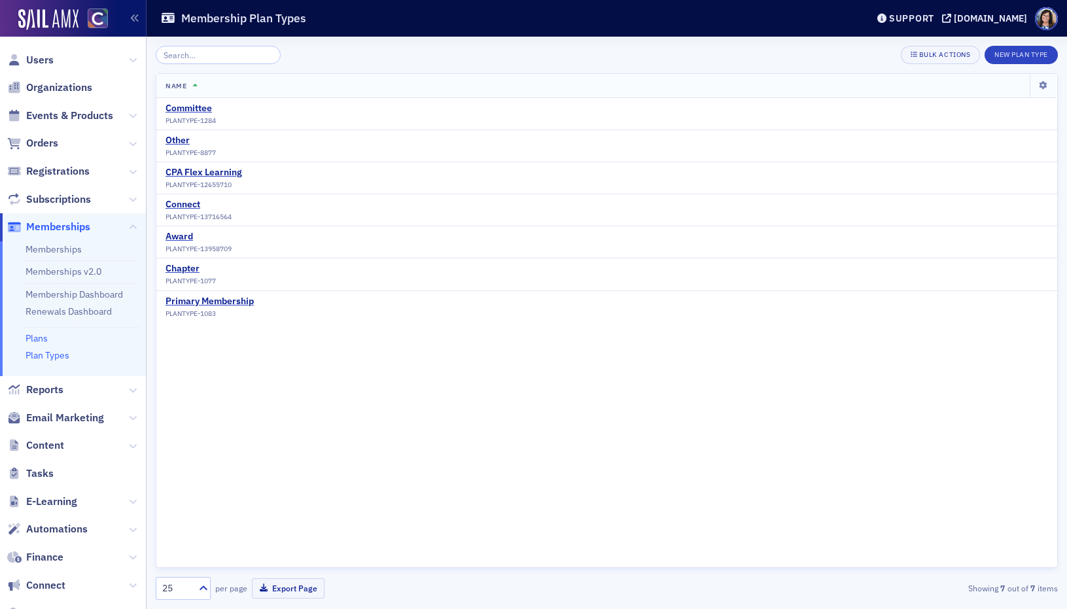
click at [39, 338] on link "Plans" at bounding box center [37, 338] width 22 height 12
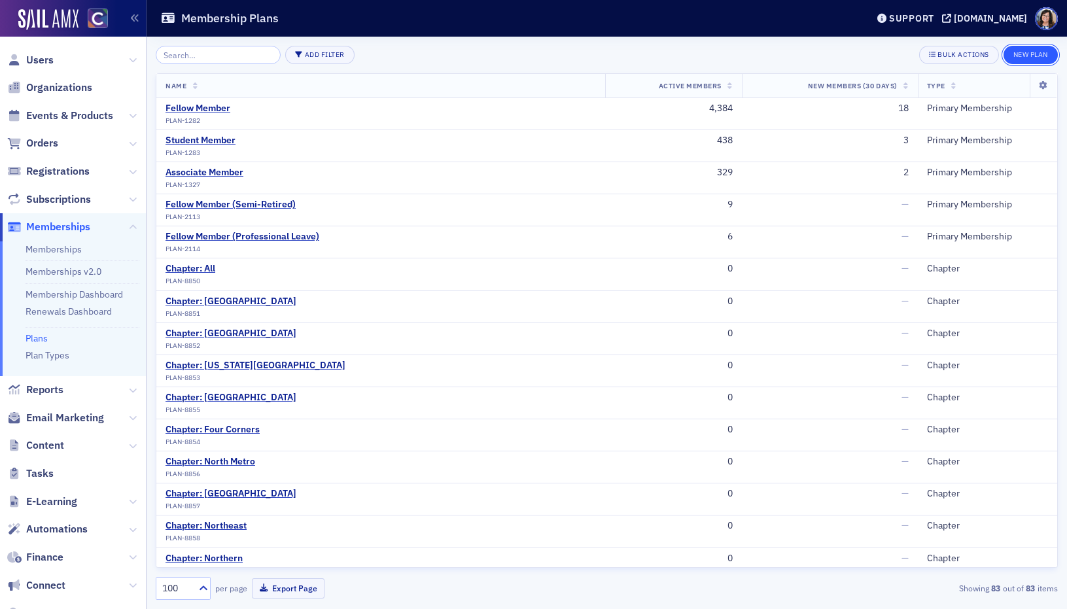
click at [1031, 58] on button "New Plan" at bounding box center [1030, 55] width 54 height 18
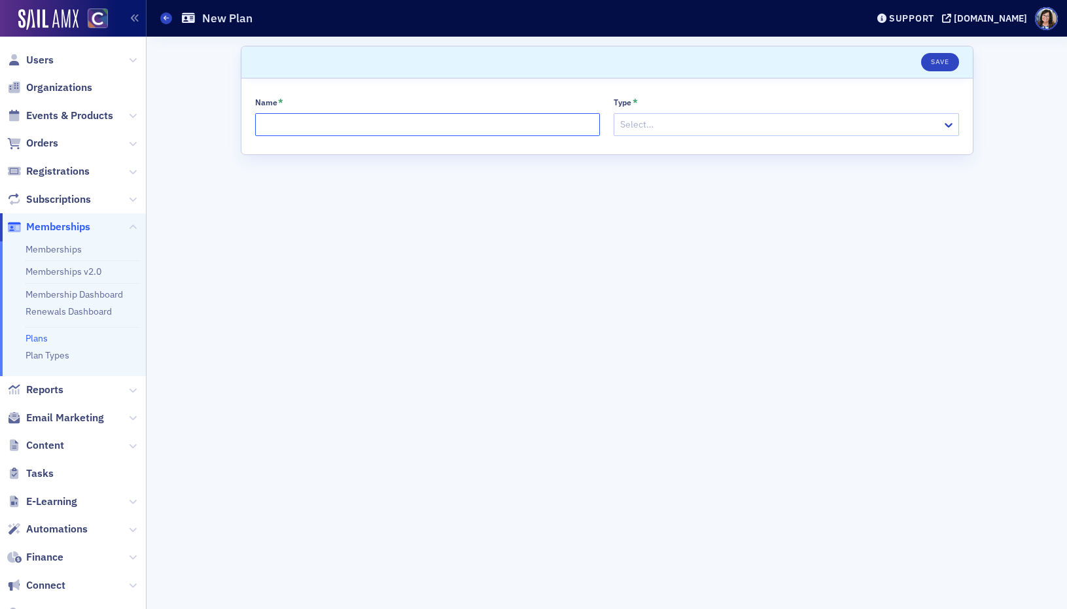
click at [297, 122] on input "Name *" at bounding box center [427, 124] width 345 height 23
paste input "Wednesday Tax Study Group"
type input "Wednesday Tax Study Group"
click at [684, 124] on div at bounding box center [780, 124] width 322 height 16
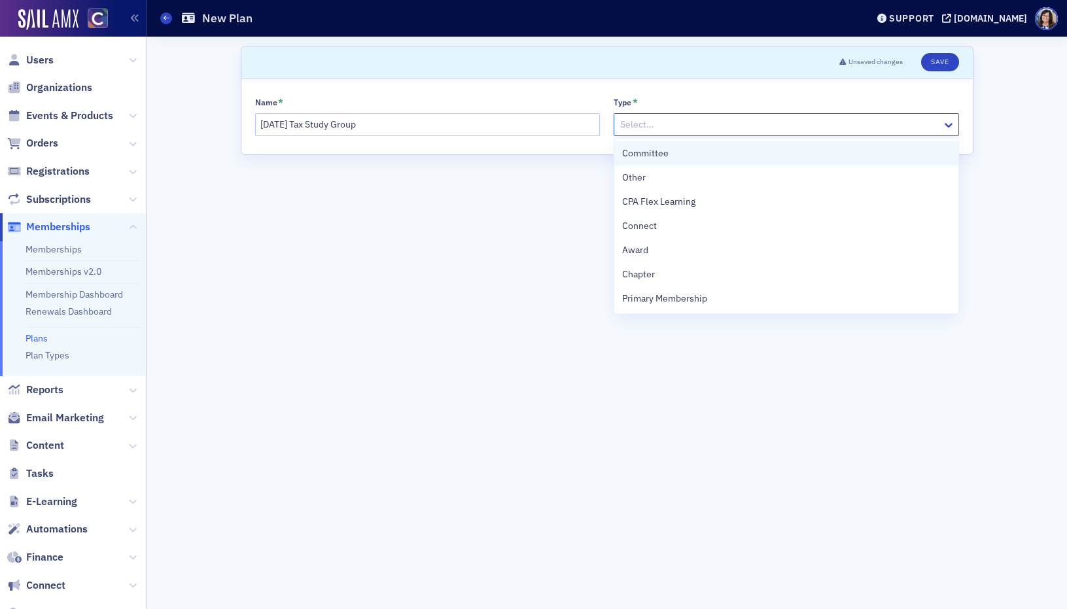
click at [680, 155] on div "Committee" at bounding box center [786, 154] width 328 height 14
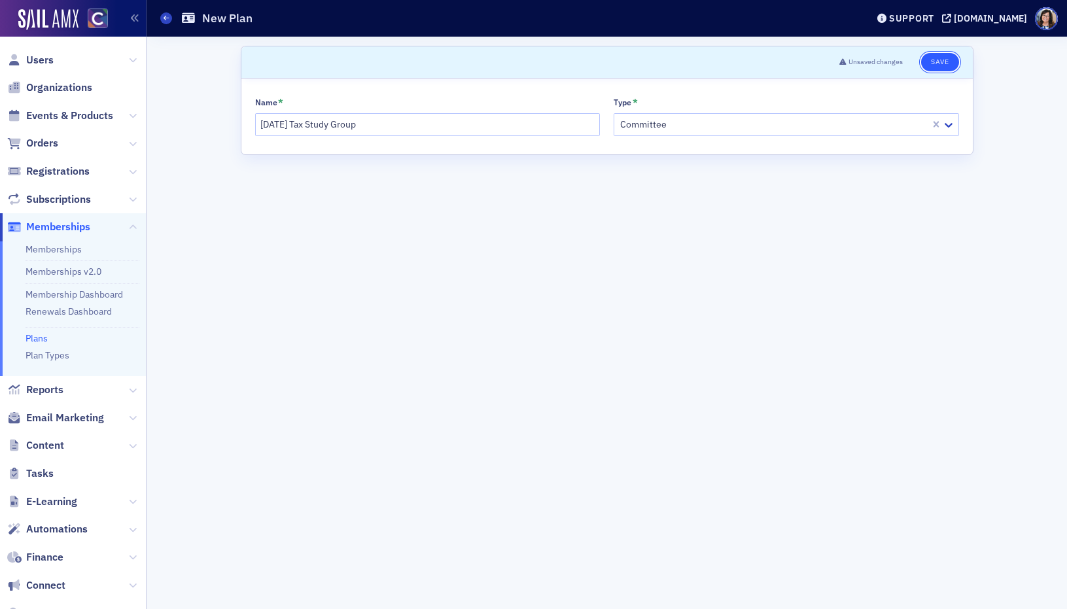
click at [943, 59] on button "Save" at bounding box center [939, 62] width 37 height 18
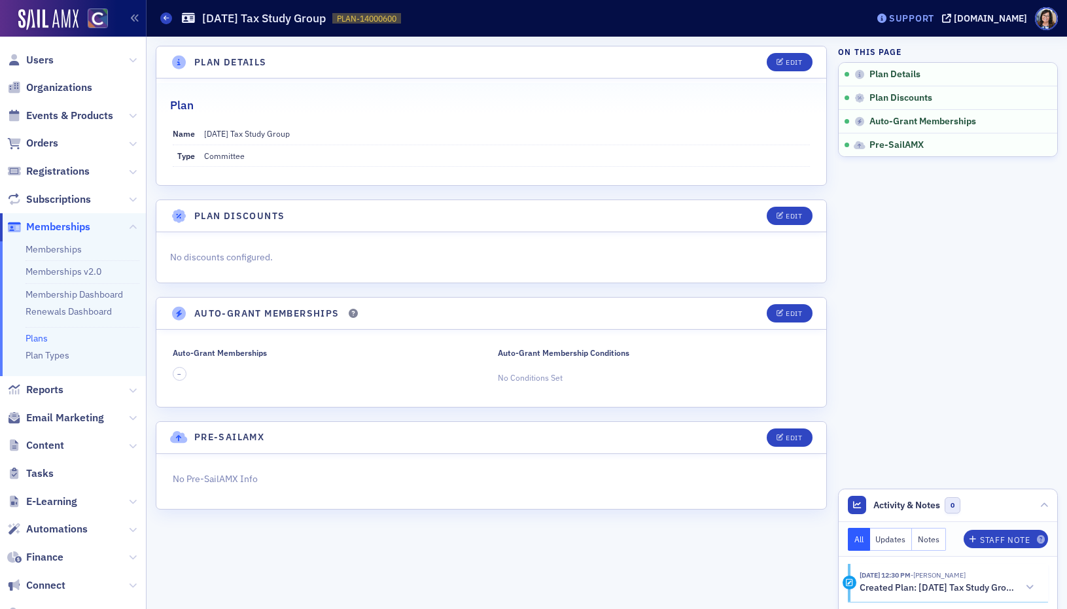
click at [928, 20] on div "Support" at bounding box center [911, 18] width 45 height 12
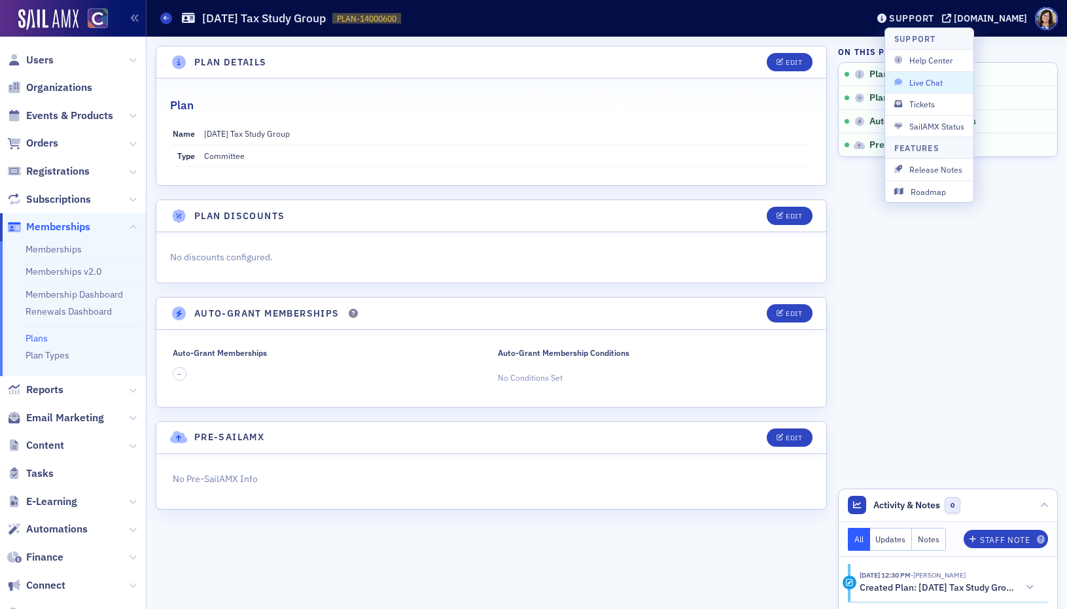
click at [929, 80] on span "Live Chat" at bounding box center [929, 83] width 70 height 12
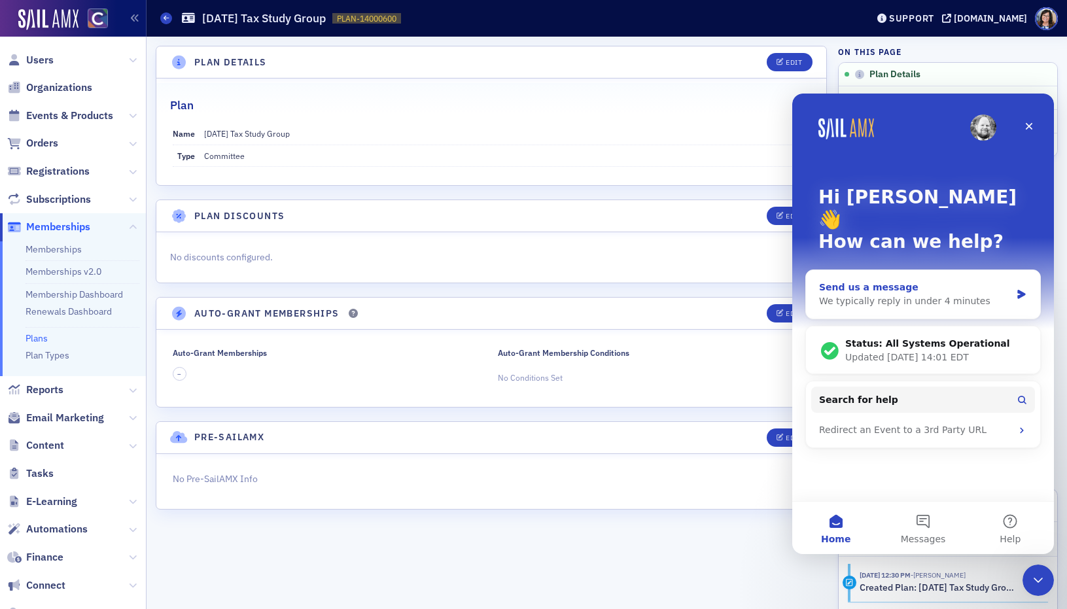
click at [932, 281] on div "Send us a message" at bounding box center [915, 288] width 192 height 14
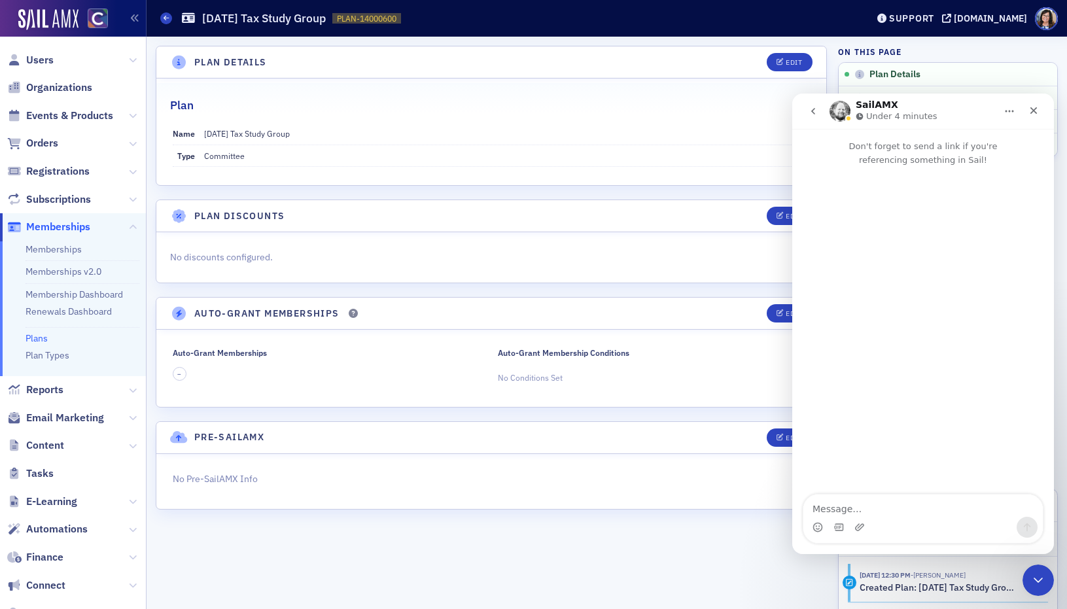
click at [848, 508] on textarea "Message…" at bounding box center [922, 506] width 239 height 22
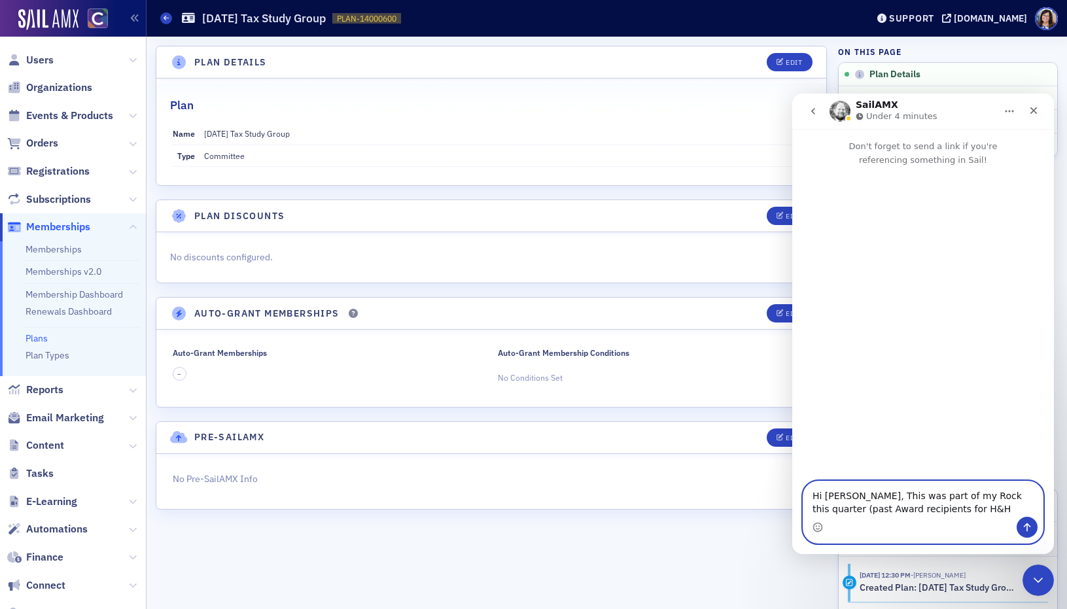
drag, startPoint x: 928, startPoint y: 510, endPoint x: 900, endPoint y: 512, distance: 27.5
click at [900, 512] on textarea "Hi Aidan, This was part of my Rock this quarter (past Award recipients for H&H" at bounding box center [922, 498] width 239 height 35
paste textarea "Everyday Heroes and Heroines"
paste textarea "Women to Watch Emerging Leaders"
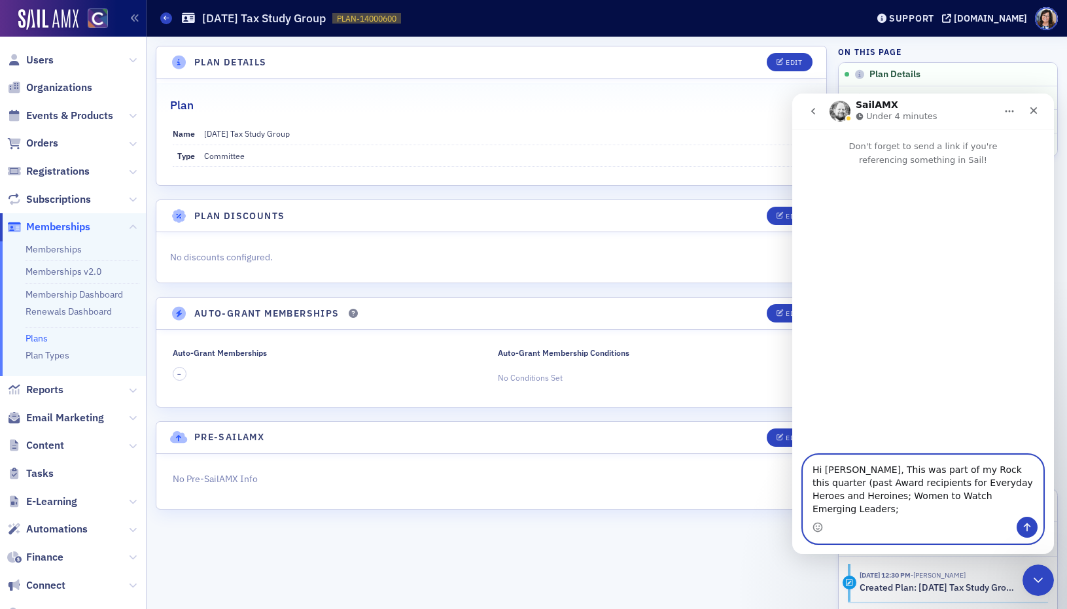
paste textarea "Women to Watch Leaders of Note"
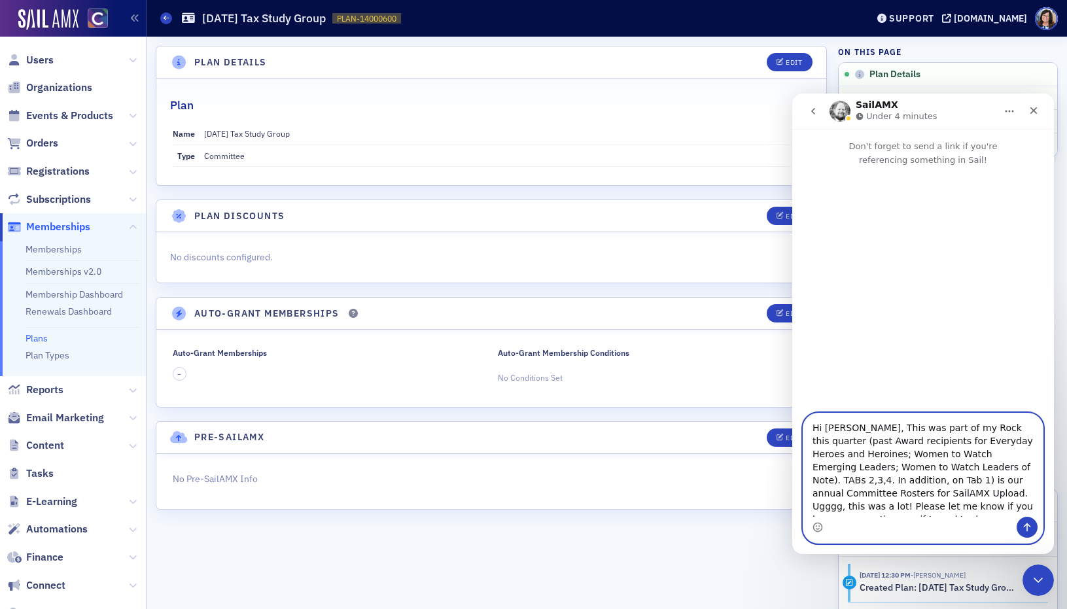
scroll to position [8, 0]
click at [918, 515] on textarea "Hi Aidan, This was part of my Rock this quarter (past Award recipients for Ever…" at bounding box center [922, 464] width 239 height 103
paste textarea "https://docs.google.com/spreadsheets/d/1enLHqlBlKjrTWb2dHf2wHOP0a0-a1MRG/edit?u…"
type textarea "Hi Aidan, This was part of my Rock this quarter (past Award recipients for Ever…"
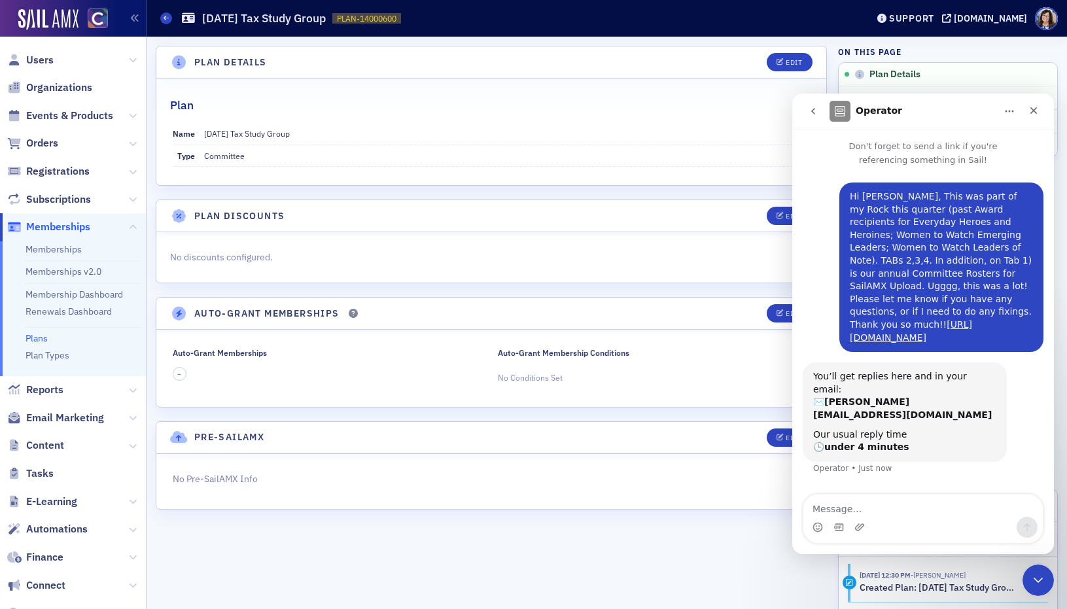
scroll to position [7, 0]
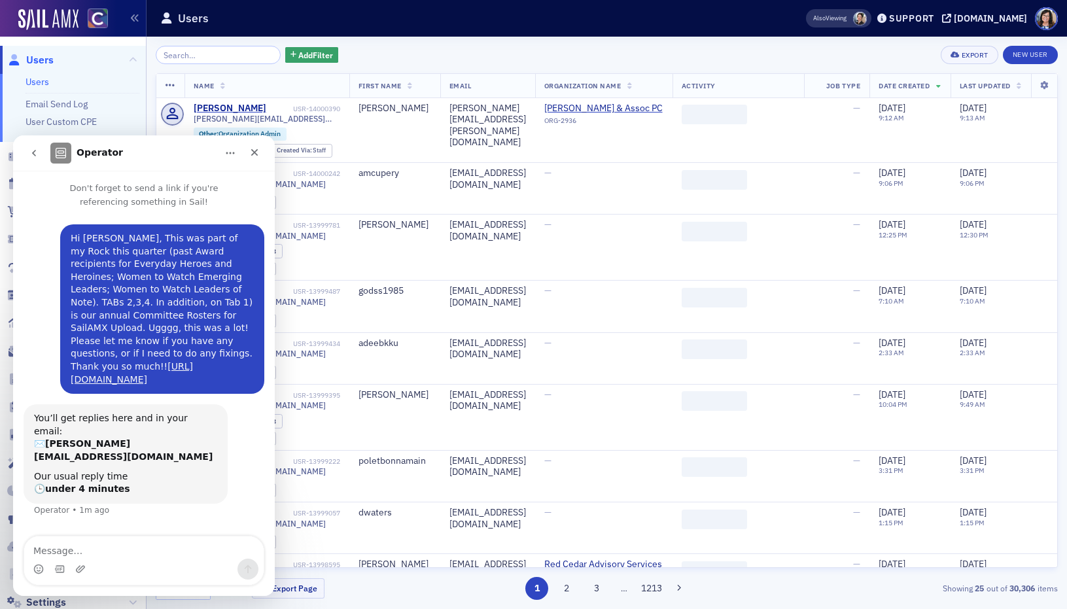
scroll to position [7, 0]
click at [177, 54] on input "search" at bounding box center [218, 55] width 125 height 18
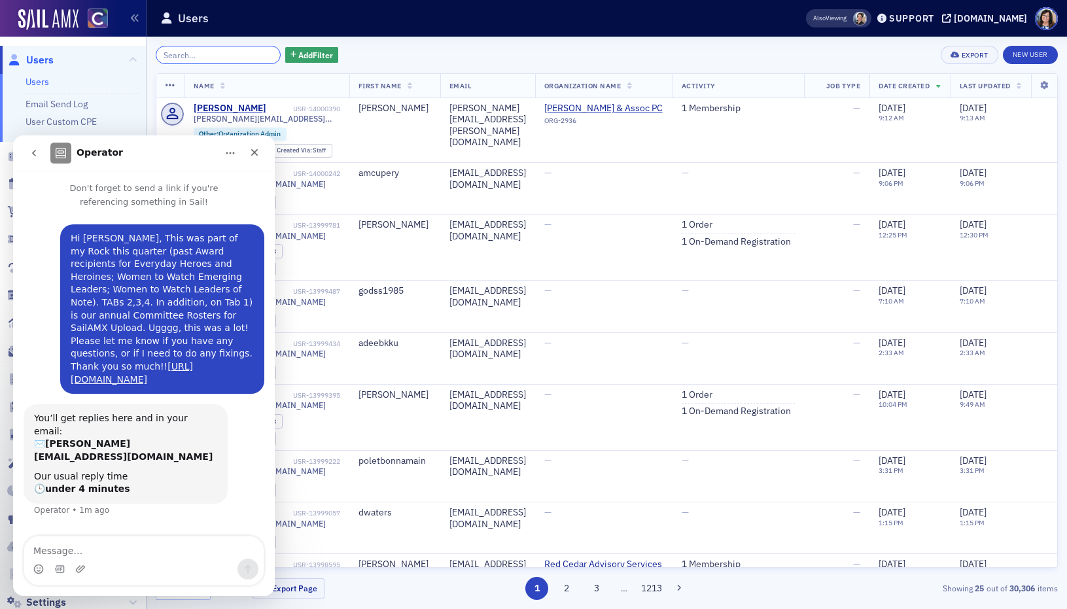
paste input "[EMAIL_ADDRESS][DOMAIN_NAME]"
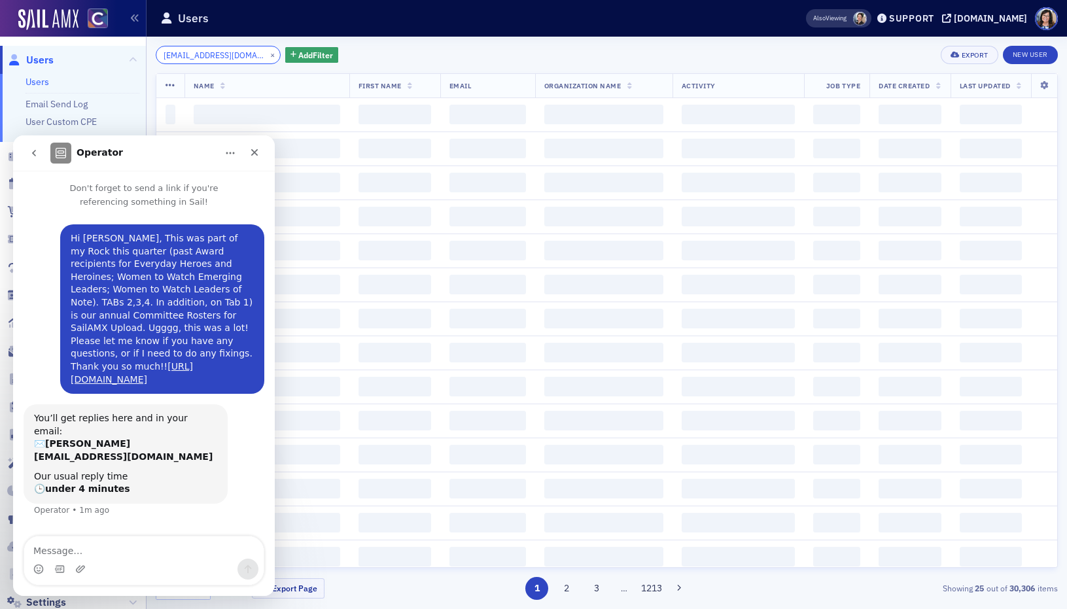
scroll to position [0, 6]
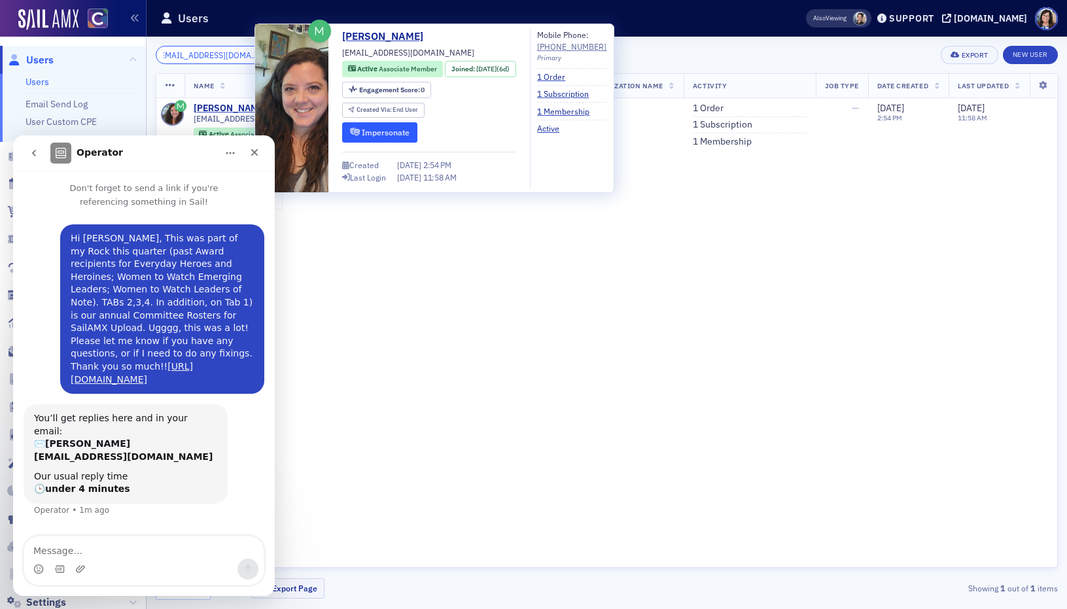
type input "[EMAIL_ADDRESS][DOMAIN_NAME]"
click at [396, 133] on button "Impersonate" at bounding box center [379, 132] width 75 height 20
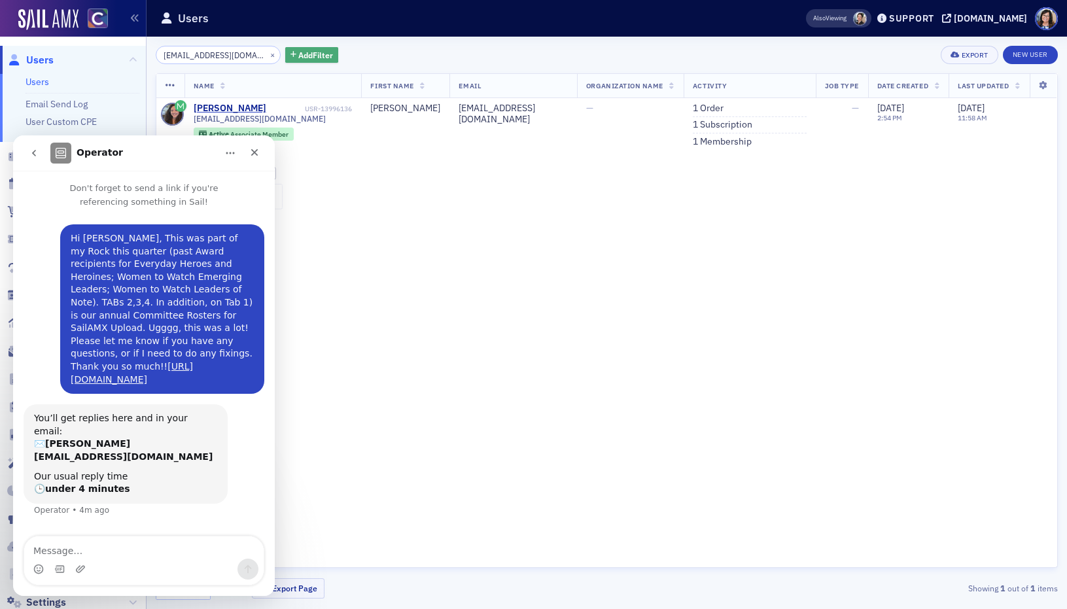
scroll to position [7, 0]
click at [267, 55] on button "×" at bounding box center [273, 54] width 12 height 12
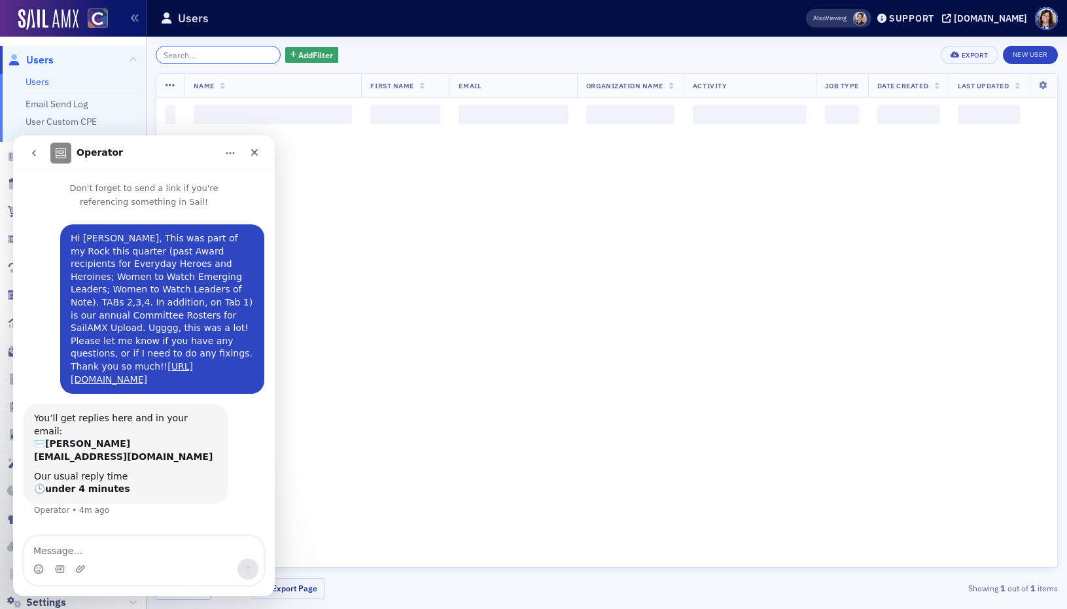
click at [230, 55] on input "search" at bounding box center [218, 55] width 125 height 18
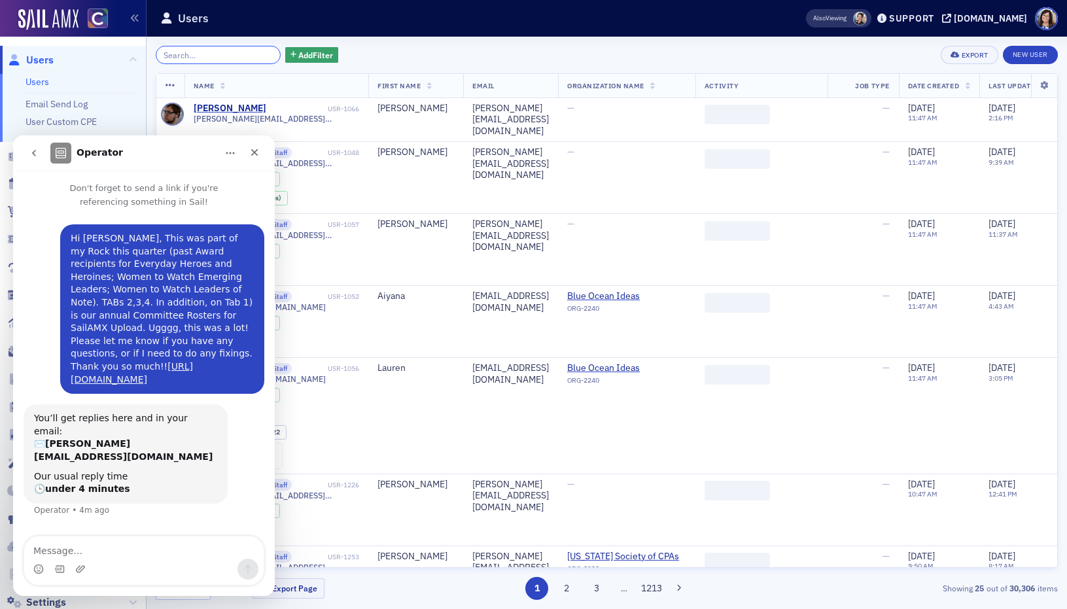
paste input "[EMAIL_ADDRESS][DOMAIN_NAME]"
type input "[EMAIL_ADDRESS][DOMAIN_NAME]"
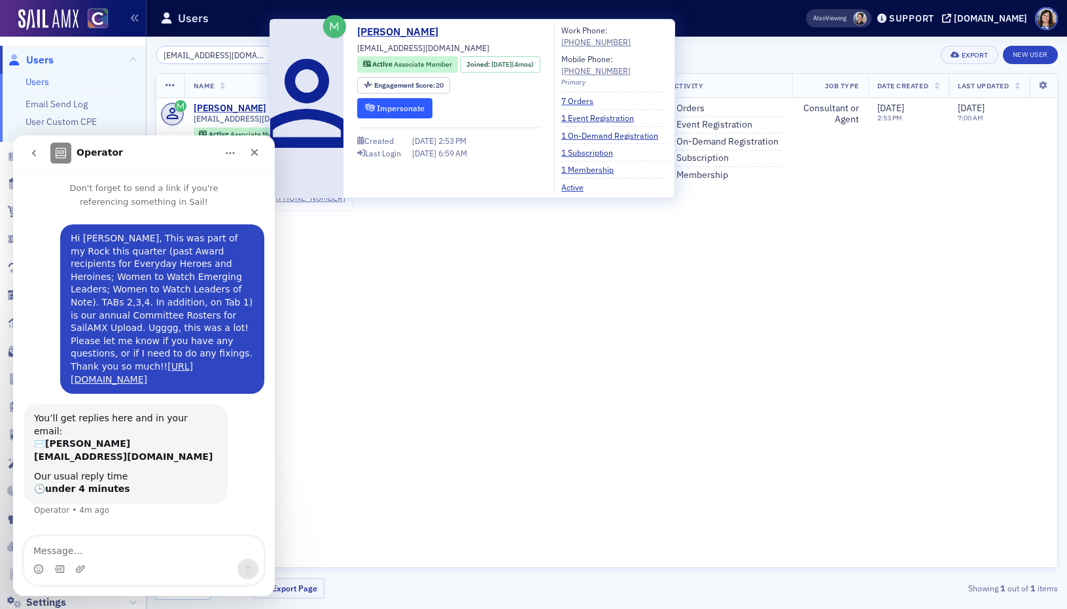
click at [391, 109] on button "Impersonate" at bounding box center [394, 108] width 75 height 20
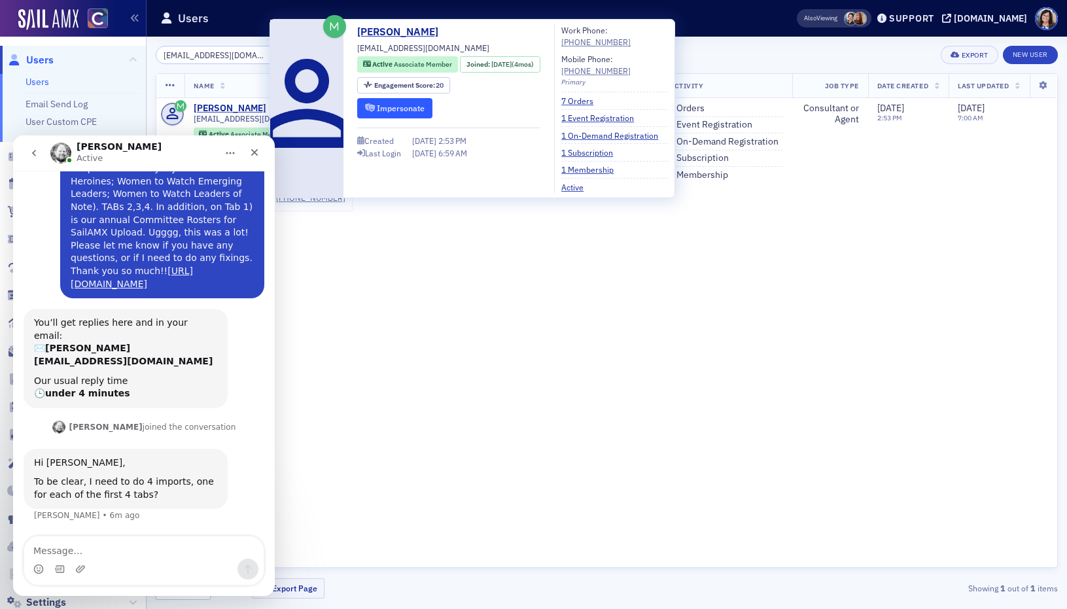
scroll to position [109, 0]
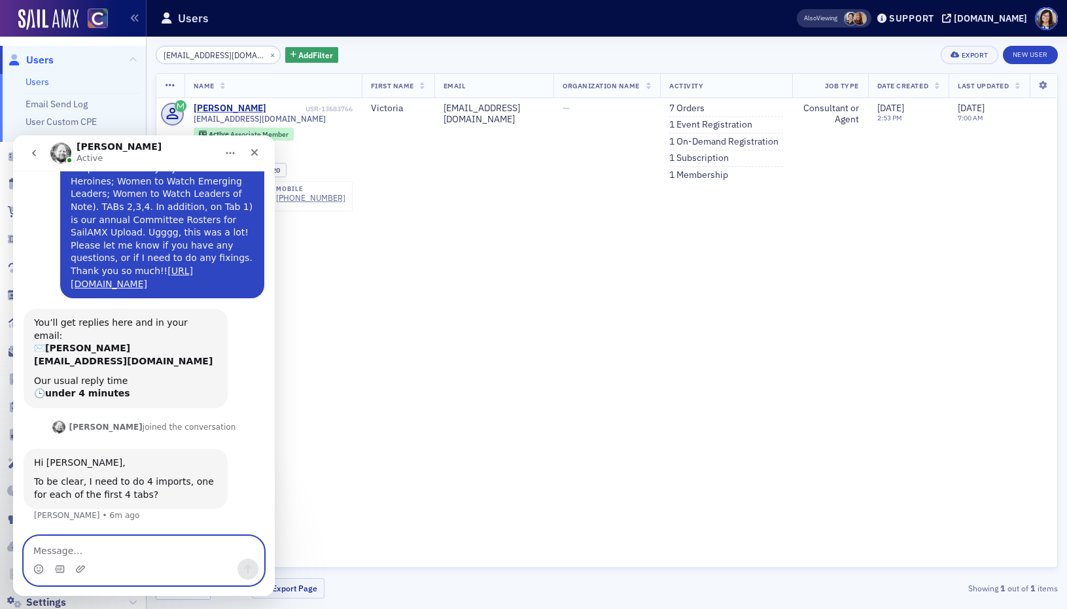
click at [63, 546] on textarea "Message…" at bounding box center [143, 547] width 239 height 22
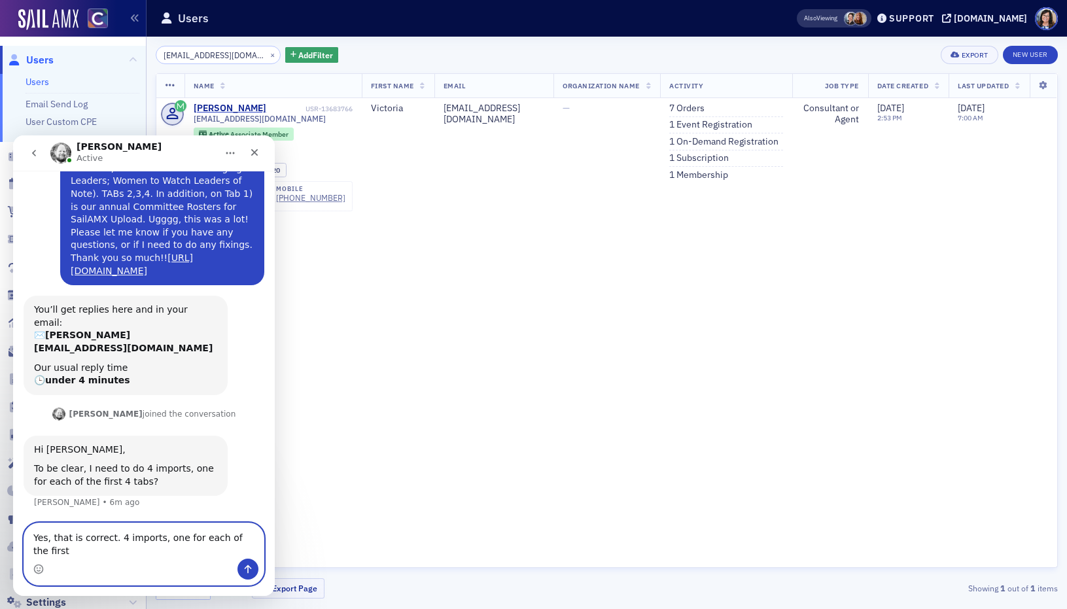
scroll to position [122, 0]
type textarea "Yes, that is correct. 4 imports, one for each of the first 4 tabs."
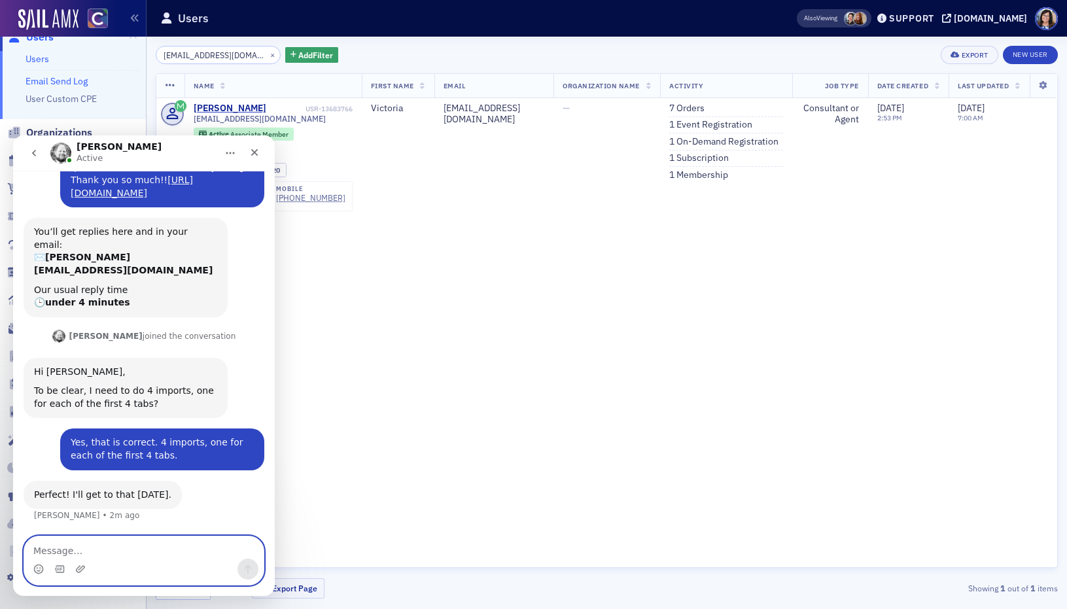
scroll to position [35, 0]
click at [96, 552] on textarea "Message…" at bounding box center [143, 547] width 239 height 22
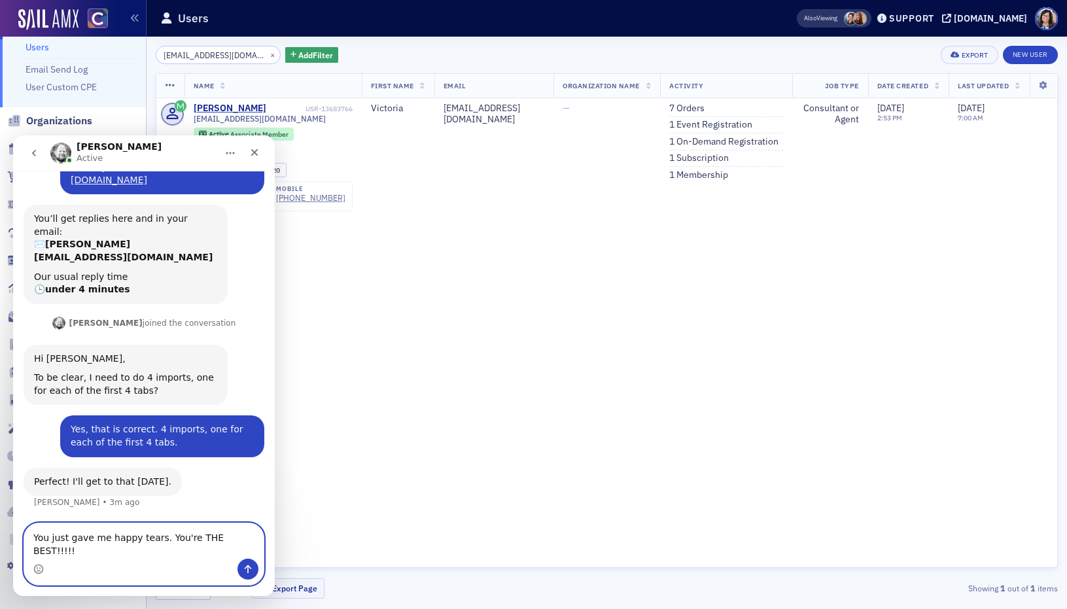
type textarea "You just gave me happy tears. You're THE BEST!!!!!!"
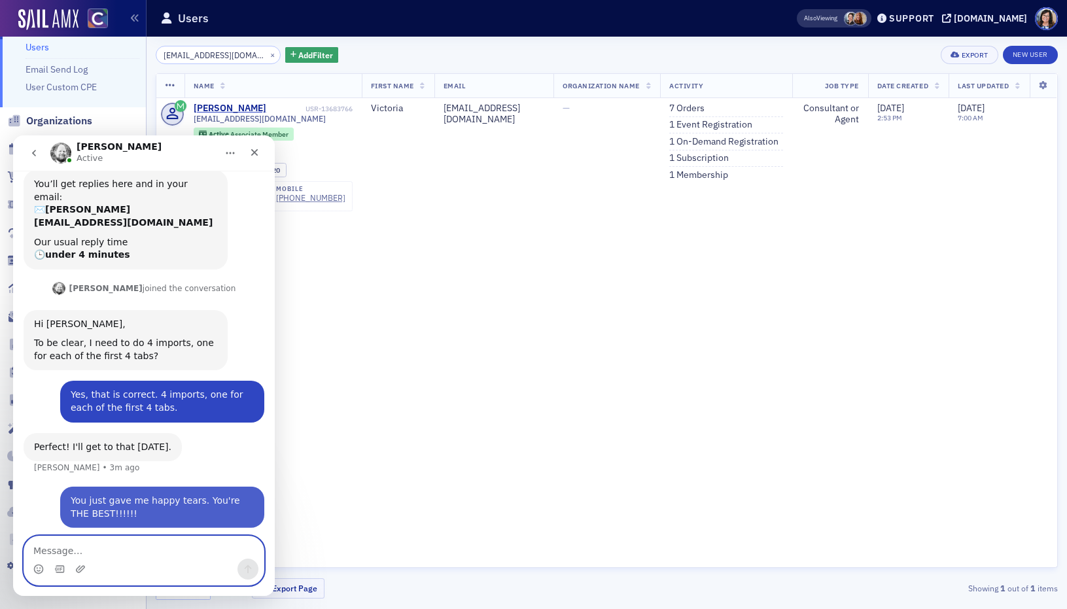
scroll to position [251, 0]
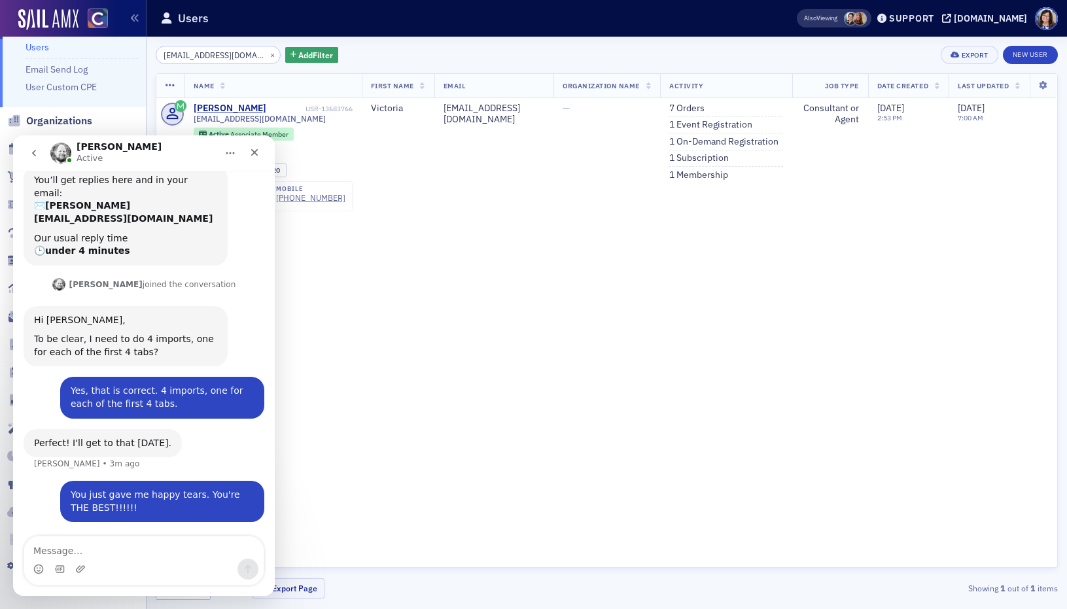
click at [699, 476] on div "Name First Name Email Organization Name Activity Job Type Date Created Last Upd…" at bounding box center [607, 320] width 902 height 495
click at [267, 58] on button "×" at bounding box center [273, 54] width 12 height 12
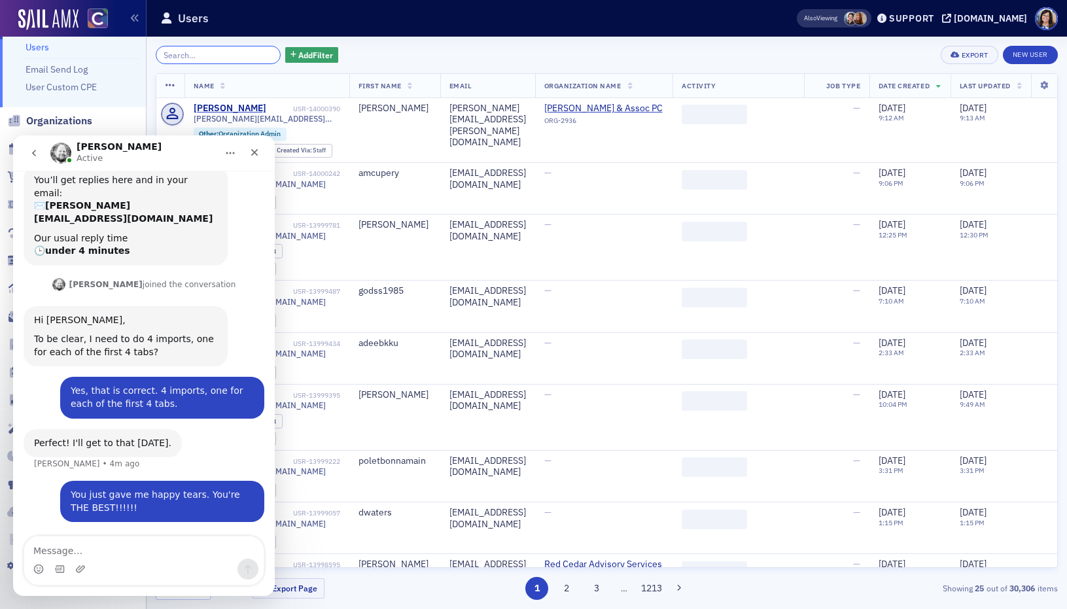
click at [234, 55] on input "search" at bounding box center [218, 55] width 125 height 18
paste input "[EMAIL_ADDRESS][DOMAIN_NAME]"
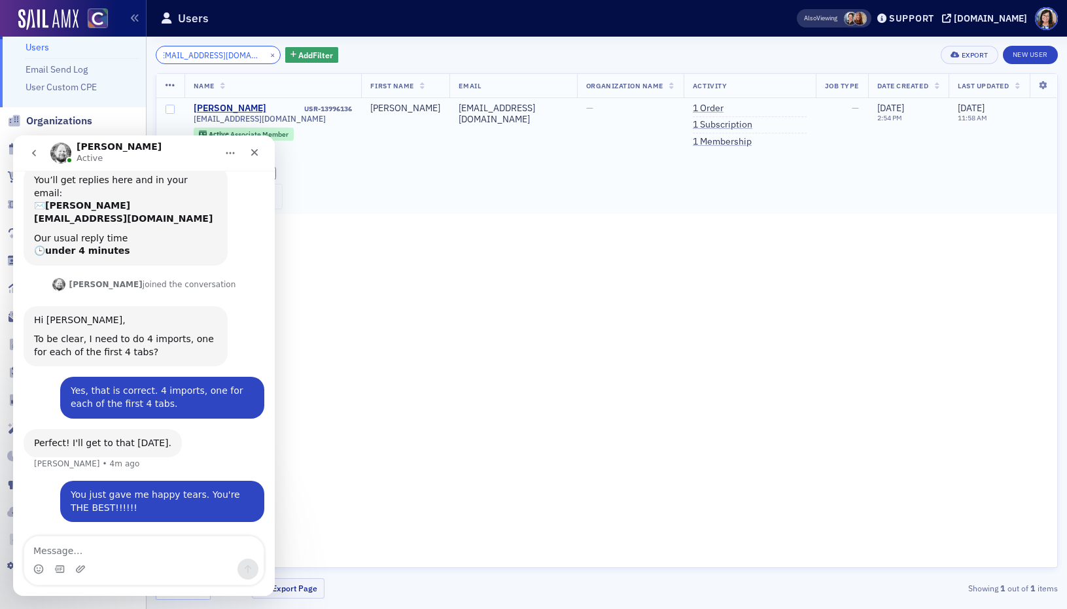
type input "[EMAIL_ADDRESS][DOMAIN_NAME]"
drag, startPoint x: 277, startPoint y: 105, endPoint x: 191, endPoint y: 107, distance: 85.7
click at [191, 107] on td "[PERSON_NAME] USR-13996136 [EMAIL_ADDRESS][DOMAIN_NAME] Active Associate Member…" at bounding box center [272, 156] width 177 height 116
copy div "[PERSON_NAME]"
click at [257, 156] on icon "Close" at bounding box center [254, 152] width 10 height 10
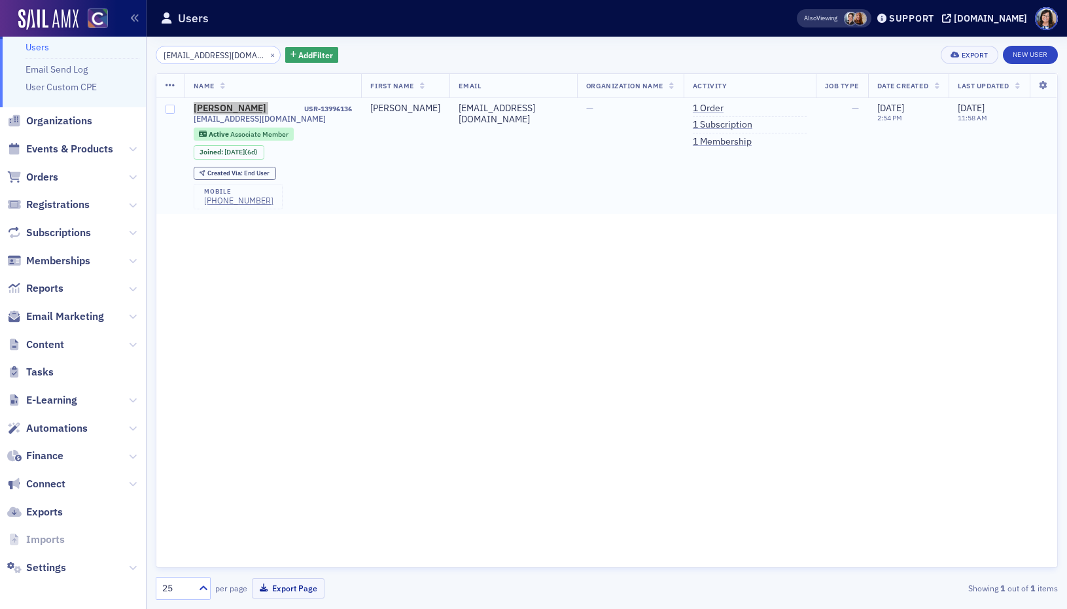
scroll to position [251, 0]
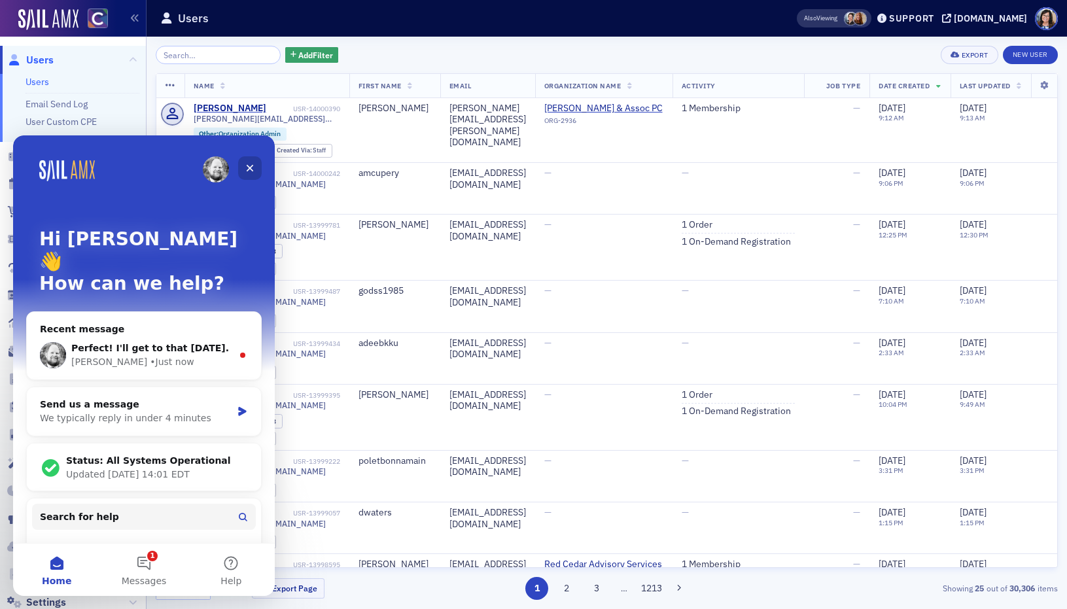
click at [247, 168] on icon "Close" at bounding box center [250, 168] width 10 height 10
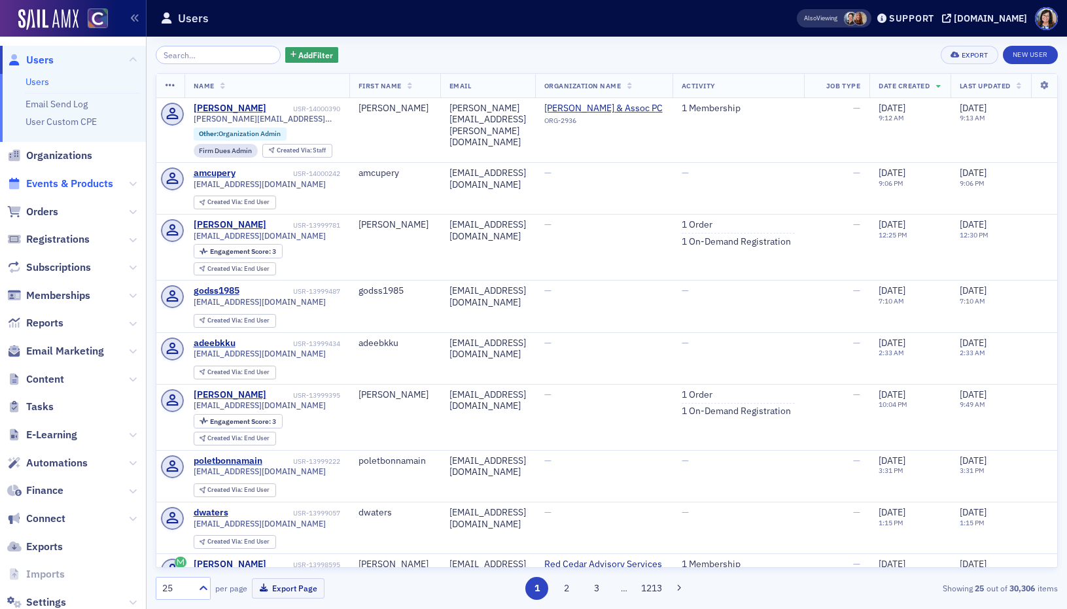
click at [66, 188] on span "Events & Products" at bounding box center [69, 184] width 87 height 14
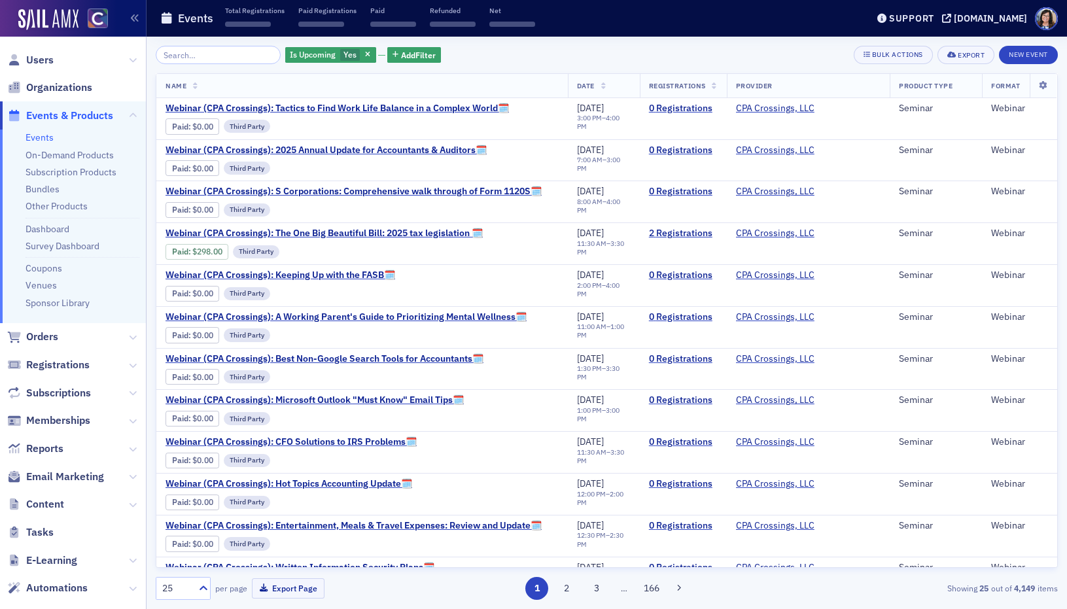
click at [217, 55] on input "search" at bounding box center [218, 55] width 125 height 18
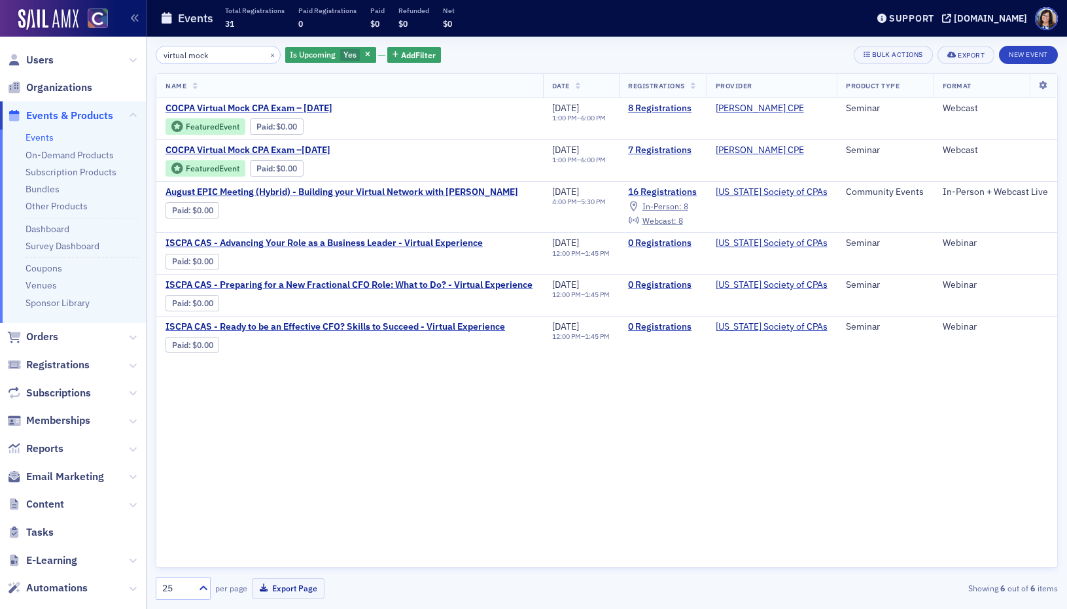
type input "virtual mock"
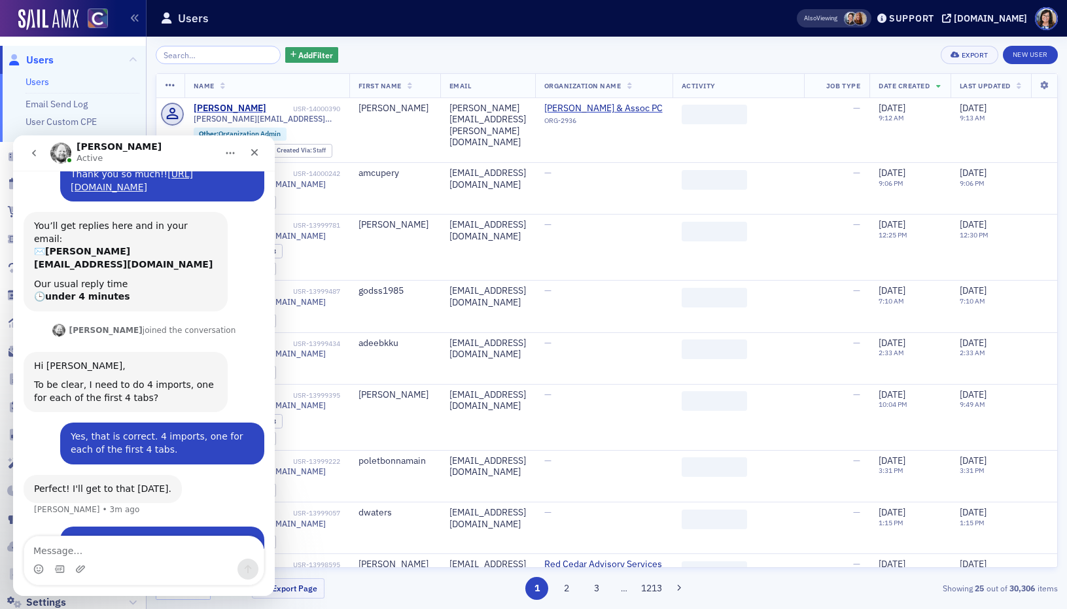
scroll to position [251, 0]
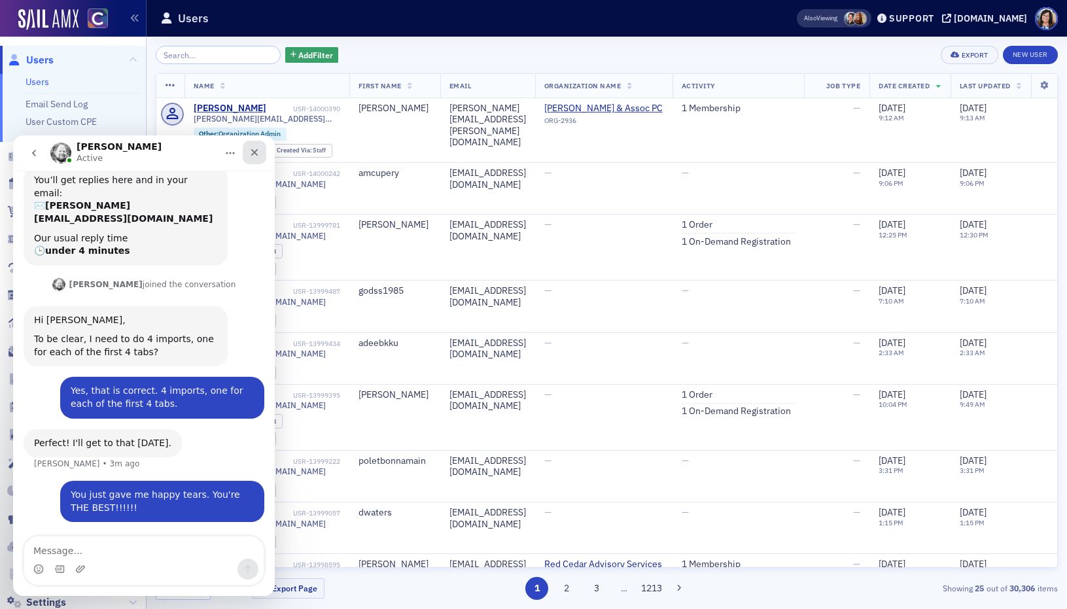
click at [262, 154] on div "Close" at bounding box center [255, 153] width 24 height 24
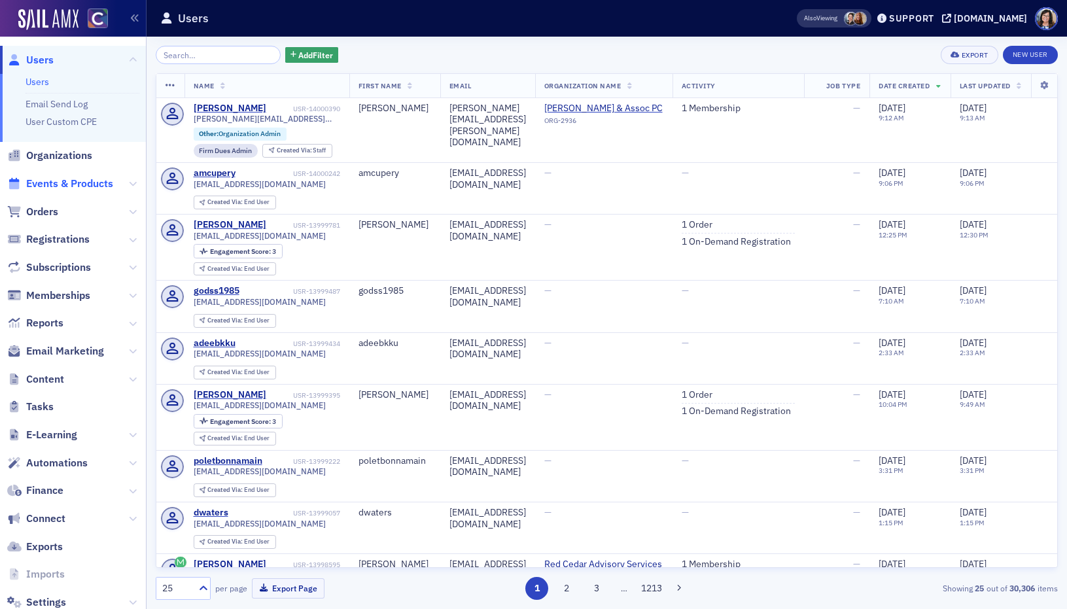
click at [72, 177] on span "Events & Products" at bounding box center [69, 184] width 87 height 14
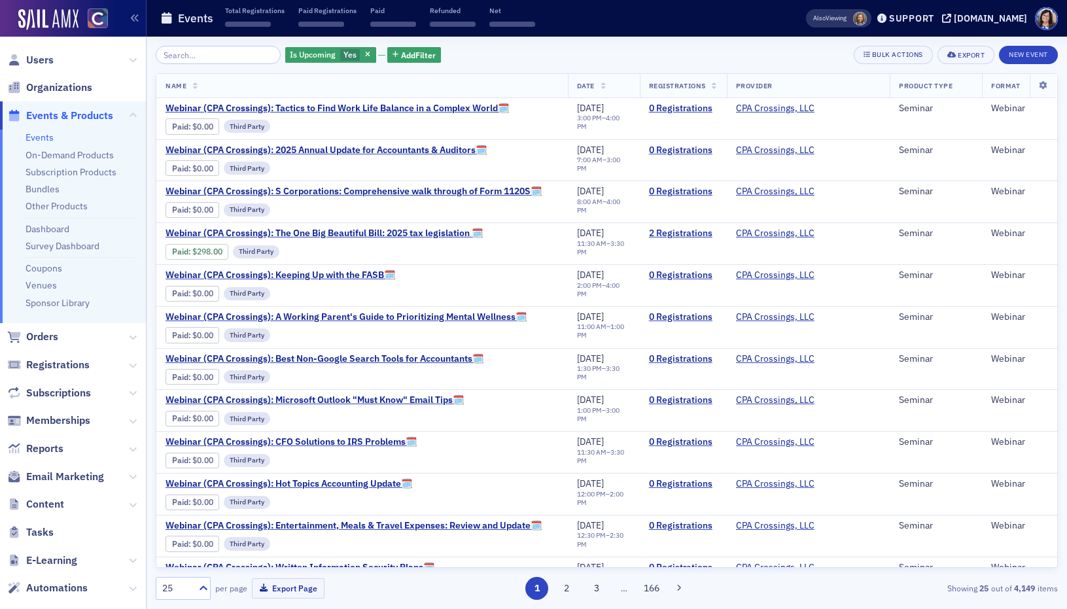
click at [203, 54] on input "search" at bounding box center [218, 55] width 125 height 18
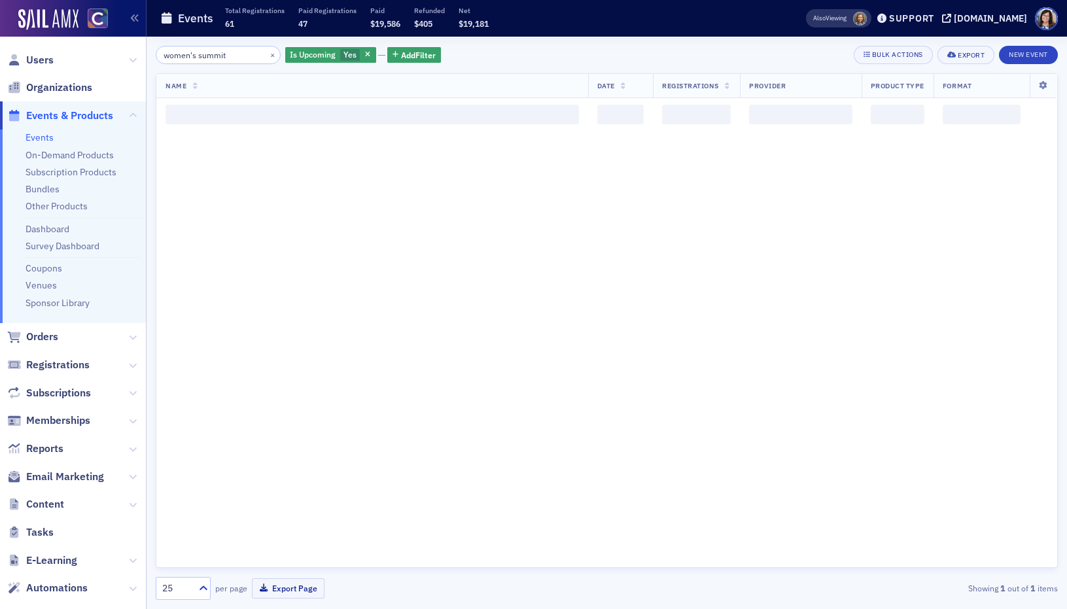
type input "women's summit"
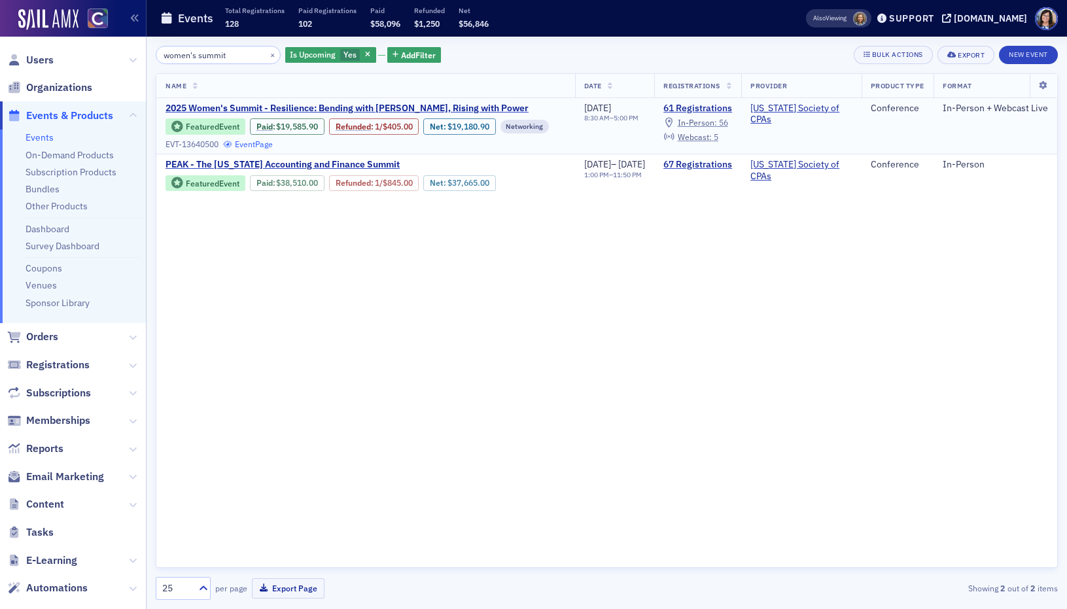
click at [273, 147] on link "Event Page" at bounding box center [248, 144] width 50 height 10
